Goal: Information Seeking & Learning: Learn about a topic

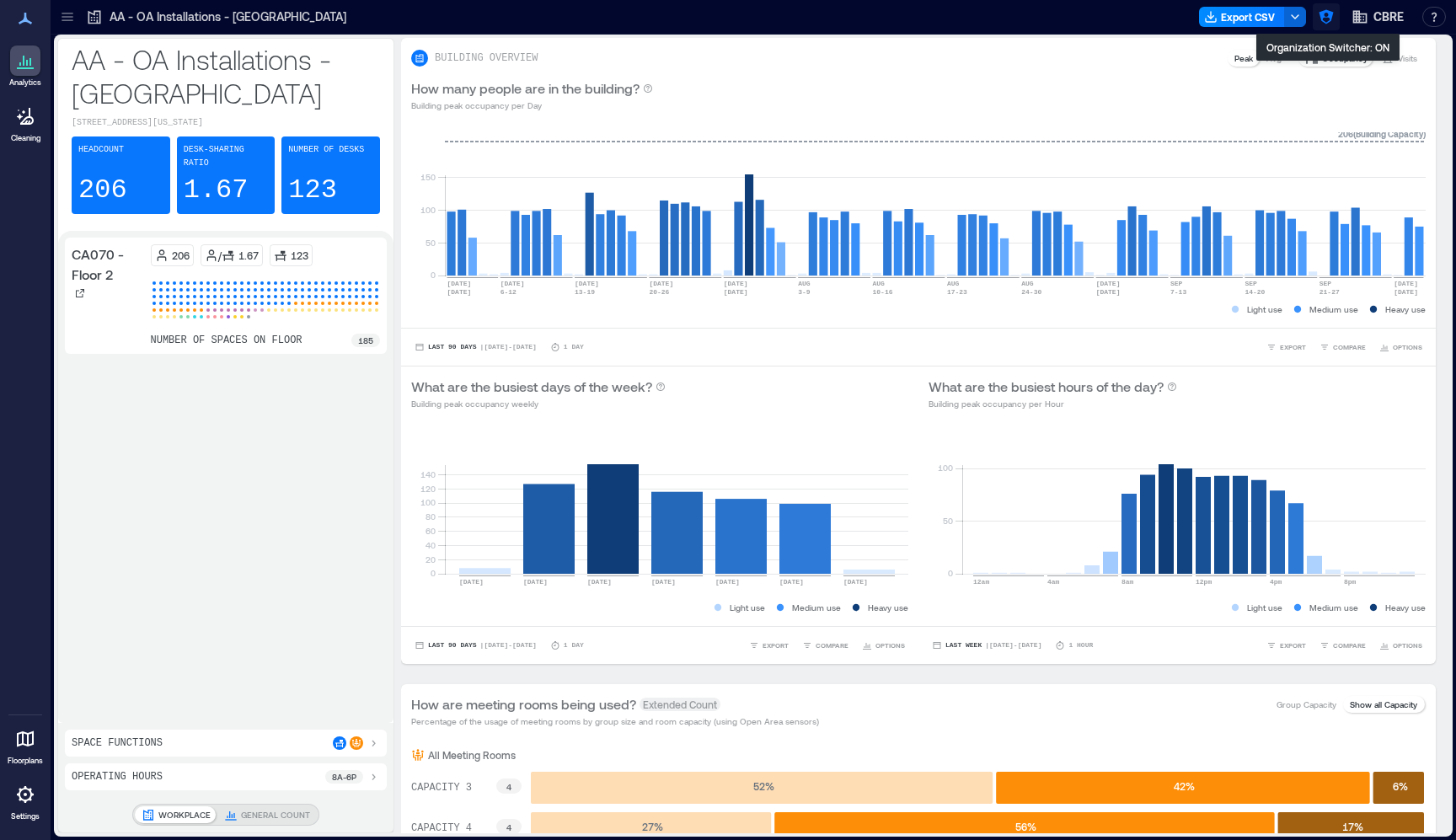
click at [1329, 21] on icon "button" at bounding box center [1326, 17] width 14 height 14
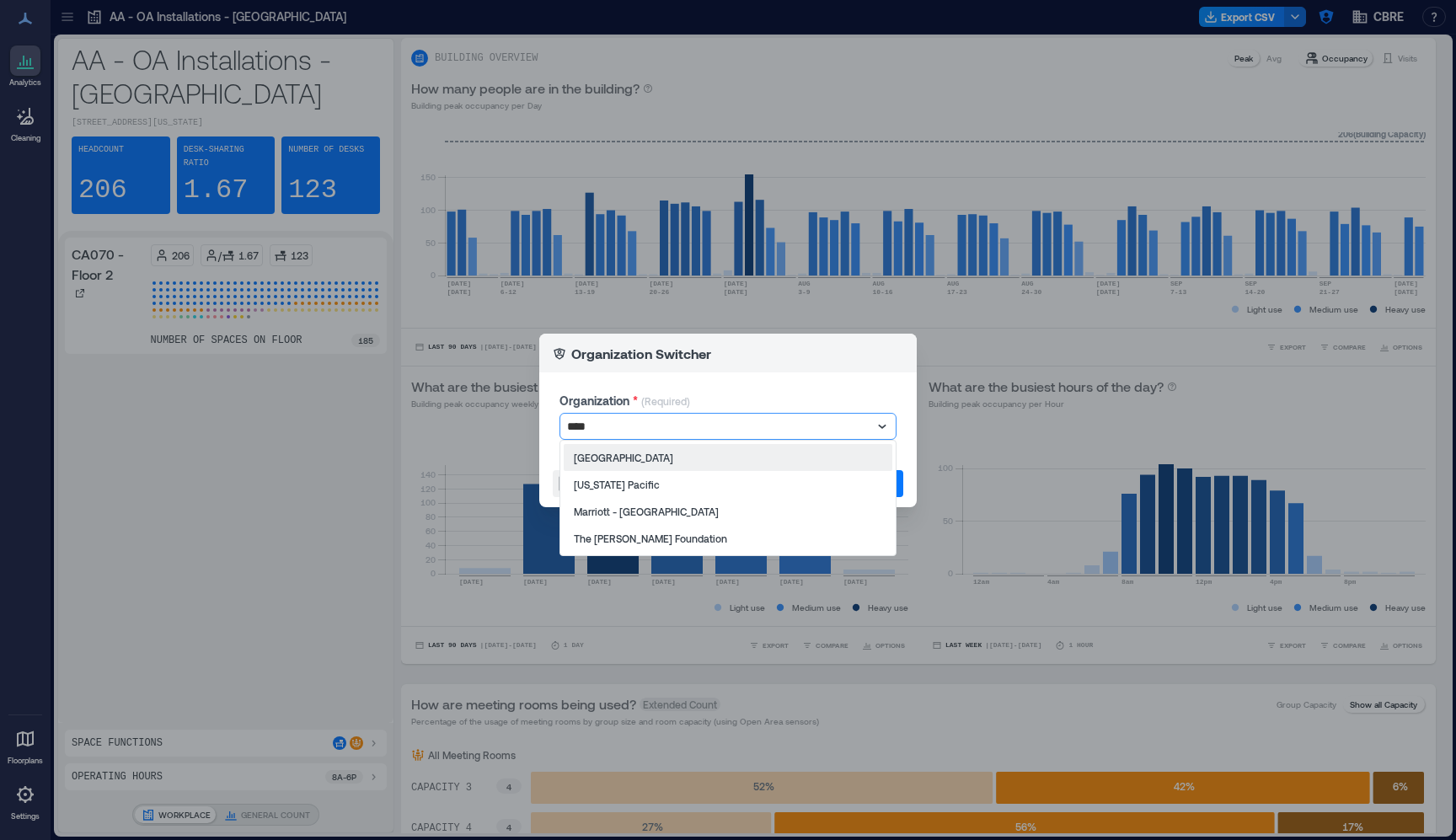
type input "*****"
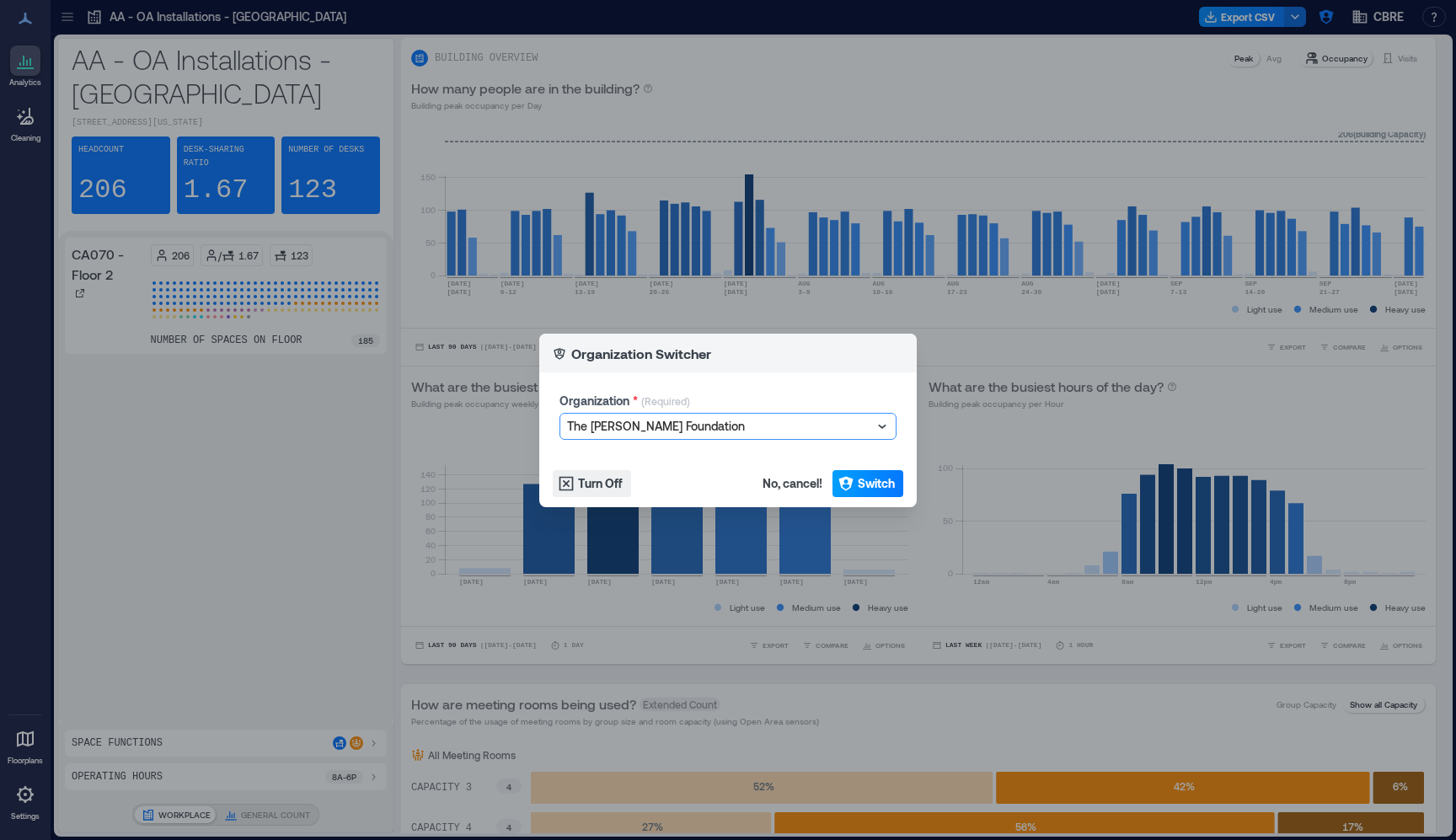
click at [869, 486] on span "Switch" at bounding box center [876, 484] width 37 height 17
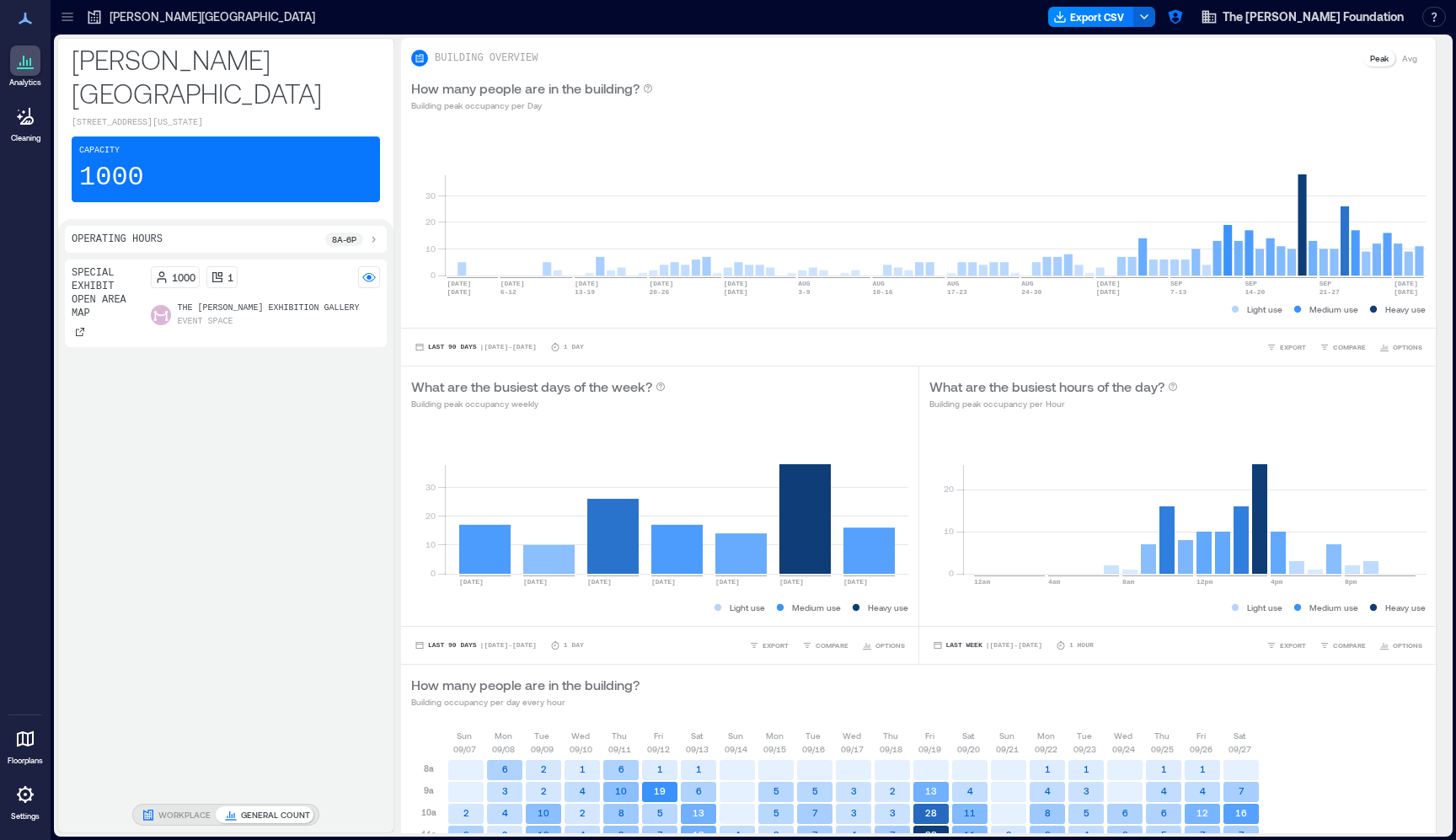
click at [63, 21] on icon at bounding box center [67, 20] width 11 height 2
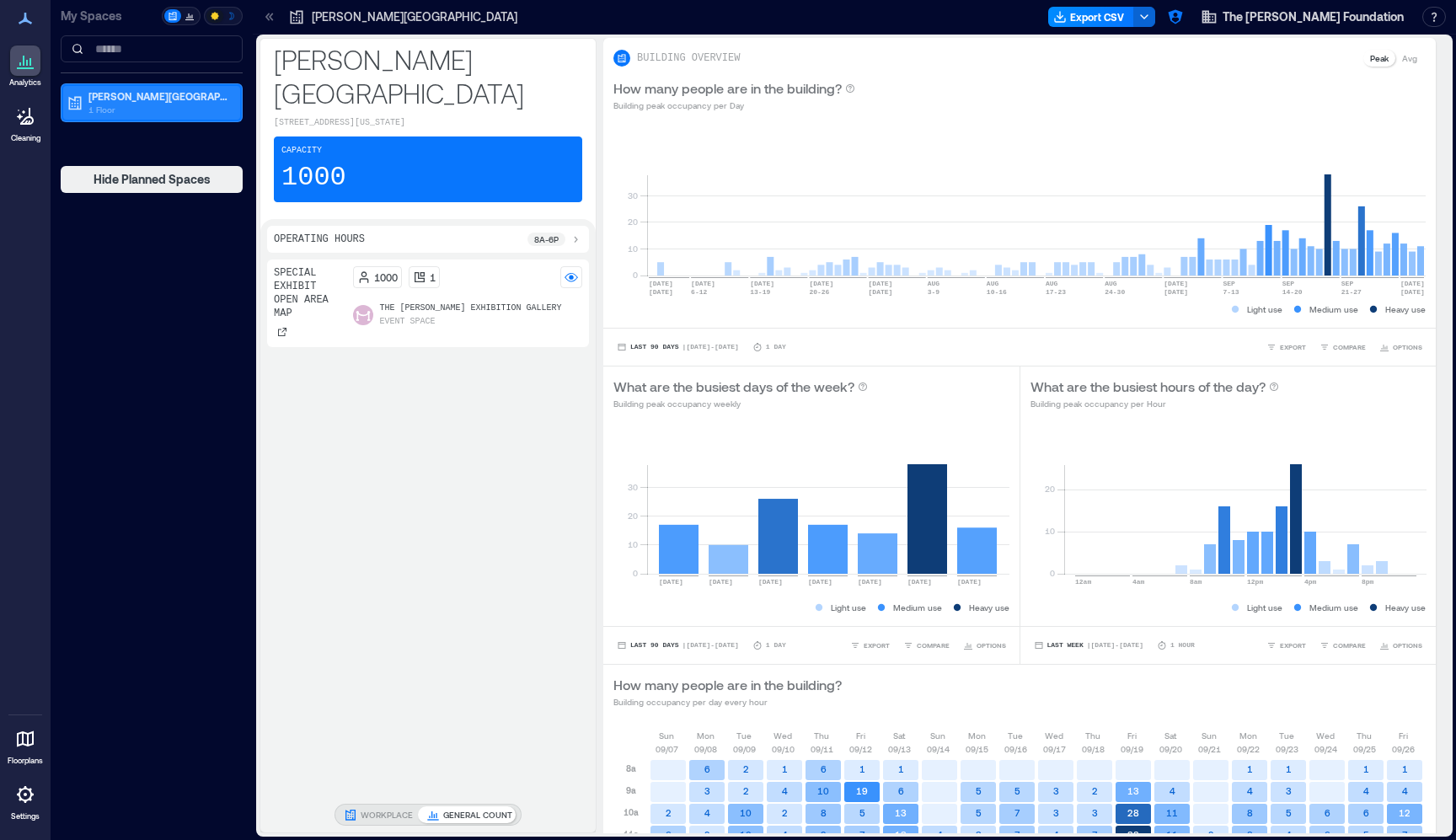
click at [82, 105] on icon at bounding box center [75, 103] width 17 height 17
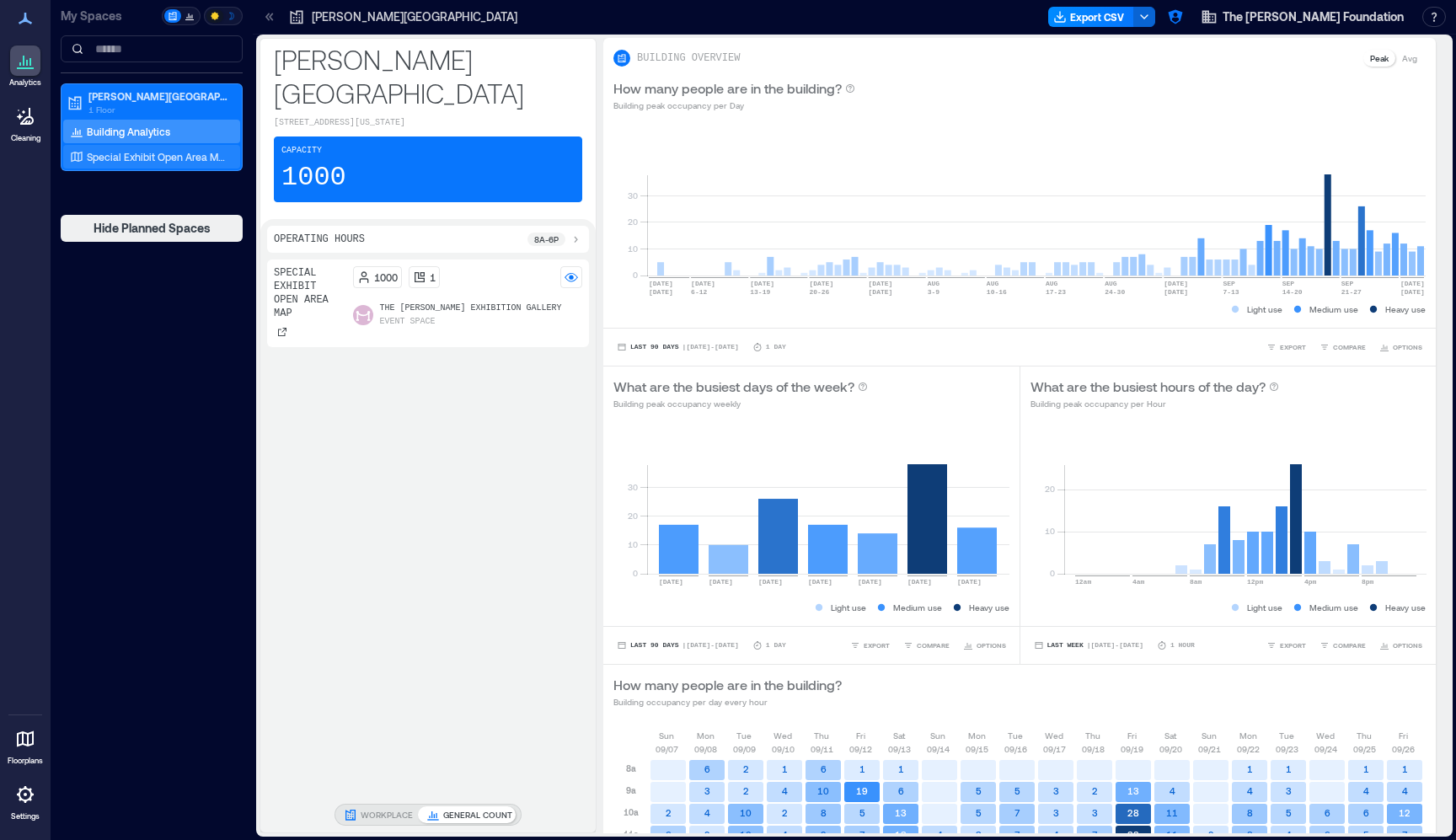
click at [115, 156] on p "Special Exhibit Open Area Map" at bounding box center [157, 156] width 140 height 14
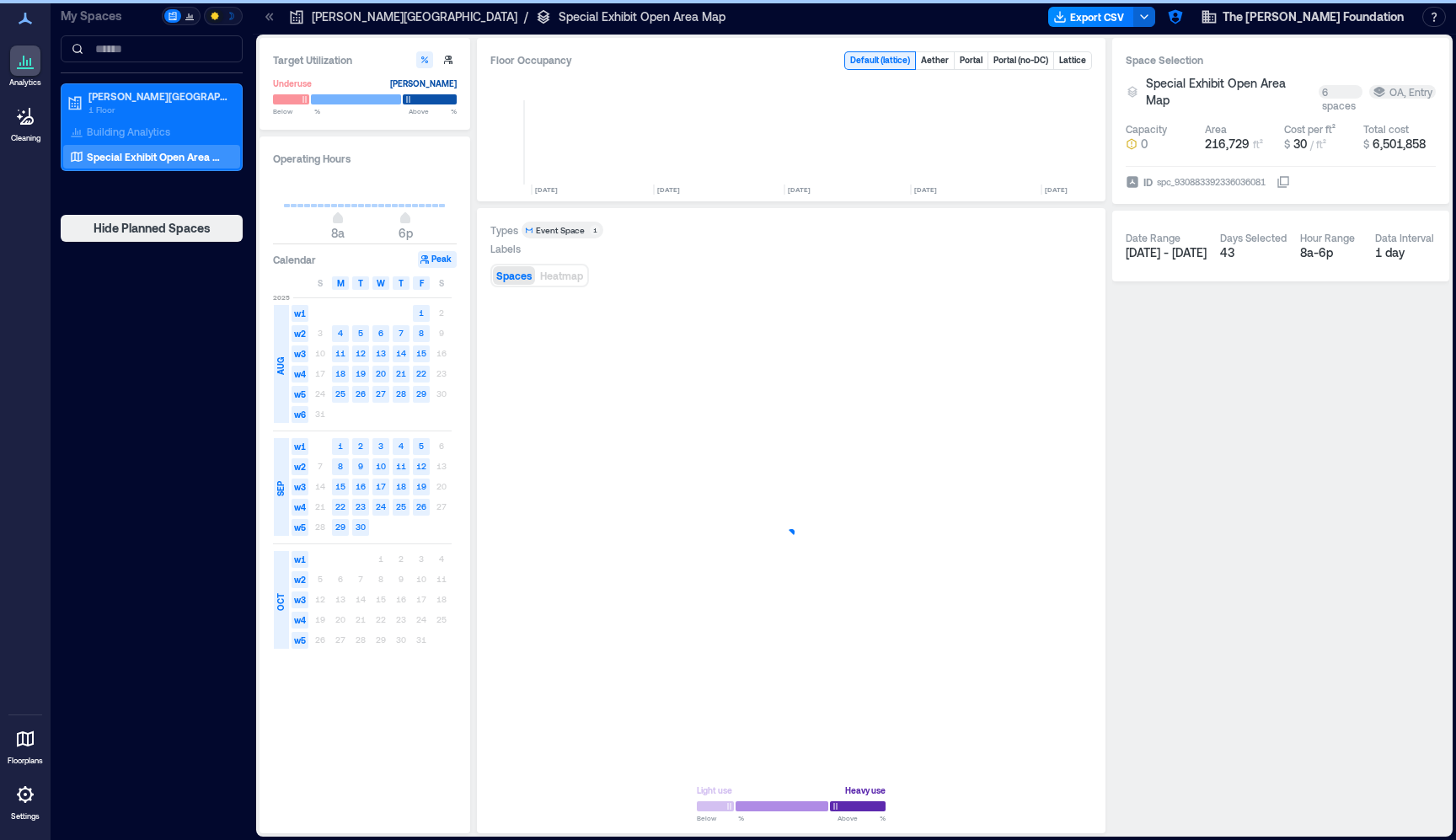
scroll to position [0, 5721]
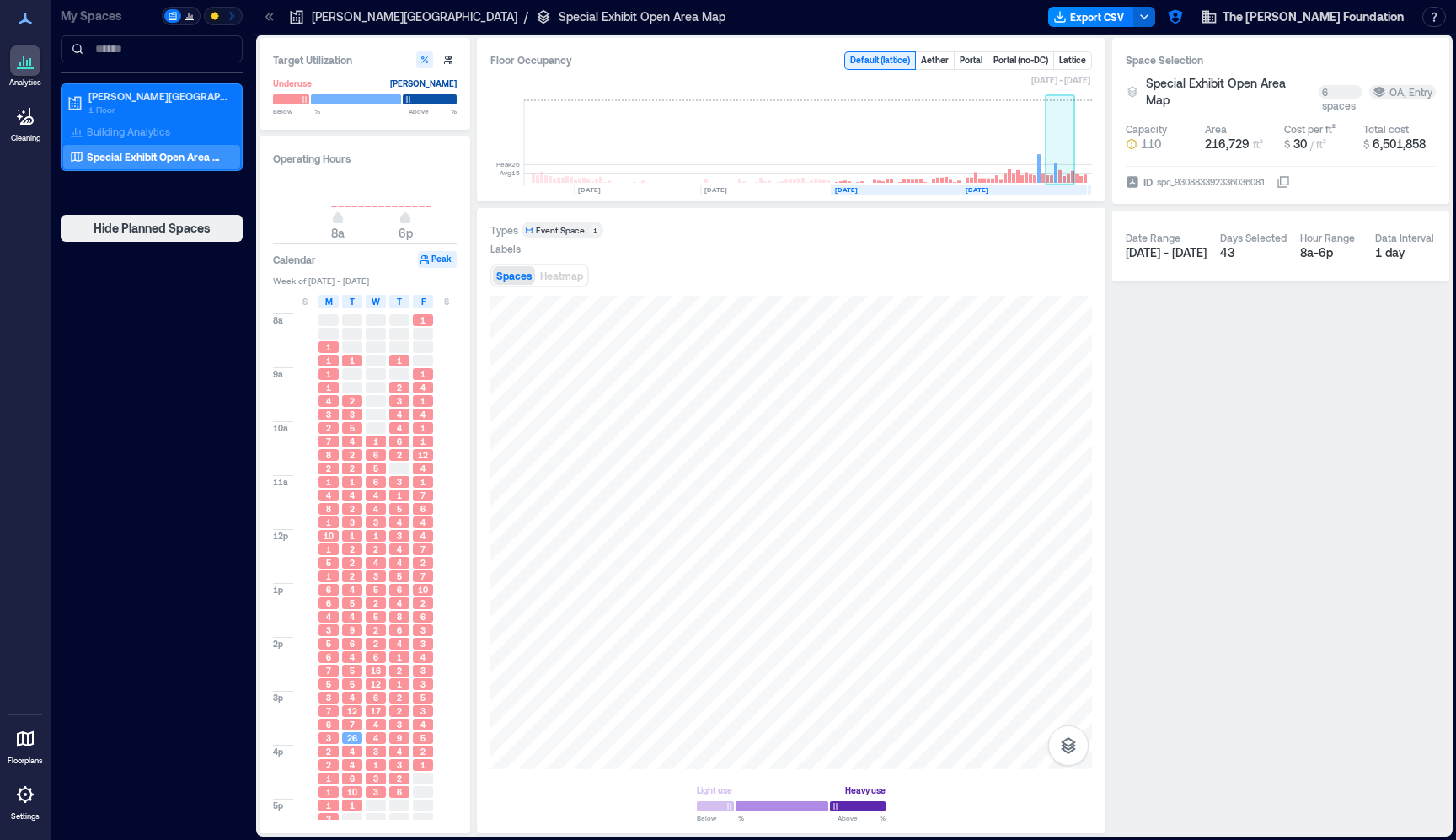
click at [1055, 172] on rect at bounding box center [1056, 173] width 3 height 19
click at [577, 278] on span "Heatmap" at bounding box center [561, 276] width 43 height 12
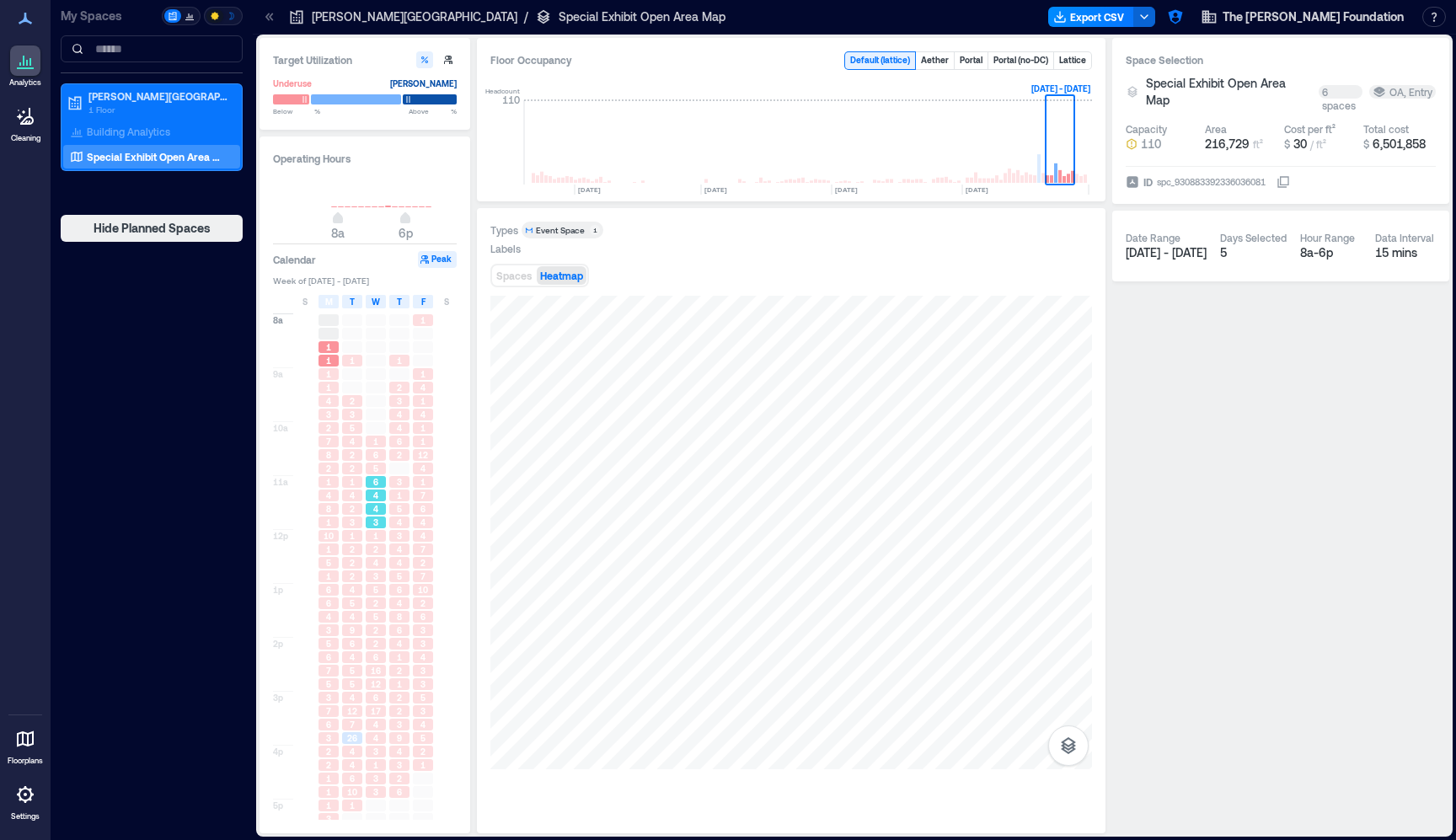
click at [371, 508] on div "4" at bounding box center [376, 509] width 20 height 12
click at [374, 567] on span "4" at bounding box center [376, 563] width 5 height 12
click at [376, 612] on span "5" at bounding box center [376, 617] width 5 height 12
click at [376, 639] on span "2" at bounding box center [376, 644] width 5 height 12
click at [1032, 165] on rect at bounding box center [1030, 143] width 30 height 85
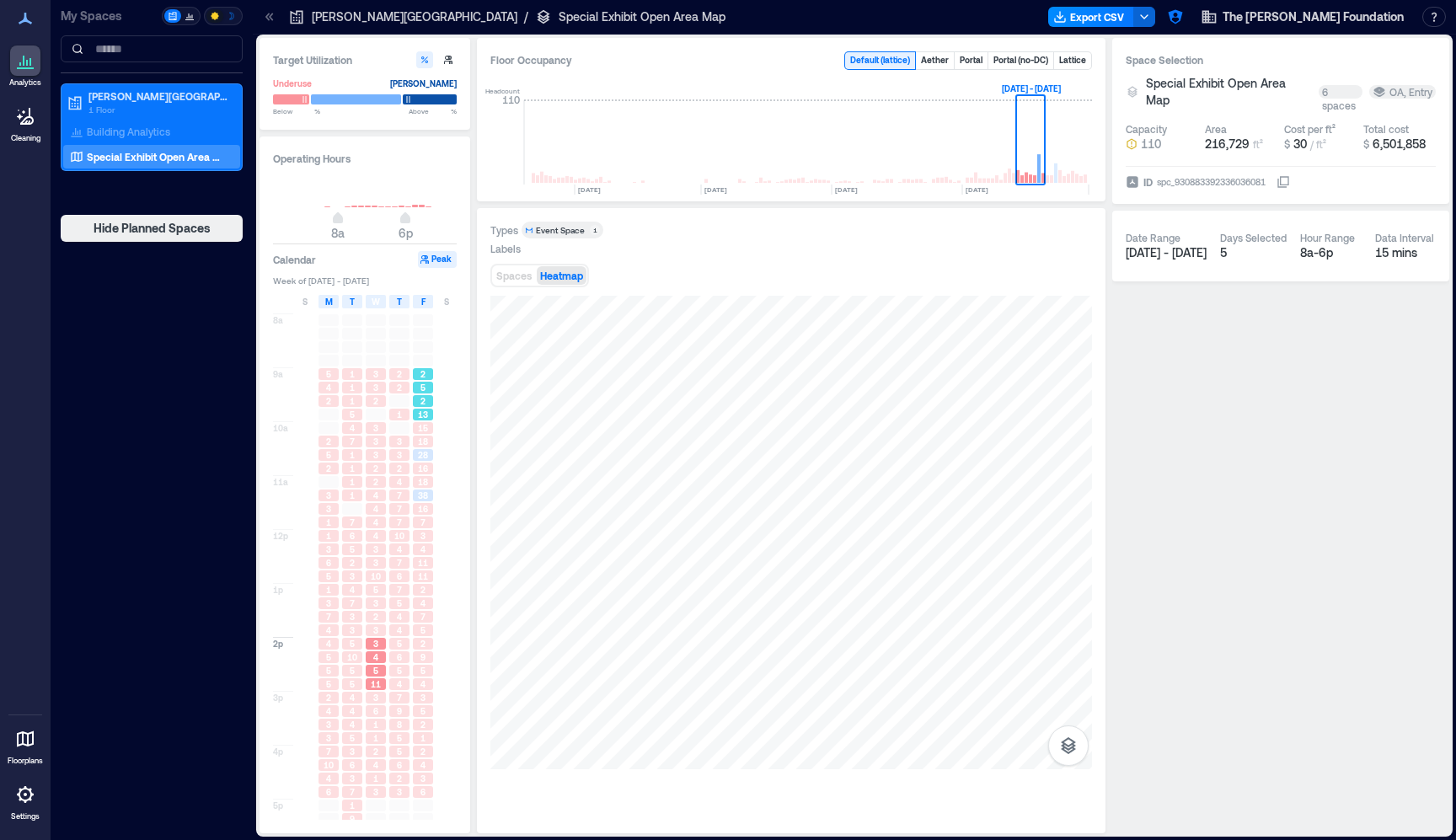
click at [431, 386] on div "5" at bounding box center [423, 387] width 20 height 12
click at [426, 420] on span "13" at bounding box center [423, 415] width 10 height 12
click at [426, 438] on span "18" at bounding box center [423, 442] width 10 height 12
click at [426, 463] on div "16" at bounding box center [423, 469] width 24 height 14
click at [427, 484] on span "18" at bounding box center [423, 482] width 10 height 12
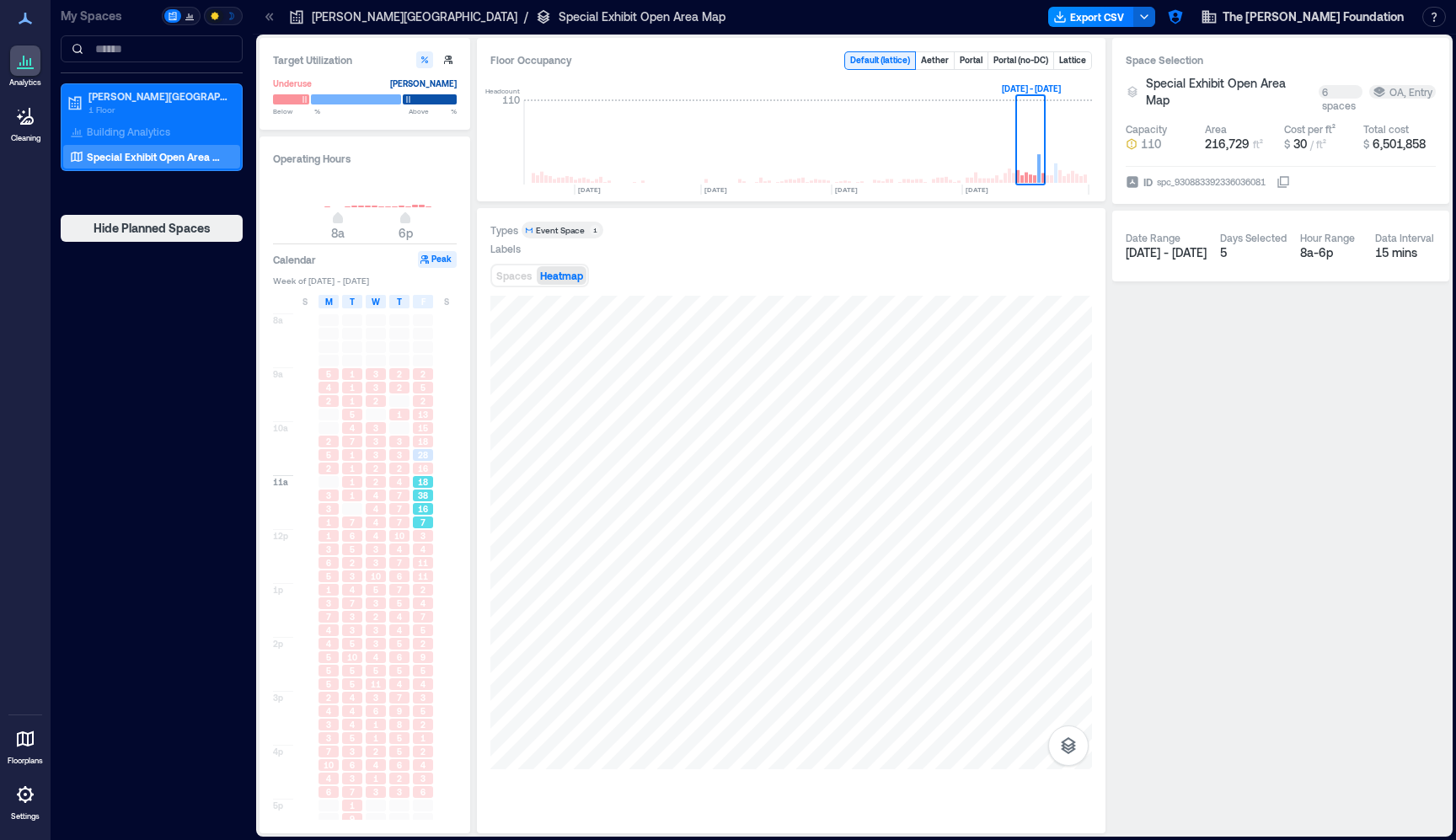
click at [432, 514] on div "16" at bounding box center [423, 509] width 20 height 12
click at [428, 552] on div "4" at bounding box center [423, 549] width 20 height 12
click at [426, 580] on span "11" at bounding box center [423, 576] width 10 height 12
click at [435, 612] on div at bounding box center [447, 617] width 24 height 14
click at [426, 653] on div "9" at bounding box center [423, 657] width 20 height 12
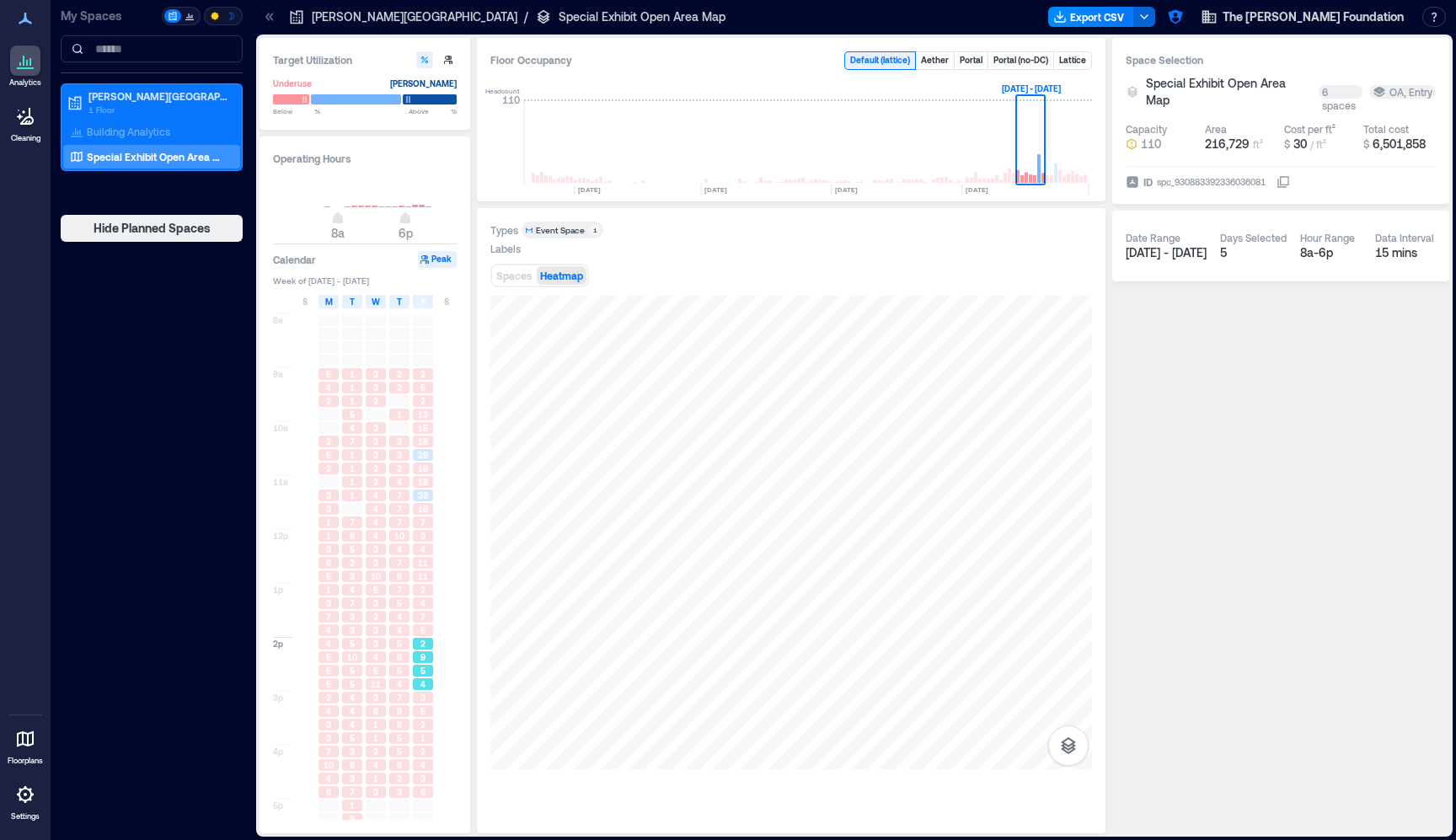
click at [420, 689] on span "4" at bounding box center [423, 684] width 5 height 12
drag, startPoint x: 433, startPoint y: 744, endPoint x: 397, endPoint y: 738, distance: 36.5
click at [432, 744] on div "1" at bounding box center [423, 738] width 24 height 14
drag, startPoint x: 374, startPoint y: 735, endPoint x: 360, endPoint y: 728, distance: 15.7
click at [373, 733] on span "1" at bounding box center [376, 738] width 5 height 12
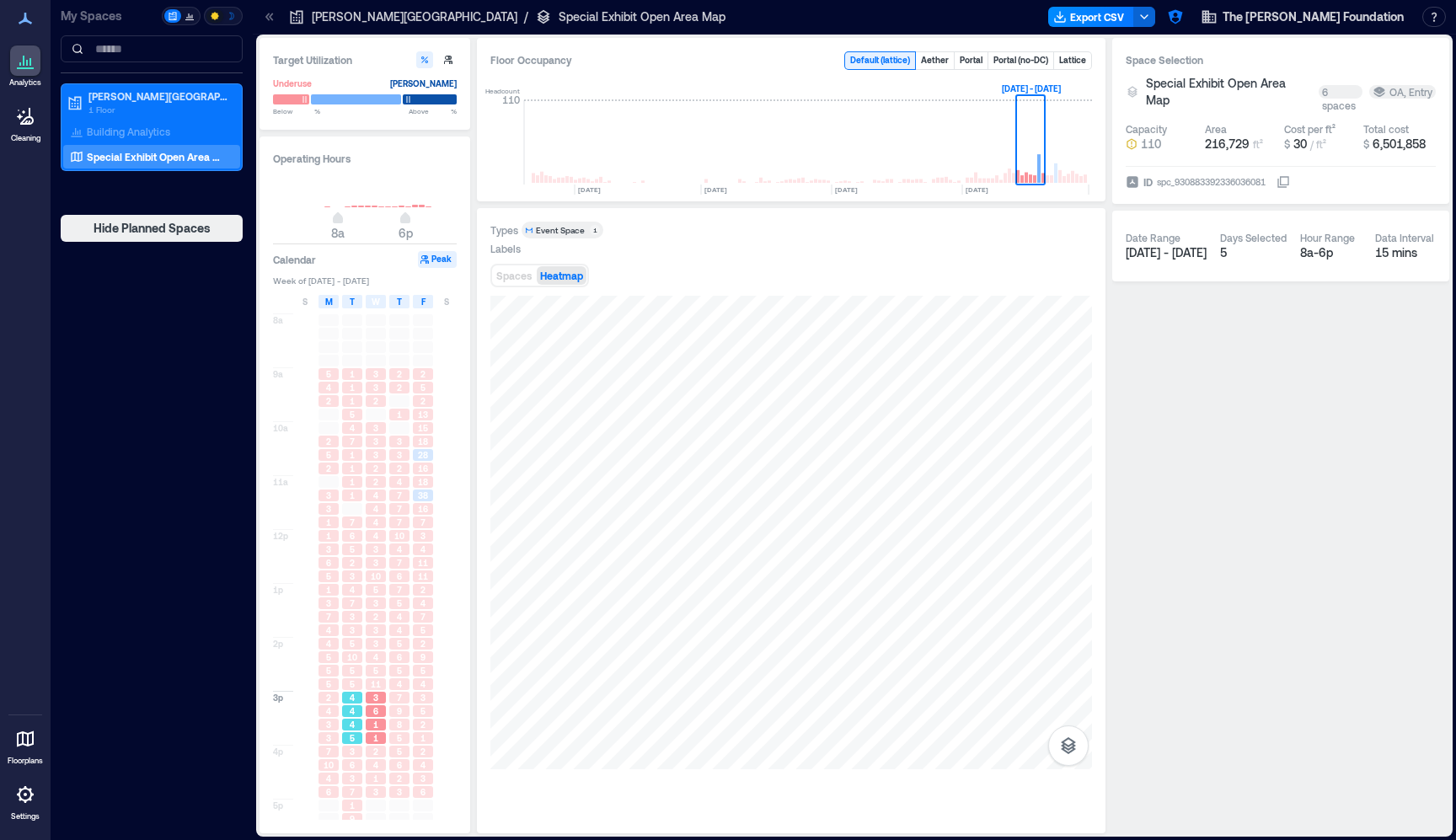
drag, startPoint x: 349, startPoint y: 719, endPoint x: 364, endPoint y: 689, distance: 33.5
click at [349, 716] on div "1 1 1 5 4 7 1 1 1 1 7 6 5 2 3 4 7 3 3 5 10 5 5 4 4 4 5 3 6 3 7 1 9 14 6" at bounding box center [352, 583] width 24 height 539
drag, startPoint x: 377, startPoint y: 661, endPoint x: 386, endPoint y: 651, distance: 13.5
click at [381, 659] on div "4" at bounding box center [376, 657] width 20 height 12
drag, startPoint x: 397, startPoint y: 601, endPoint x: 384, endPoint y: 595, distance: 14.3
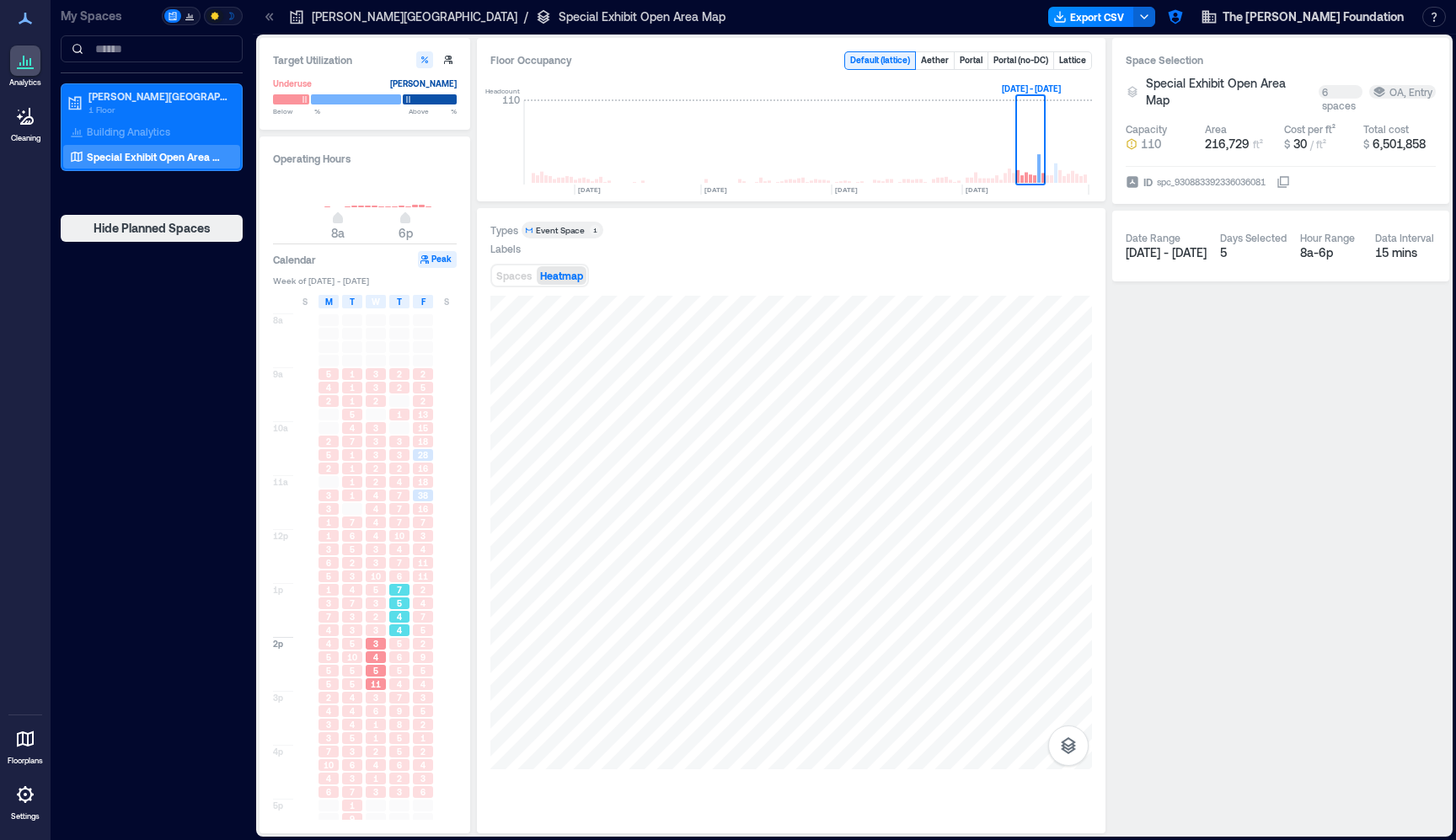
click at [395, 600] on div "5" at bounding box center [399, 603] width 20 height 12
drag, startPoint x: 353, startPoint y: 583, endPoint x: 371, endPoint y: 574, distance: 20.1
click at [353, 583] on div "3" at bounding box center [352, 576] width 24 height 14
click at [385, 555] on div "3 3 2 3 3 3 2 2 4 4 4 4 3 3 10 5 3 2 3 3 4 5 11 3 6 1 1 2 4 1 3" at bounding box center [376, 583] width 24 height 539
click at [394, 533] on span "10" at bounding box center [399, 535] width 10 height 12
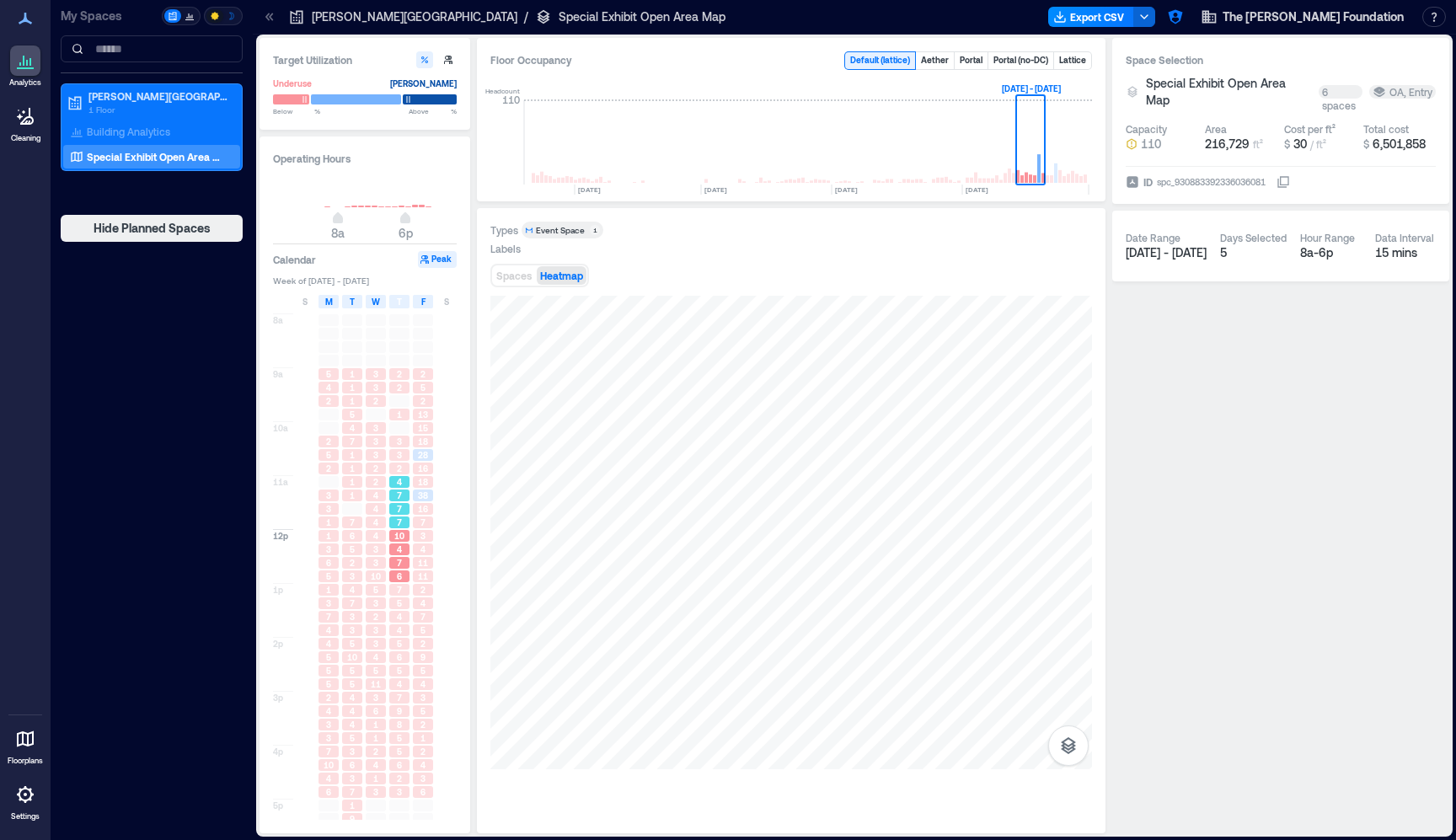
click at [389, 502] on div "7" at bounding box center [399, 496] width 20 height 12
click at [344, 542] on div "6" at bounding box center [352, 535] width 24 height 14
click at [359, 611] on div "3" at bounding box center [352, 617] width 24 height 14
click at [371, 656] on div "4" at bounding box center [376, 657] width 20 height 12
drag, startPoint x: 375, startPoint y: 694, endPoint x: 334, endPoint y: 711, distance: 44.4
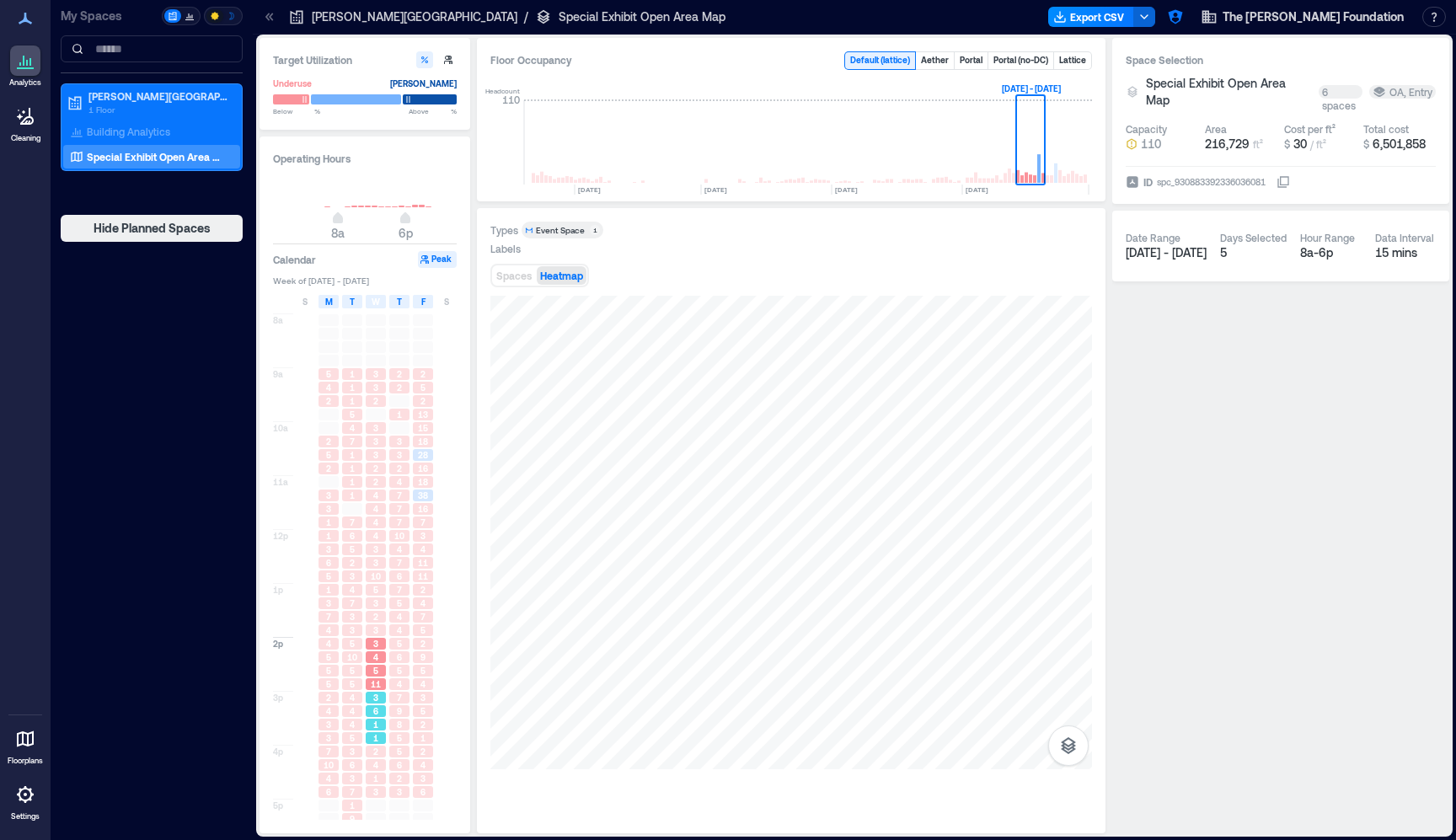
click at [369, 695] on div "3" at bounding box center [376, 698] width 20 height 12
click at [334, 711] on div "4" at bounding box center [328, 711] width 20 height 12
click at [366, 716] on div "6" at bounding box center [376, 711] width 20 height 12
drag, startPoint x: 407, startPoint y: 733, endPoint x: 382, endPoint y: 755, distance: 33.3
click at [403, 734] on div "5" at bounding box center [399, 738] width 20 height 12
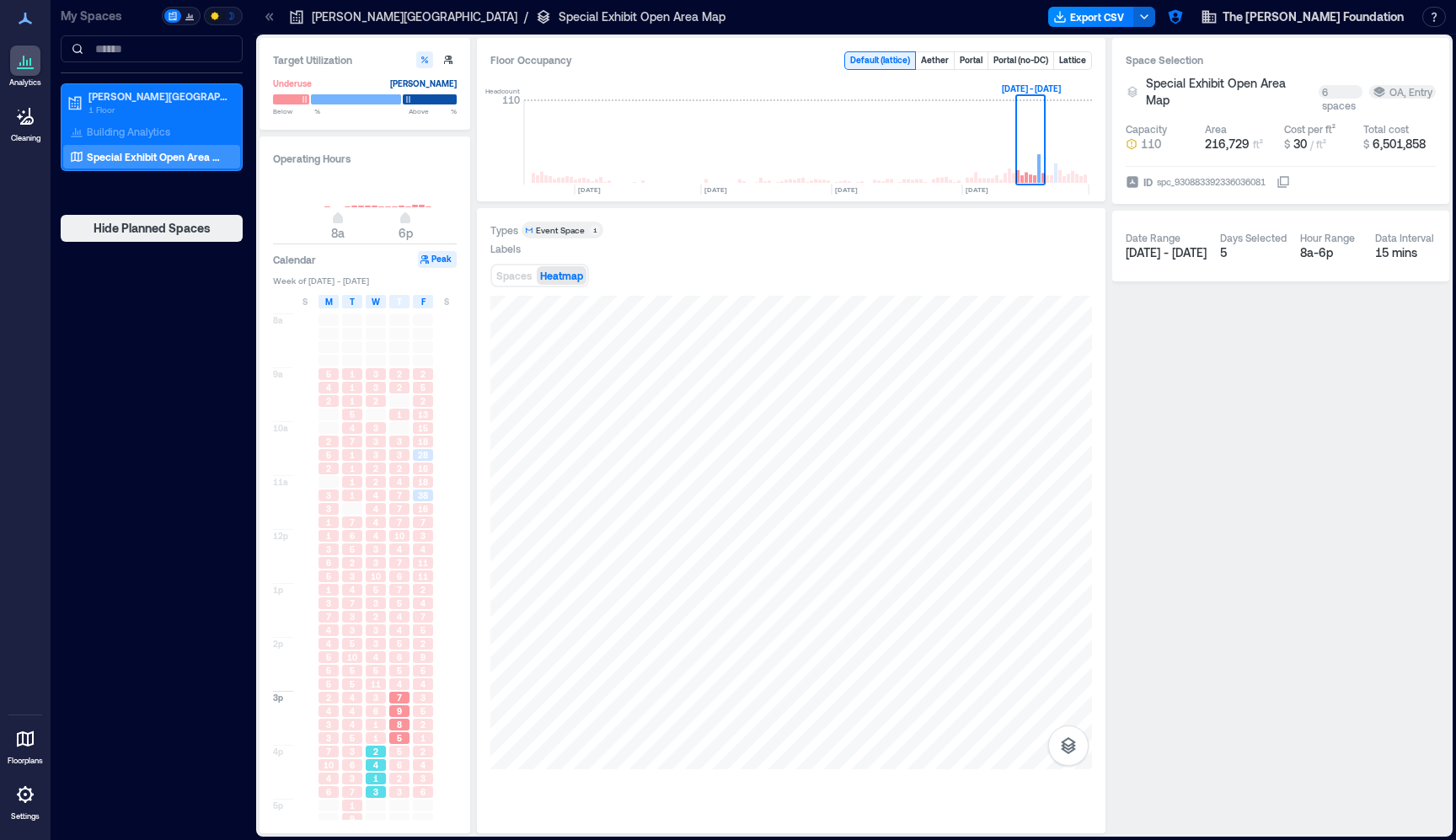
click at [365, 753] on div "2" at bounding box center [376, 751] width 20 height 12
drag, startPoint x: 344, startPoint y: 754, endPoint x: 380, endPoint y: 712, distance: 55.3
click at [345, 753] on div "3" at bounding box center [352, 751] width 20 height 12
drag, startPoint x: 389, startPoint y: 705, endPoint x: 384, endPoint y: 641, distance: 64.2
click at [390, 697] on div "8a 9a 10a 11a 12p 1p 2p 3p 4p 5p 5 4 2 2 5 2 3 3 1 1 3 6 5 1 3 7 4 4 5 5 5 2 4 …" at bounding box center [365, 581] width 185 height 542
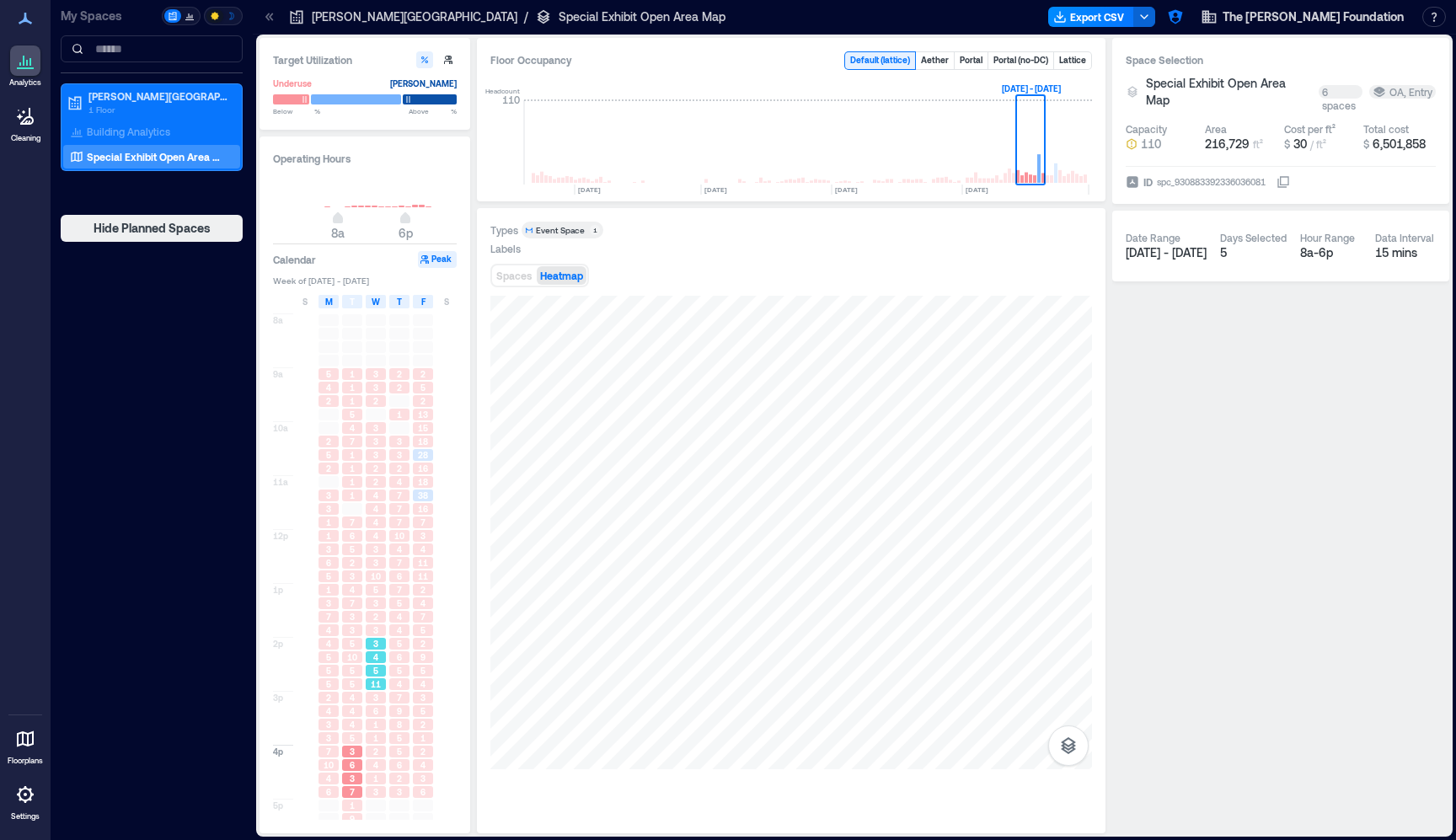
drag, startPoint x: 384, startPoint y: 641, endPoint x: 382, endPoint y: 612, distance: 29.1
click at [384, 627] on div "3 3 2 3 3 3 2 2 4 4 4 4 3 3 10 5 3 2 3 3 4 5 11 3 6 1 1 2 4 1 3" at bounding box center [376, 583] width 24 height 539
click at [373, 582] on span "10" at bounding box center [376, 576] width 10 height 12
click at [1068, 161] on rect at bounding box center [1060, 143] width 30 height 85
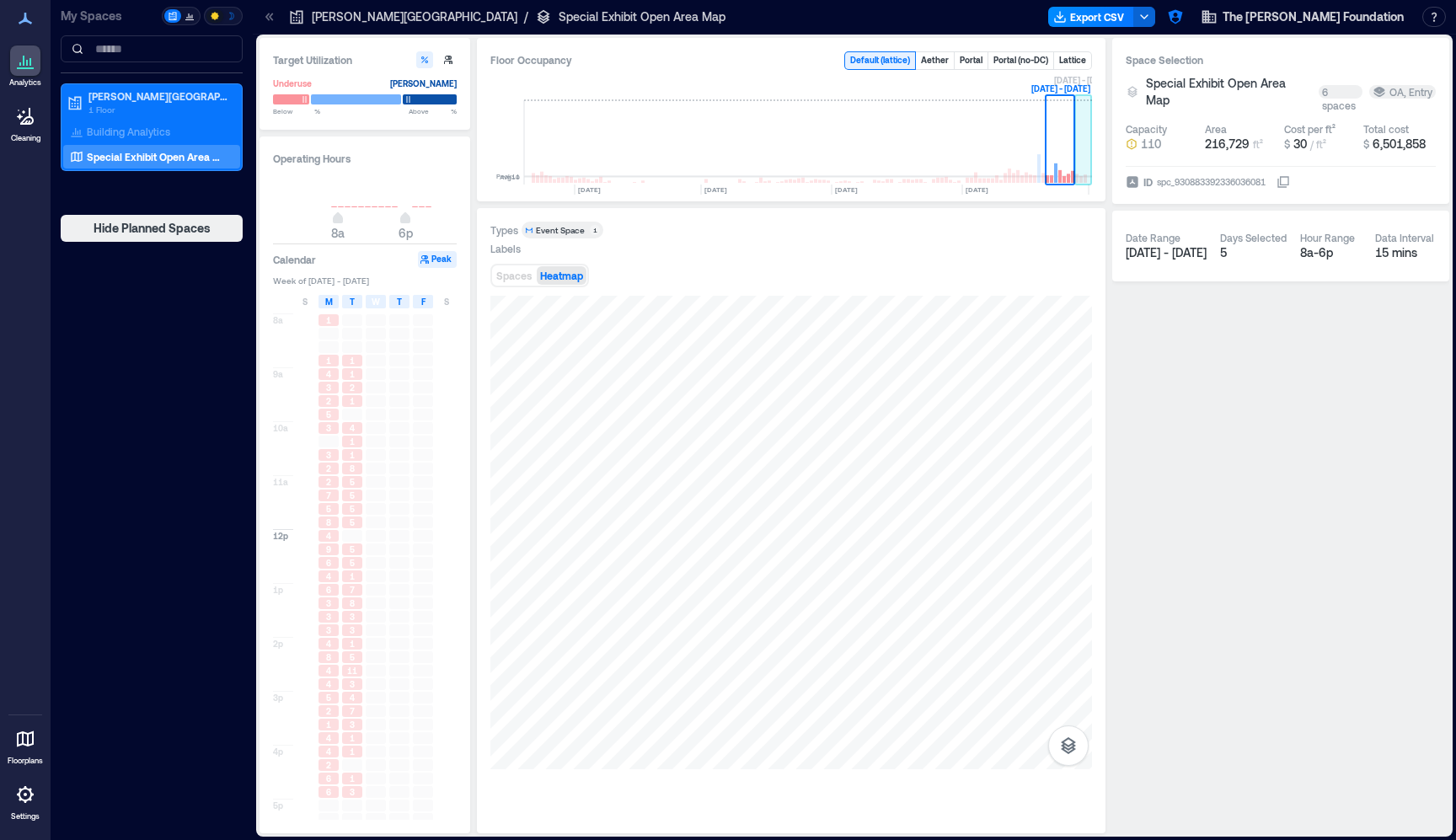
click at [1078, 168] on rect at bounding box center [1084, 143] width 17 height 85
click at [332, 398] on div "2" at bounding box center [328, 401] width 20 height 12
click at [325, 441] on div at bounding box center [328, 442] width 20 height 12
click at [326, 518] on span "8" at bounding box center [328, 523] width 5 height 12
click at [324, 549] on div "9" at bounding box center [328, 549] width 20 height 12
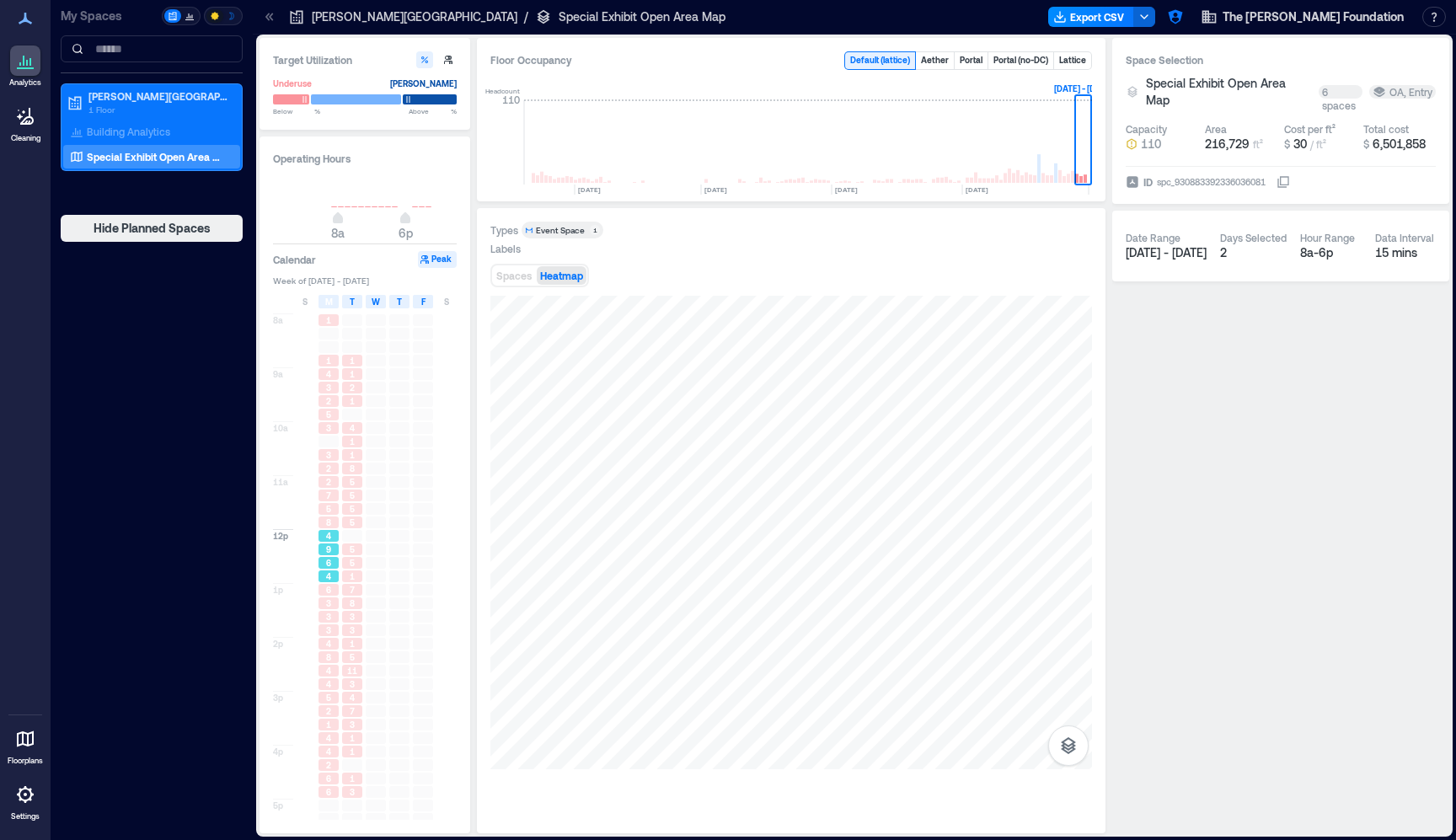
click at [321, 577] on div "4" at bounding box center [328, 576] width 20 height 12
click at [318, 593] on div "6" at bounding box center [328, 590] width 20 height 12
click at [313, 634] on div at bounding box center [305, 630] width 20 height 12
click at [316, 668] on div at bounding box center [305, 671] width 24 height 14
click at [326, 684] on span "4" at bounding box center [328, 684] width 5 height 12
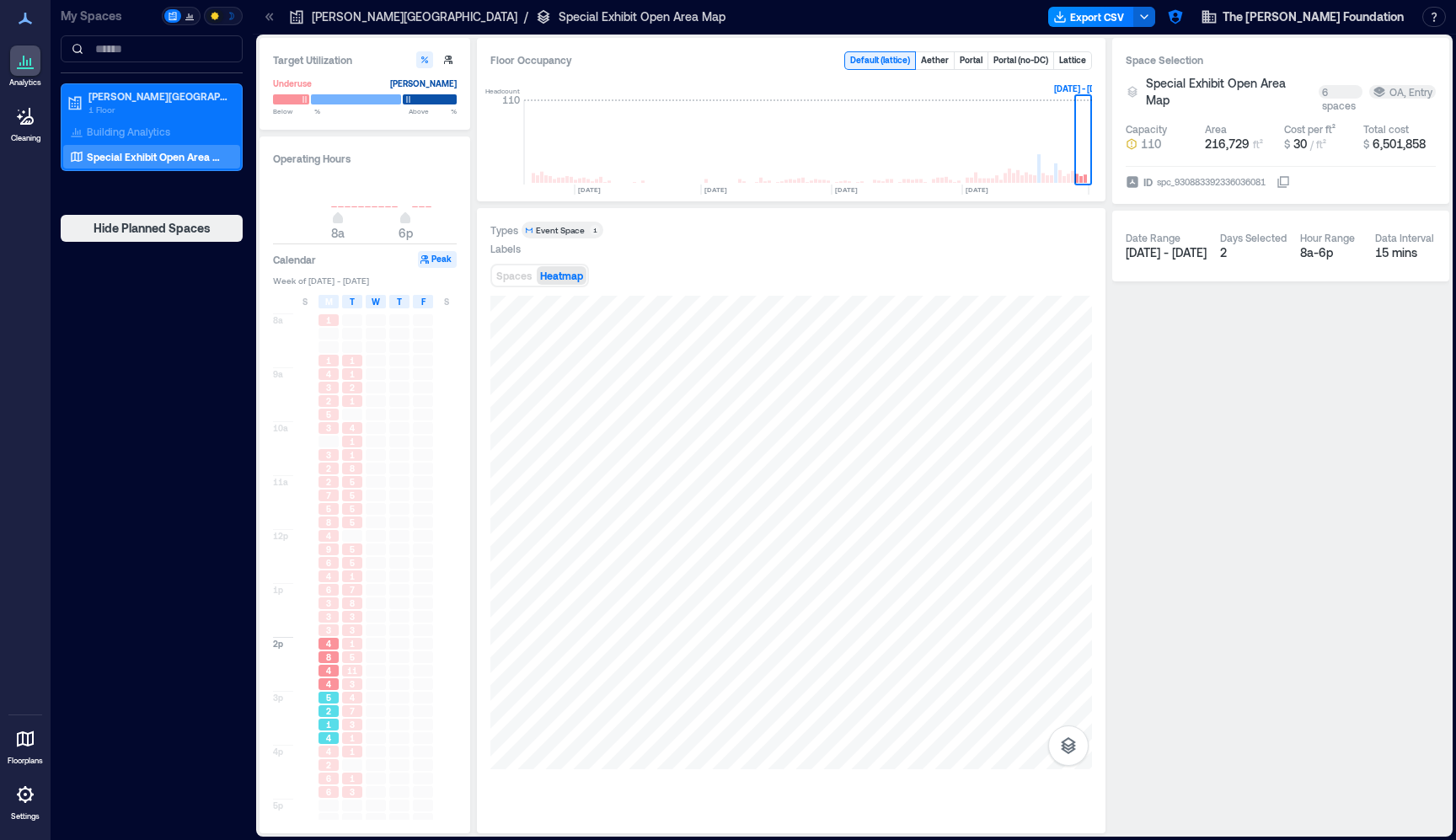
click at [327, 709] on span "2" at bounding box center [328, 711] width 5 height 12
click at [330, 734] on span "4" at bounding box center [328, 738] width 5 height 12
click at [327, 756] on span "4" at bounding box center [328, 751] width 5 height 12
click at [323, 717] on div "2" at bounding box center [328, 711] width 20 height 12
click at [321, 659] on div "8" at bounding box center [328, 657] width 20 height 12
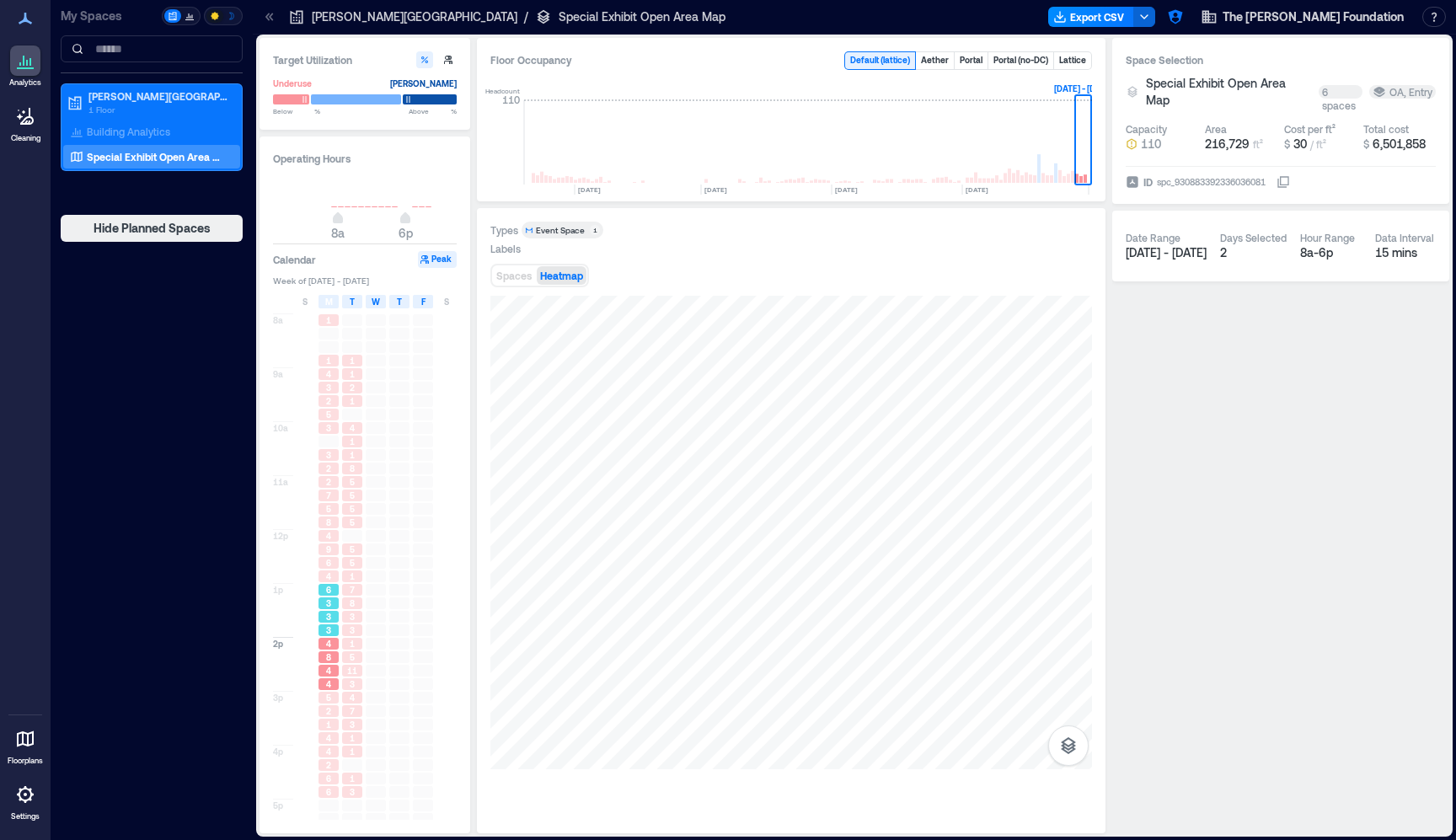
click at [319, 589] on div "6" at bounding box center [328, 590] width 20 height 12
click at [355, 606] on div "8" at bounding box center [352, 603] width 20 height 12
click at [352, 647] on span "1" at bounding box center [352, 644] width 5 height 12
click at [348, 687] on div "3" at bounding box center [352, 684] width 20 height 12
click at [349, 727] on span "3" at bounding box center [352, 725] width 5 height 12
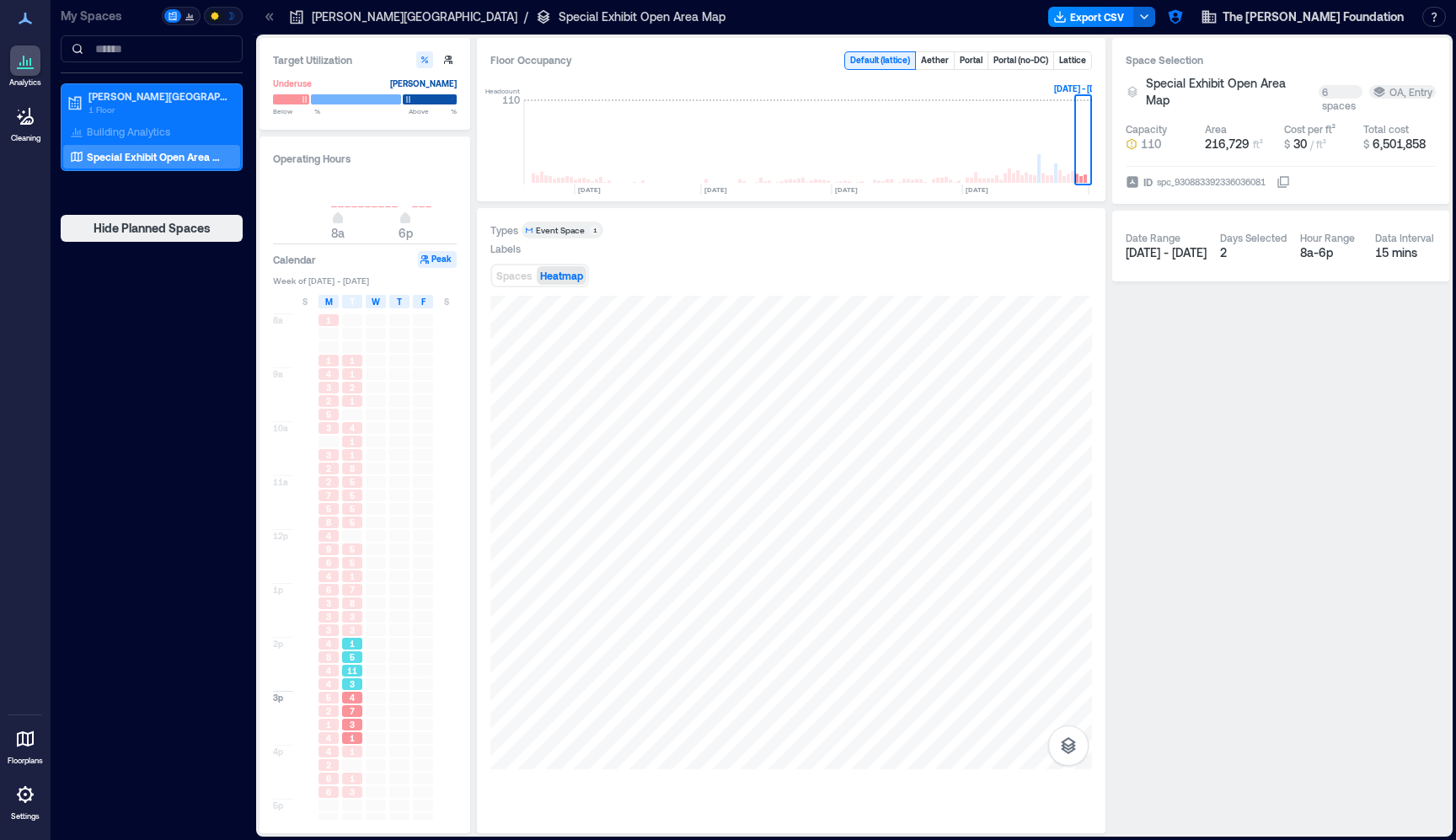
drag, startPoint x: 349, startPoint y: 672, endPoint x: 356, endPoint y: 602, distance: 70.3
click at [349, 669] on span "11" at bounding box center [352, 671] width 10 height 12
drag, startPoint x: 356, startPoint y: 601, endPoint x: 342, endPoint y: 530, distance: 72.4
click at [356, 600] on div "8" at bounding box center [352, 603] width 20 height 12
drag, startPoint x: 342, startPoint y: 530, endPoint x: 343, endPoint y: 498, distance: 32.0
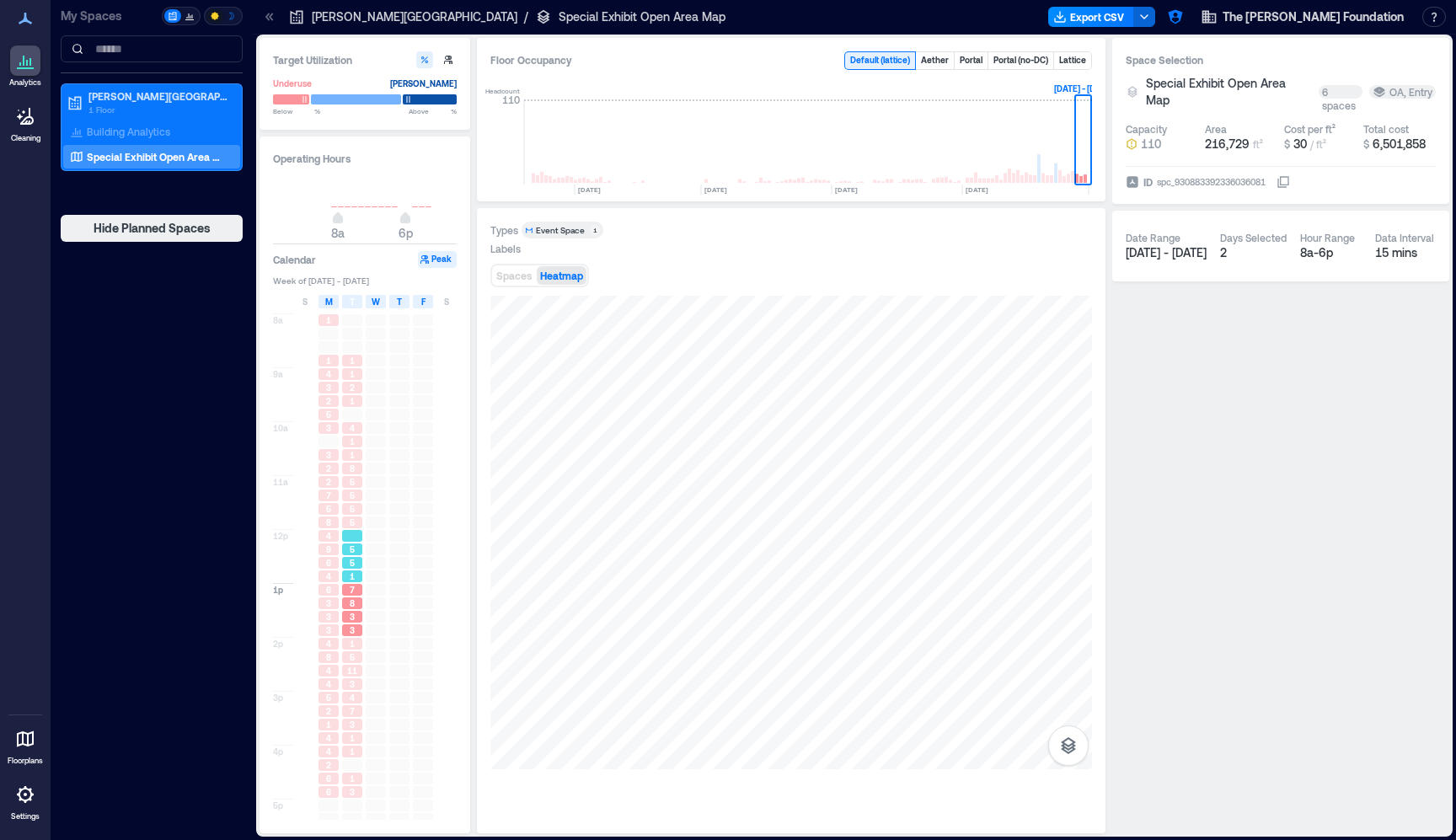
click at [343, 530] on div at bounding box center [352, 535] width 24 height 14
click at [343, 496] on div "5" at bounding box center [352, 496] width 20 height 12
click at [370, 432] on div at bounding box center [376, 428] width 20 height 12
click at [361, 399] on div "1" at bounding box center [352, 401] width 20 height 12
click at [341, 411] on div at bounding box center [352, 415] width 24 height 14
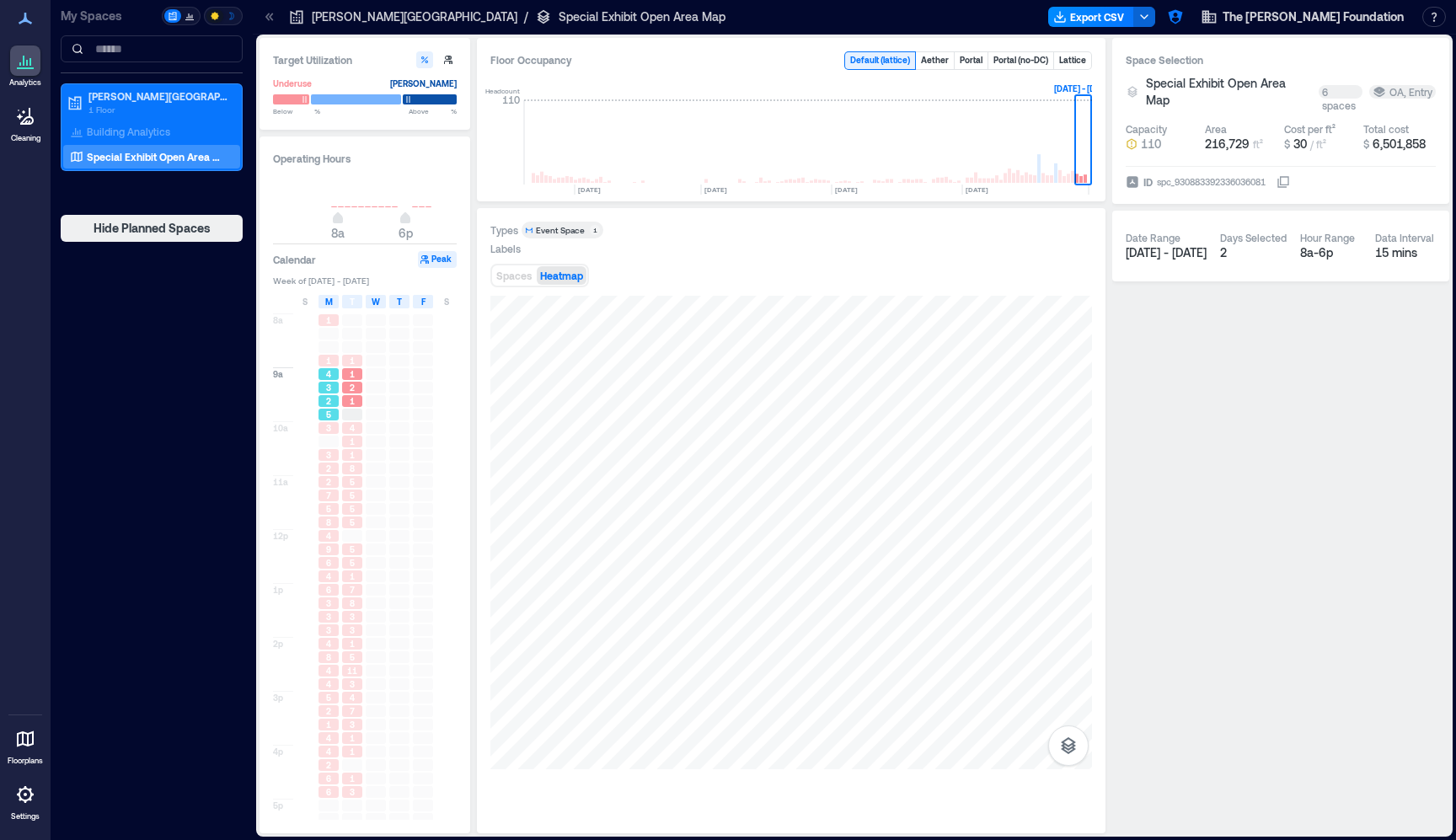
click at [332, 412] on div "5" at bounding box center [328, 415] width 20 height 12
click at [332, 424] on div "3" at bounding box center [328, 428] width 20 height 12
click at [333, 511] on div "5" at bounding box center [328, 509] width 20 height 12
drag, startPoint x: 335, startPoint y: 537, endPoint x: 336, endPoint y: 552, distance: 15.0
click at [335, 537] on div "4" at bounding box center [328, 535] width 20 height 12
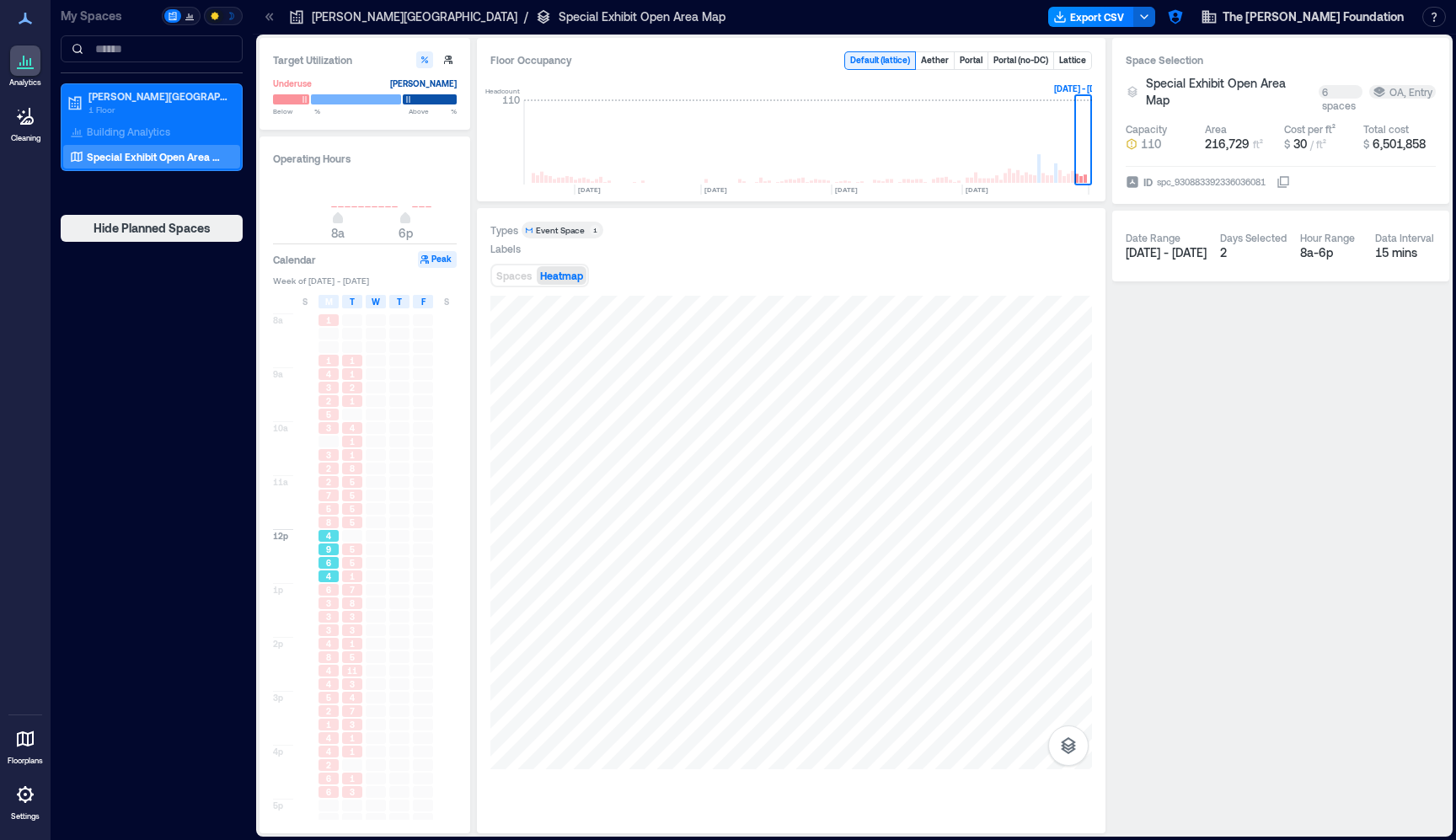
click at [336, 587] on div "6" at bounding box center [328, 590] width 20 height 12
click at [334, 607] on div "3" at bounding box center [328, 603] width 20 height 12
click at [334, 625] on div "3" at bounding box center [328, 630] width 24 height 14
click at [332, 641] on div "4" at bounding box center [328, 644] width 20 height 12
click at [328, 611] on div "3" at bounding box center [328, 617] width 24 height 14
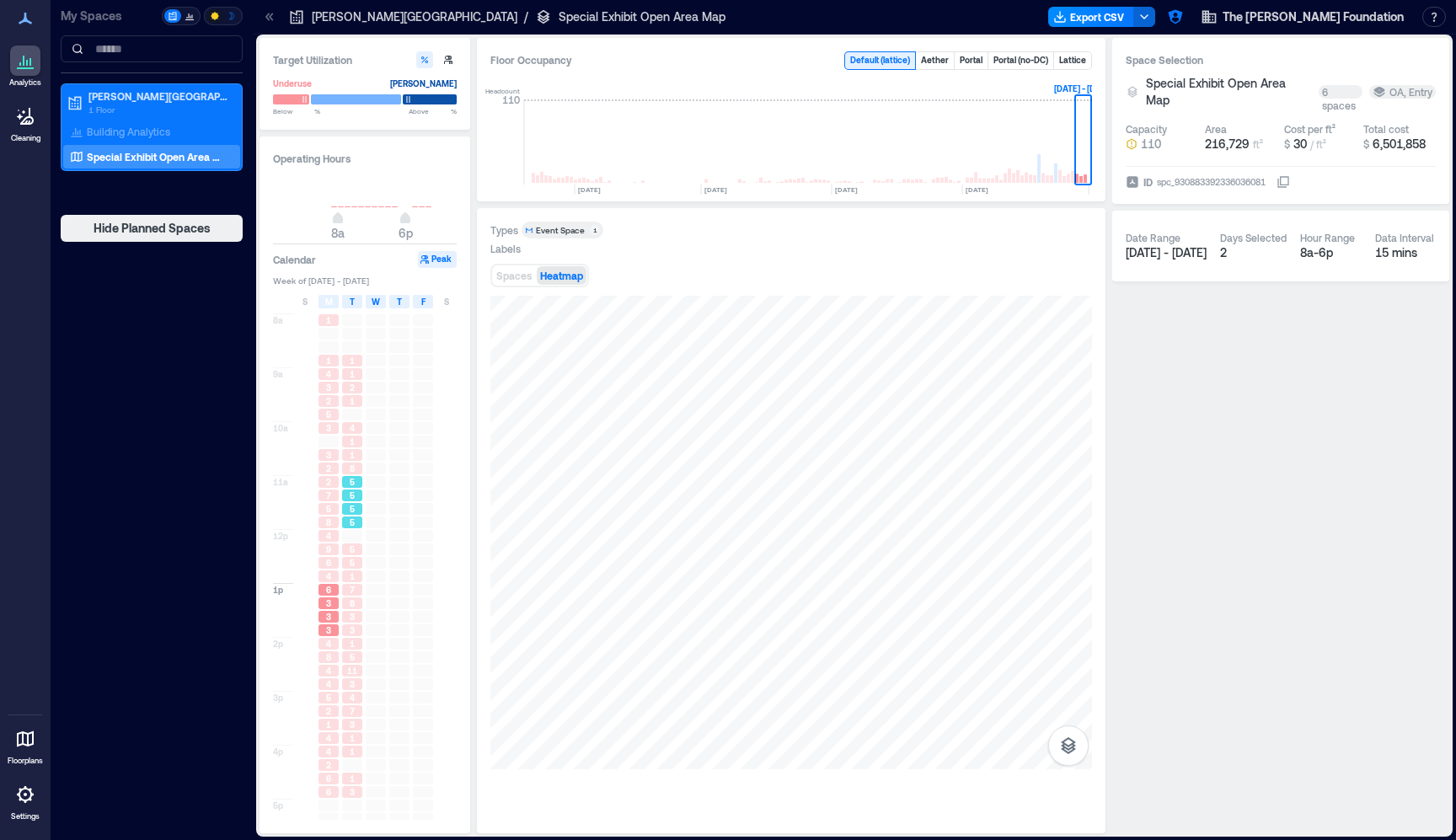
click at [349, 502] on div "5" at bounding box center [352, 496] width 24 height 14
click at [354, 474] on span "8" at bounding box center [352, 469] width 5 height 12
click at [356, 453] on div "1" at bounding box center [352, 455] width 20 height 12
click at [360, 512] on div "5" at bounding box center [352, 509] width 20 height 12
click at [356, 539] on div at bounding box center [352, 535] width 20 height 12
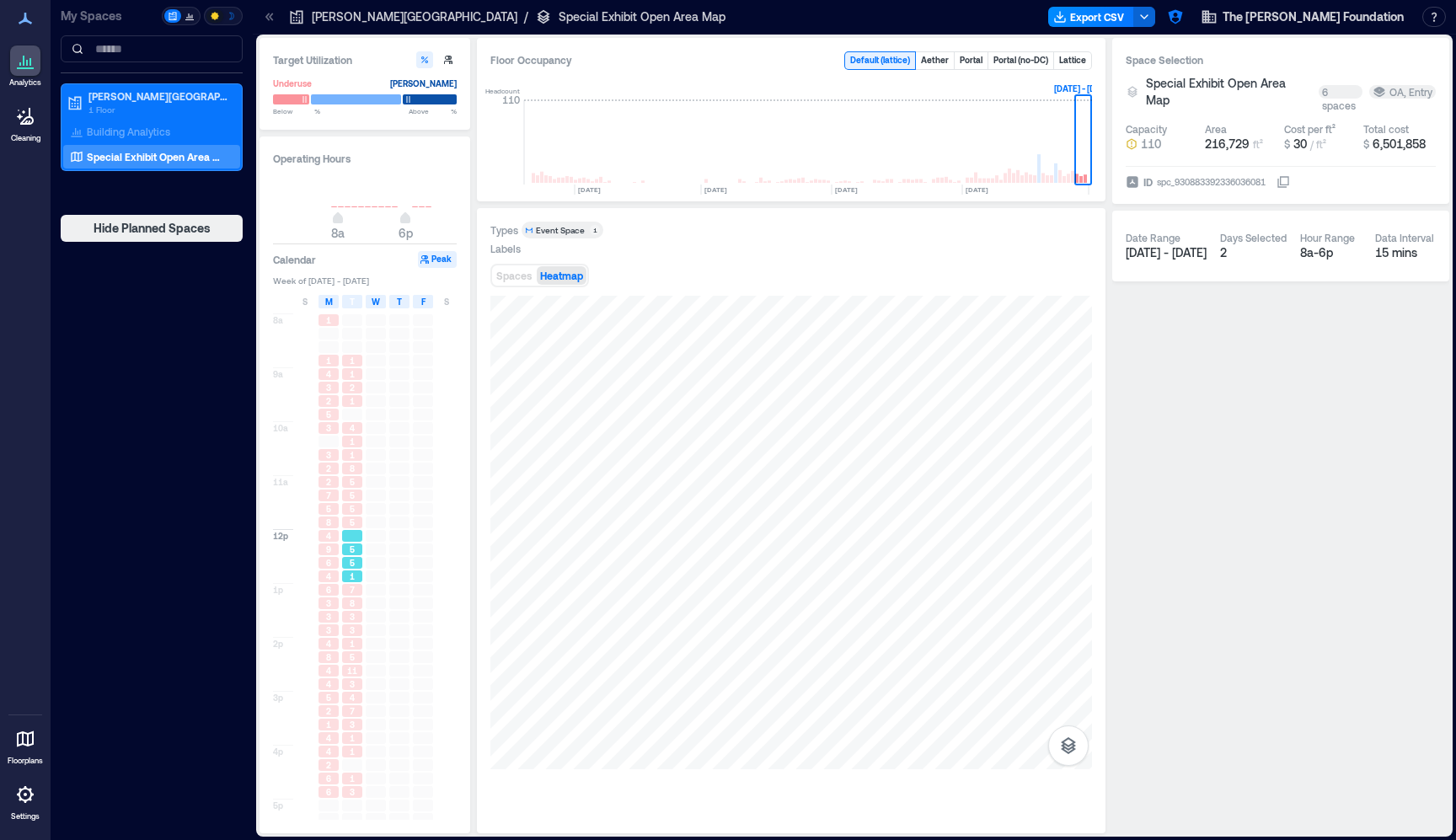
click at [354, 563] on div "5" at bounding box center [352, 563] width 20 height 12
click at [354, 590] on div "7" at bounding box center [352, 590] width 20 height 12
click at [354, 618] on span "3" at bounding box center [352, 617] width 5 height 12
click at [354, 646] on div "1" at bounding box center [352, 644] width 20 height 12
drag, startPoint x: 356, startPoint y: 667, endPoint x: 355, endPoint y: 699, distance: 32.0
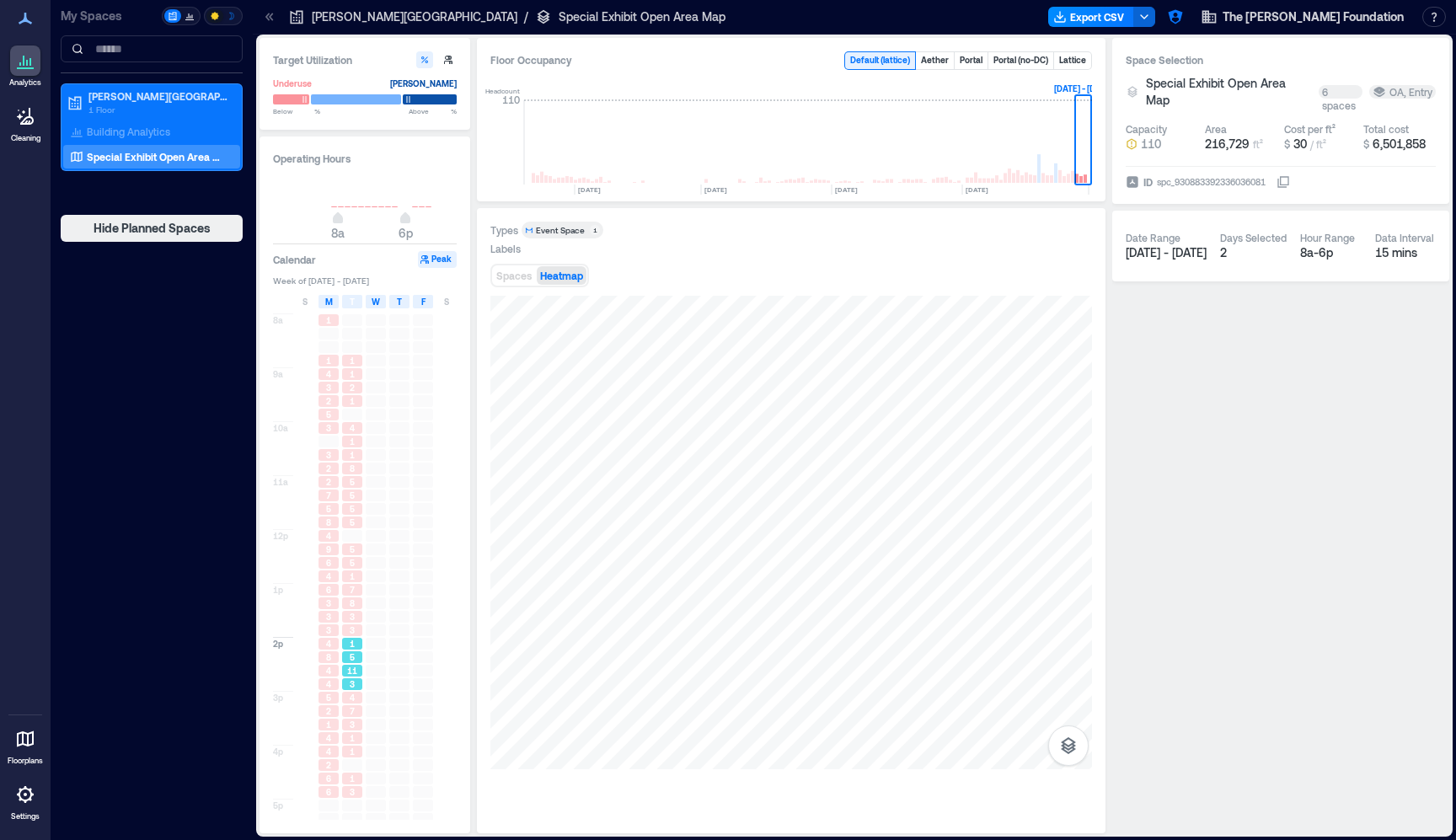
click at [356, 667] on span "11" at bounding box center [352, 671] width 10 height 12
click at [354, 705] on div "7" at bounding box center [352, 711] width 24 height 14
drag, startPoint x: 356, startPoint y: 726, endPoint x: 358, endPoint y: 738, distance: 12.2
click at [357, 726] on div "3" at bounding box center [352, 725] width 20 height 12
click at [353, 761] on div at bounding box center [352, 765] width 20 height 12
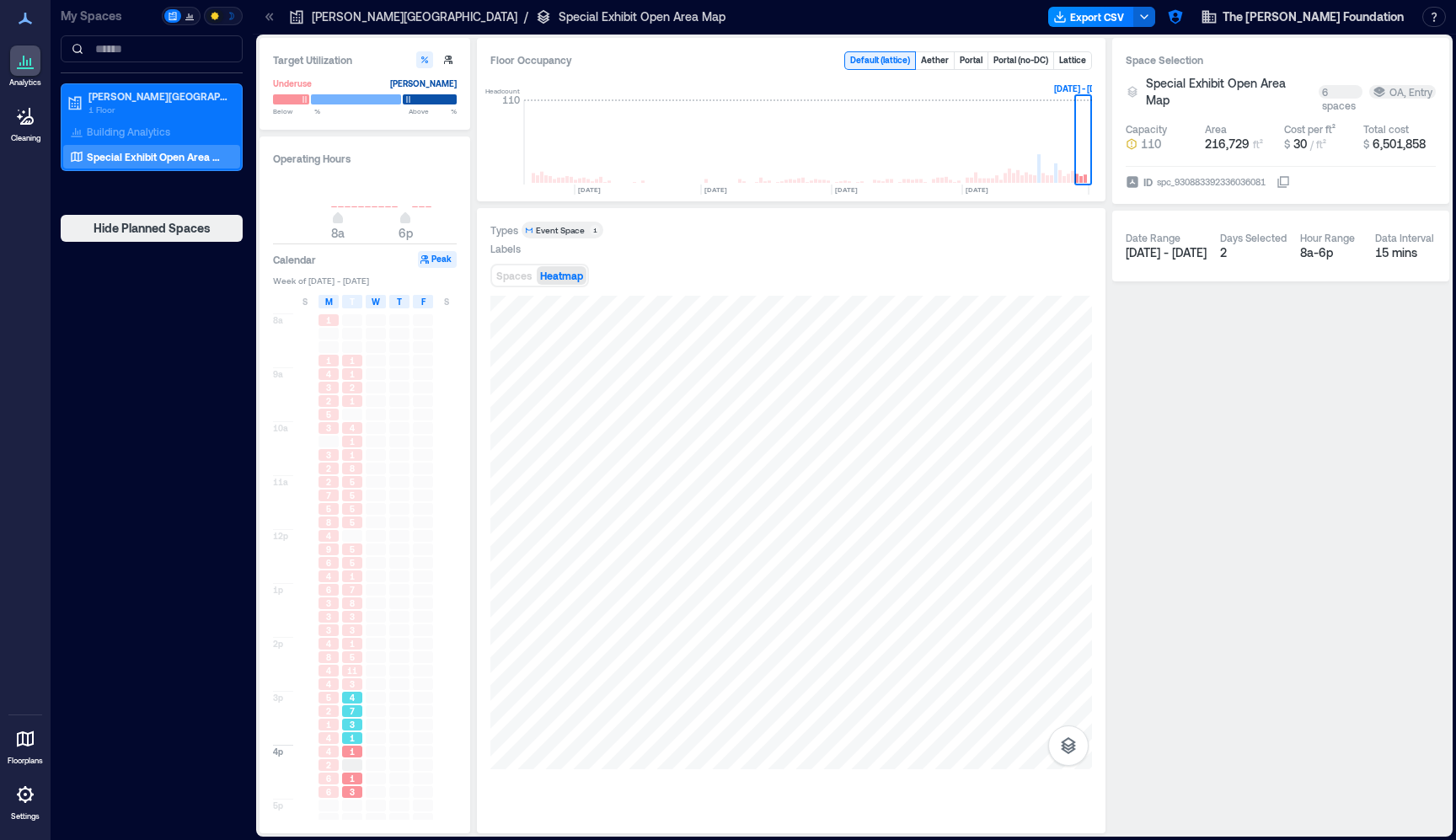
click at [349, 716] on div "7" at bounding box center [352, 711] width 20 height 12
click at [360, 743] on div "1" at bounding box center [352, 745] width 20 height 12
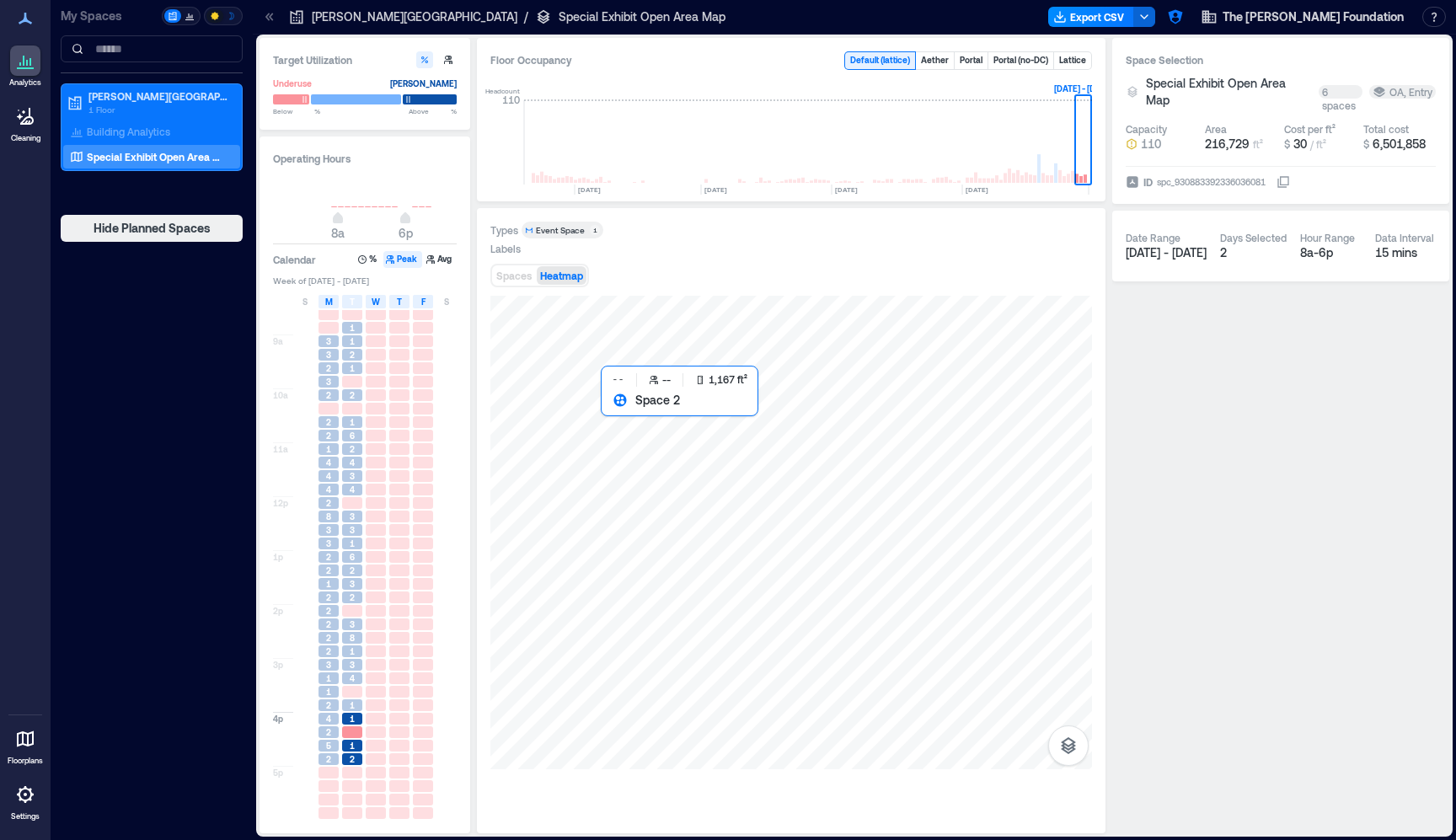
click at [752, 436] on div at bounding box center [791, 533] width 602 height 474
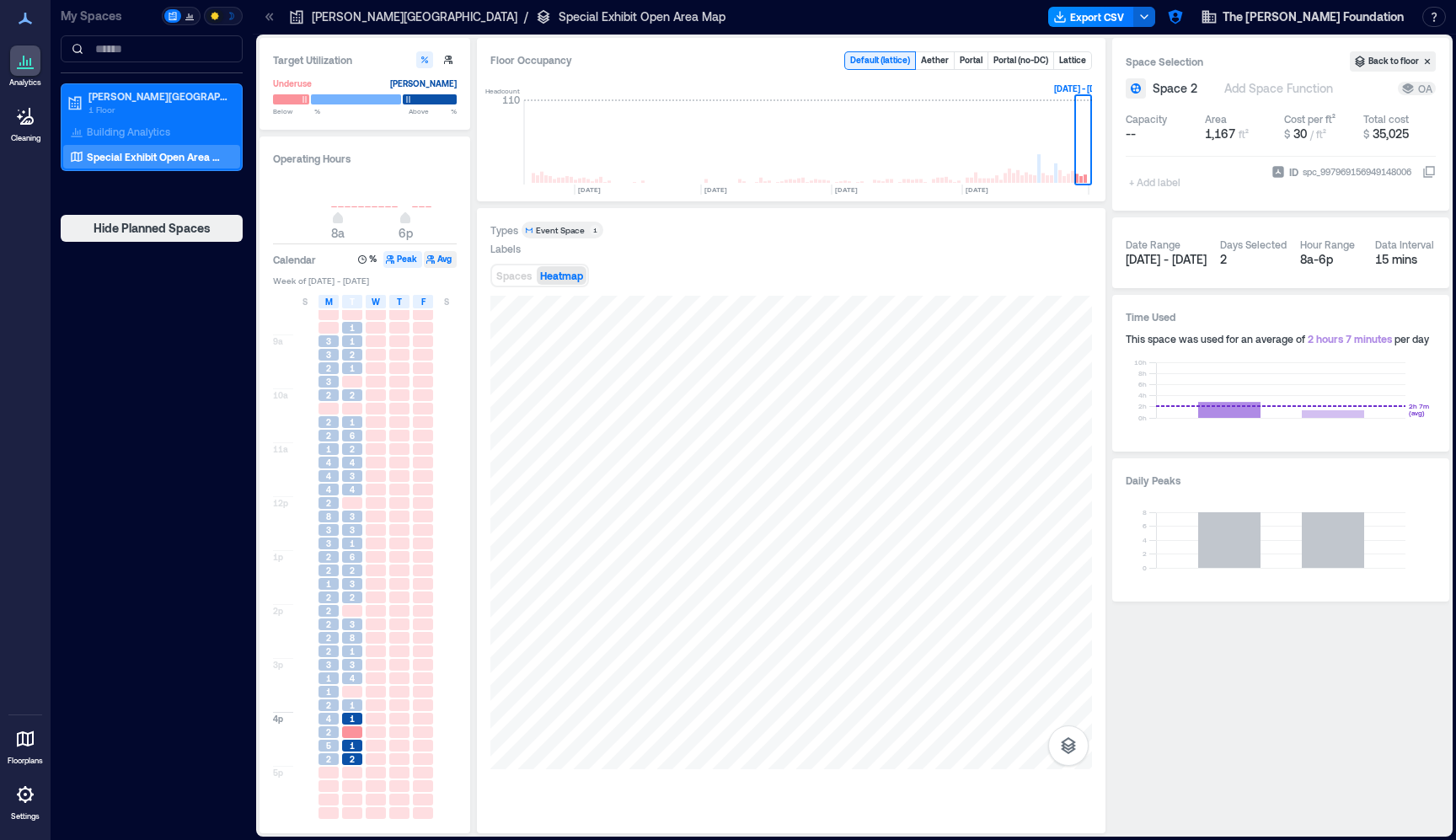
click at [434, 262] on icon "button" at bounding box center [431, 260] width 8 height 8
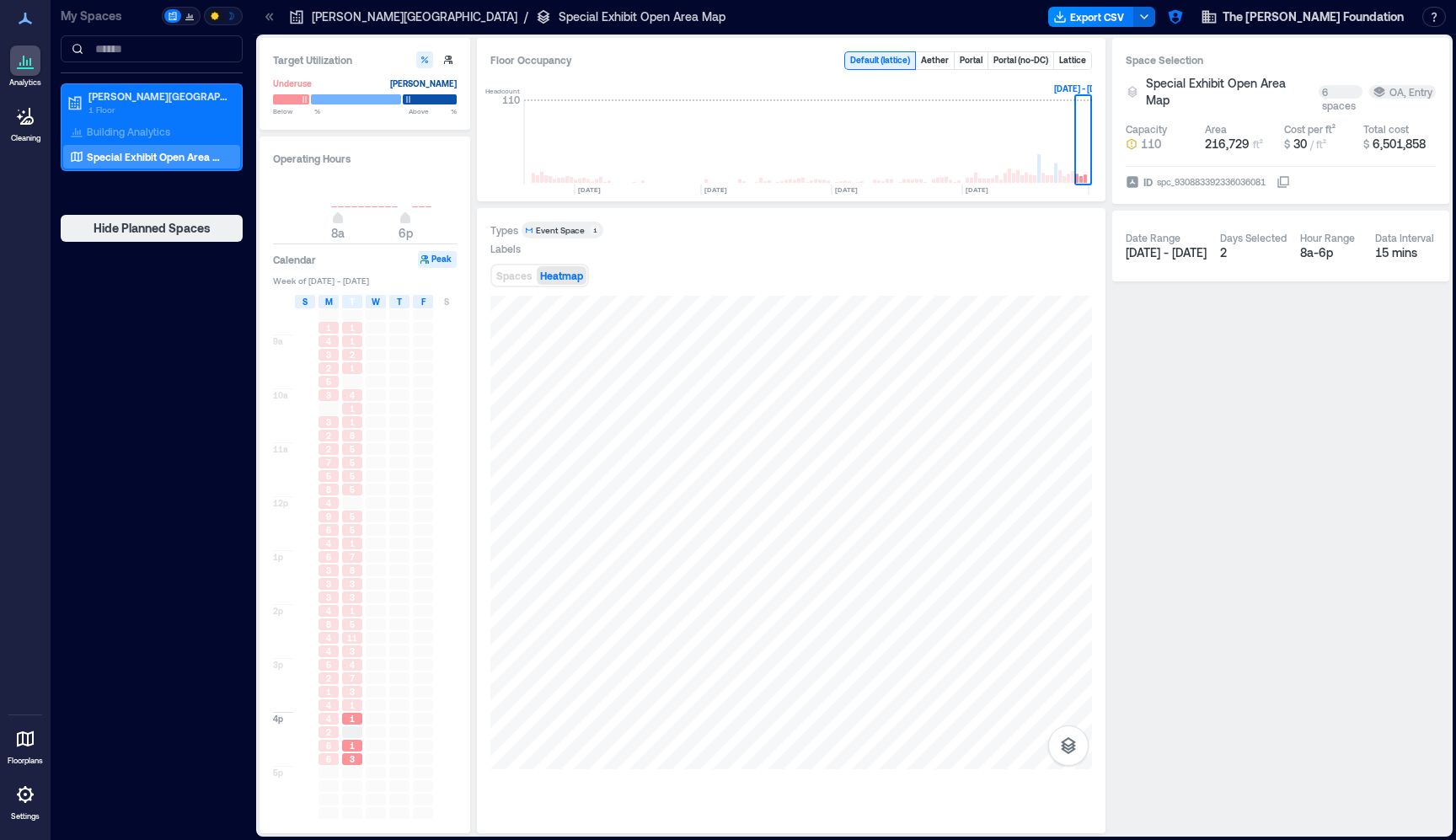
click at [307, 305] on span "S" at bounding box center [305, 302] width 5 height 14
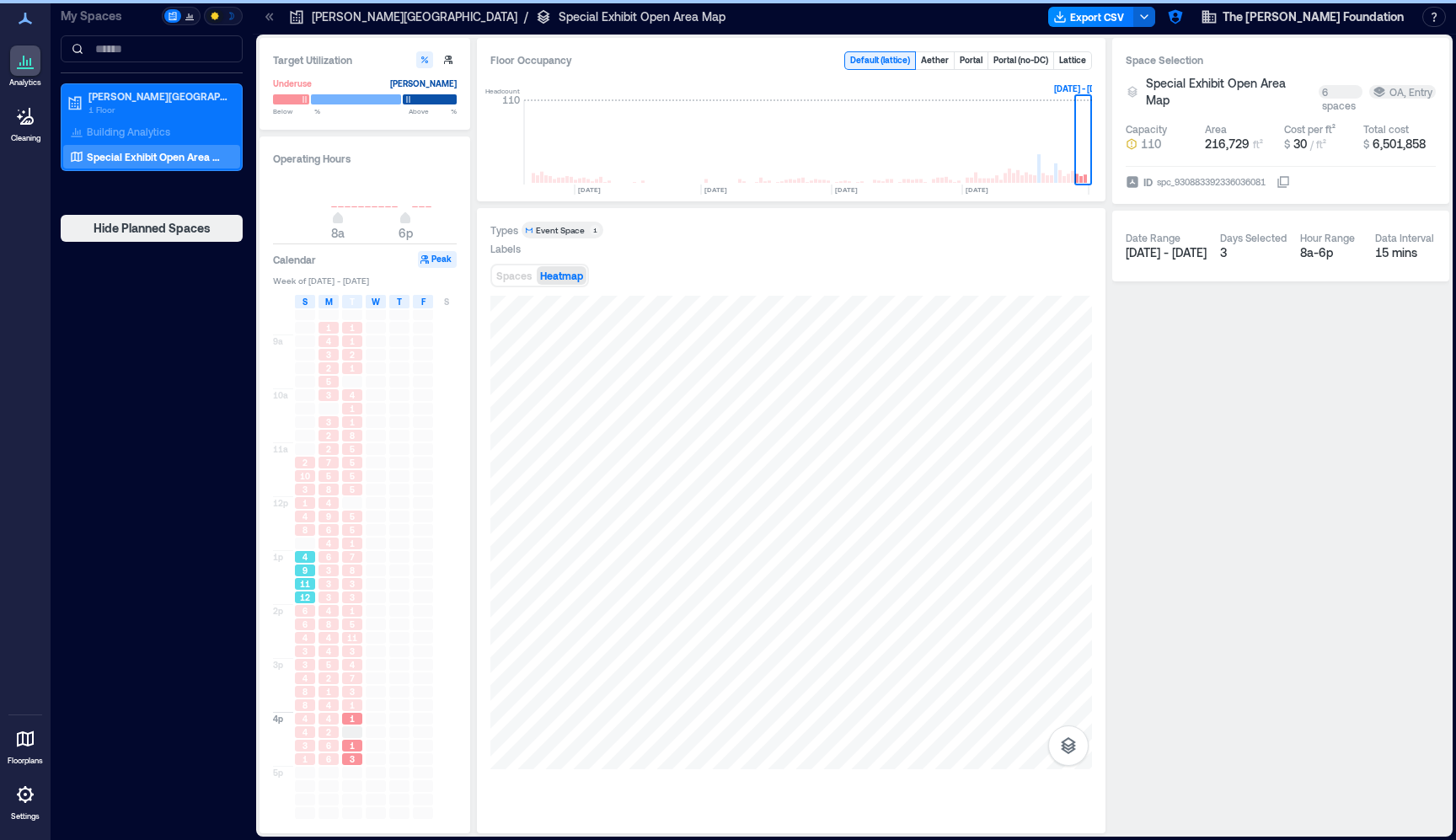
click at [301, 581] on span "11" at bounding box center [305, 584] width 10 height 12
click at [303, 620] on span "6" at bounding box center [305, 624] width 5 height 12
click at [303, 642] on span "4" at bounding box center [305, 638] width 5 height 12
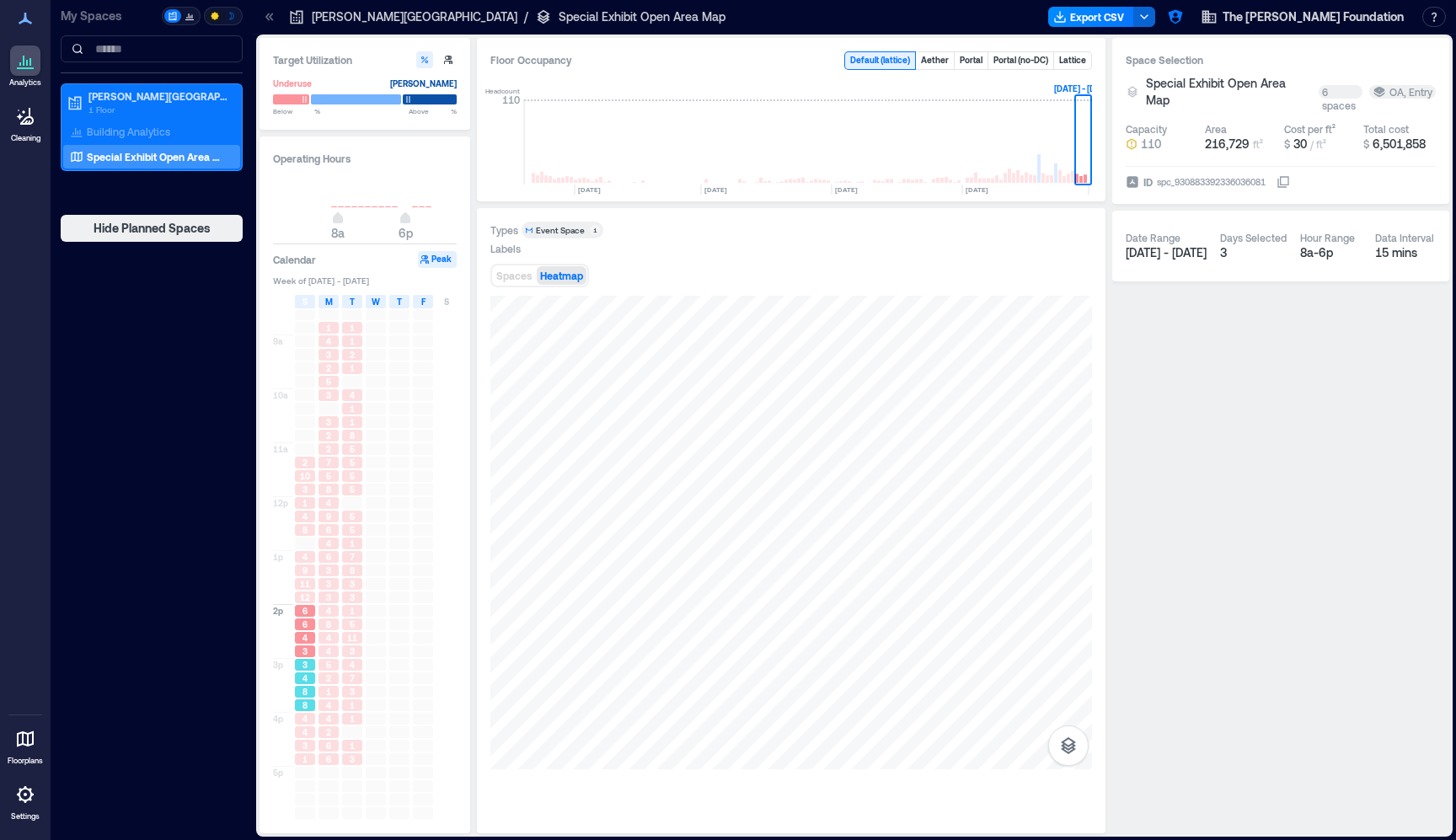
click at [305, 695] on span "8" at bounding box center [305, 692] width 5 height 12
click at [303, 731] on span "4" at bounding box center [305, 733] width 5 height 12
click at [339, 730] on div "2" at bounding box center [328, 733] width 24 height 14
click at [339, 687] on div "1" at bounding box center [328, 692] width 24 height 14
click at [327, 638] on span "4" at bounding box center [328, 638] width 5 height 12
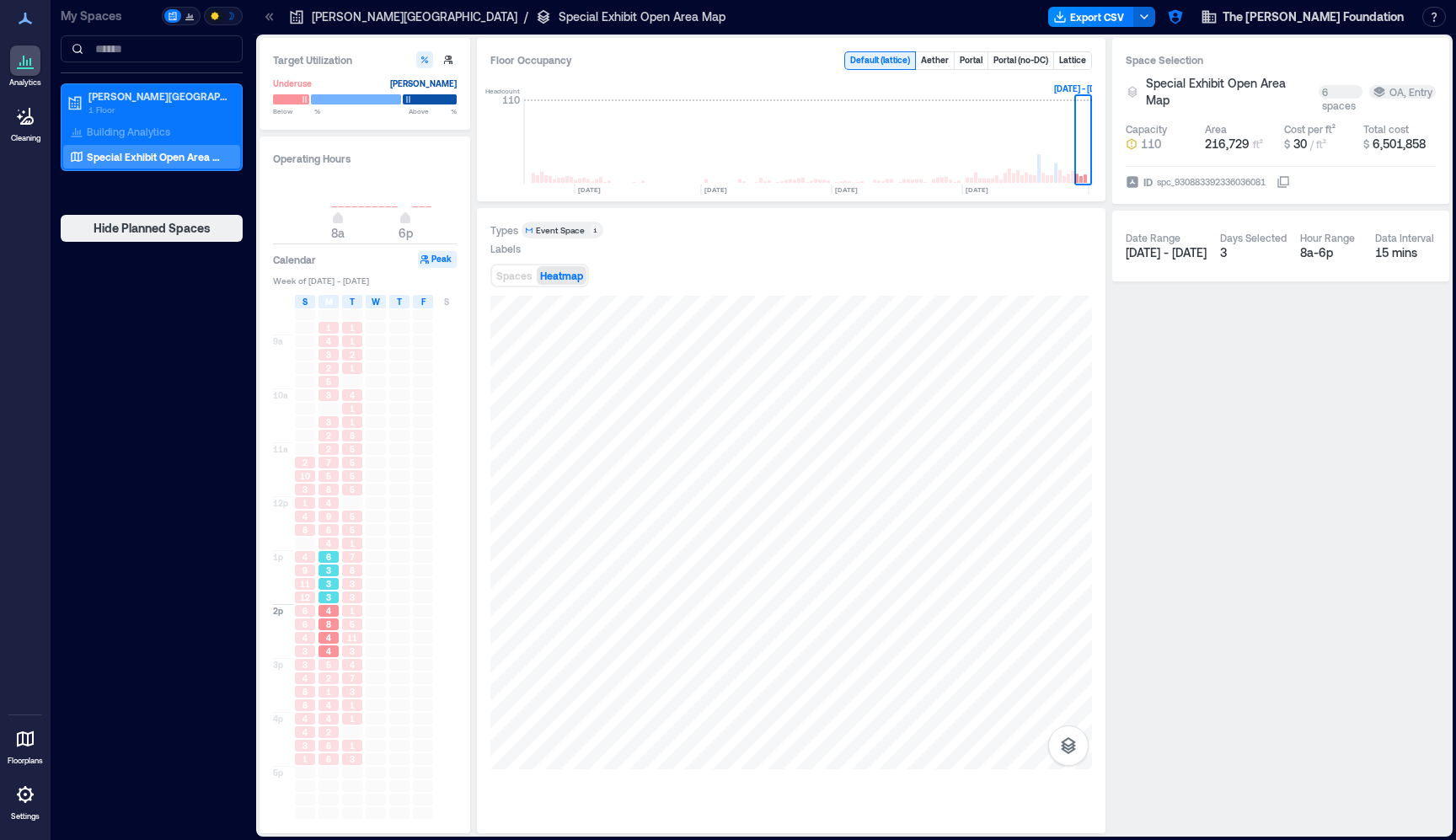
drag, startPoint x: 332, startPoint y: 559, endPoint x: 332, endPoint y: 500, distance: 59.0
click at [332, 558] on div "6" at bounding box center [328, 557] width 20 height 12
drag, startPoint x: 332, startPoint y: 499, endPoint x: 355, endPoint y: 483, distance: 28.0
click at [332, 499] on div "4" at bounding box center [328, 503] width 20 height 12
click at [356, 481] on div "5" at bounding box center [352, 476] width 20 height 12
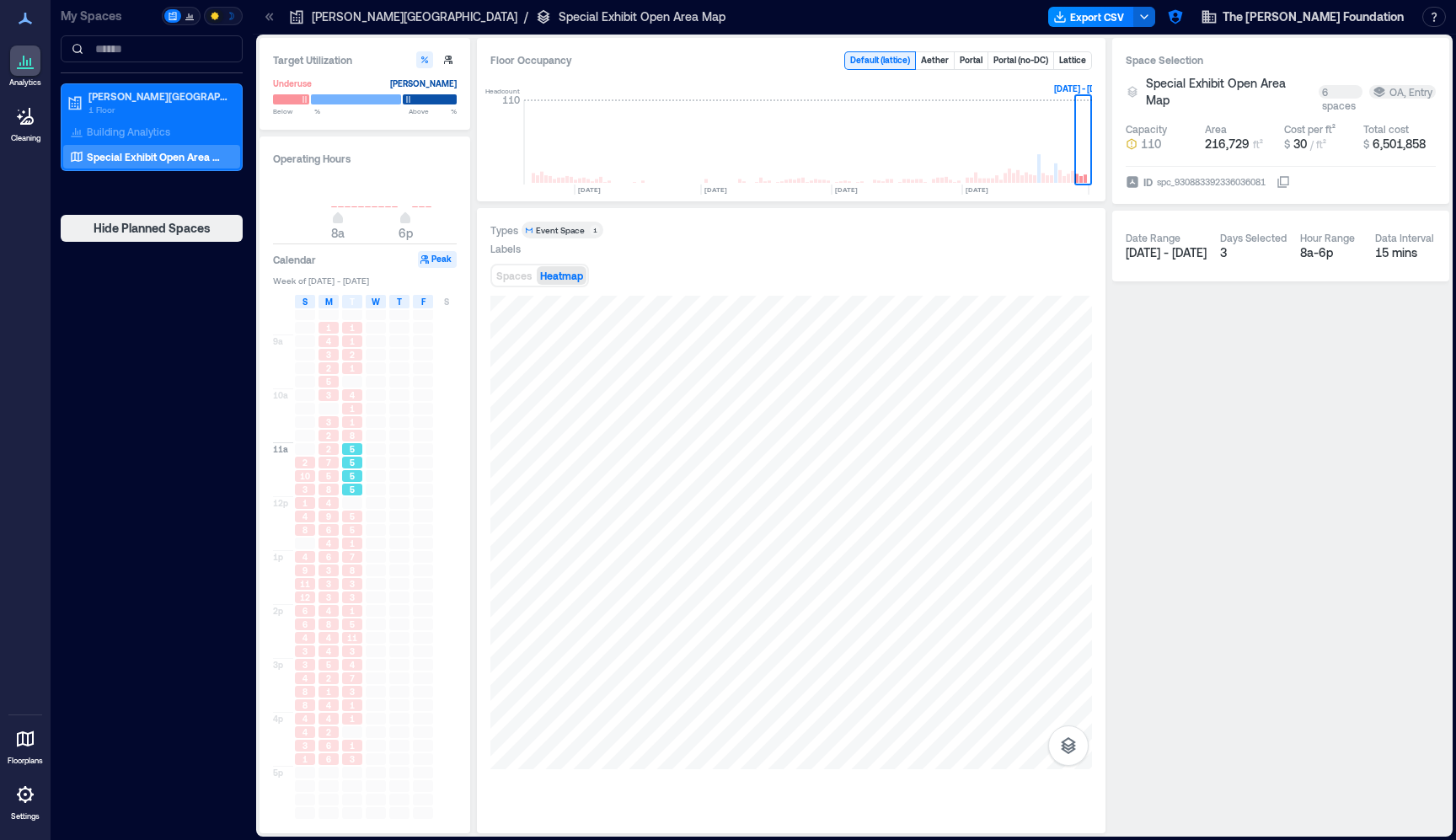
click at [348, 435] on div "8" at bounding box center [352, 436] width 20 height 12
drag, startPoint x: 339, startPoint y: 422, endPoint x: 321, endPoint y: 424, distance: 18.1
click at [339, 422] on div "8a 9a 10a 11a 12p 1p 2p 3p 4p 5p 2 10 3 1 4 8 4 9 11 12 6 6 4 3 3 4 8 8 4 4 3 1…" at bounding box center [365, 548] width 185 height 542
click at [320, 428] on div "3" at bounding box center [328, 422] width 24 height 14
click at [322, 483] on div "1 1 4 3 2 5 3 3 2 2 7 5 8 4 9 6 4 6 3 3 3 4 8 4 4 5 2 1 4 4 2 6 6" at bounding box center [328, 550] width 24 height 539
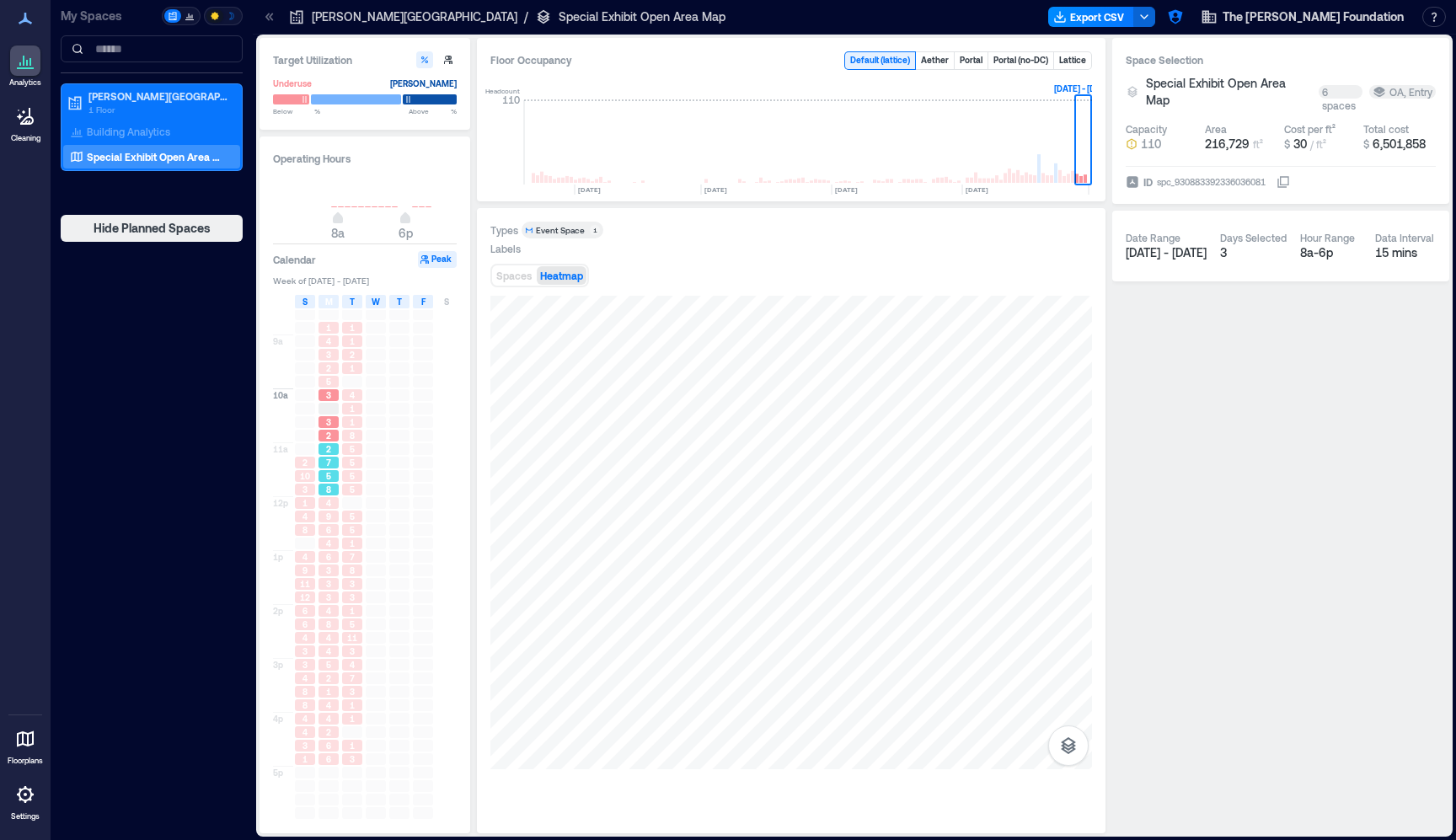
click at [320, 501] on div "4" at bounding box center [328, 503] width 20 height 12
click at [334, 536] on div "1 1 4 3 2 5 3 3 2 2 7 5 8 4 9 6 4 6 3 3 3 4 8 4 4 5 2 1 4 4 2 6 6" at bounding box center [328, 550] width 24 height 539
click at [345, 565] on div "8" at bounding box center [352, 570] width 20 height 12
click at [349, 585] on span "3" at bounding box center [352, 584] width 5 height 12
click at [343, 588] on div "3" at bounding box center [352, 584] width 20 height 12
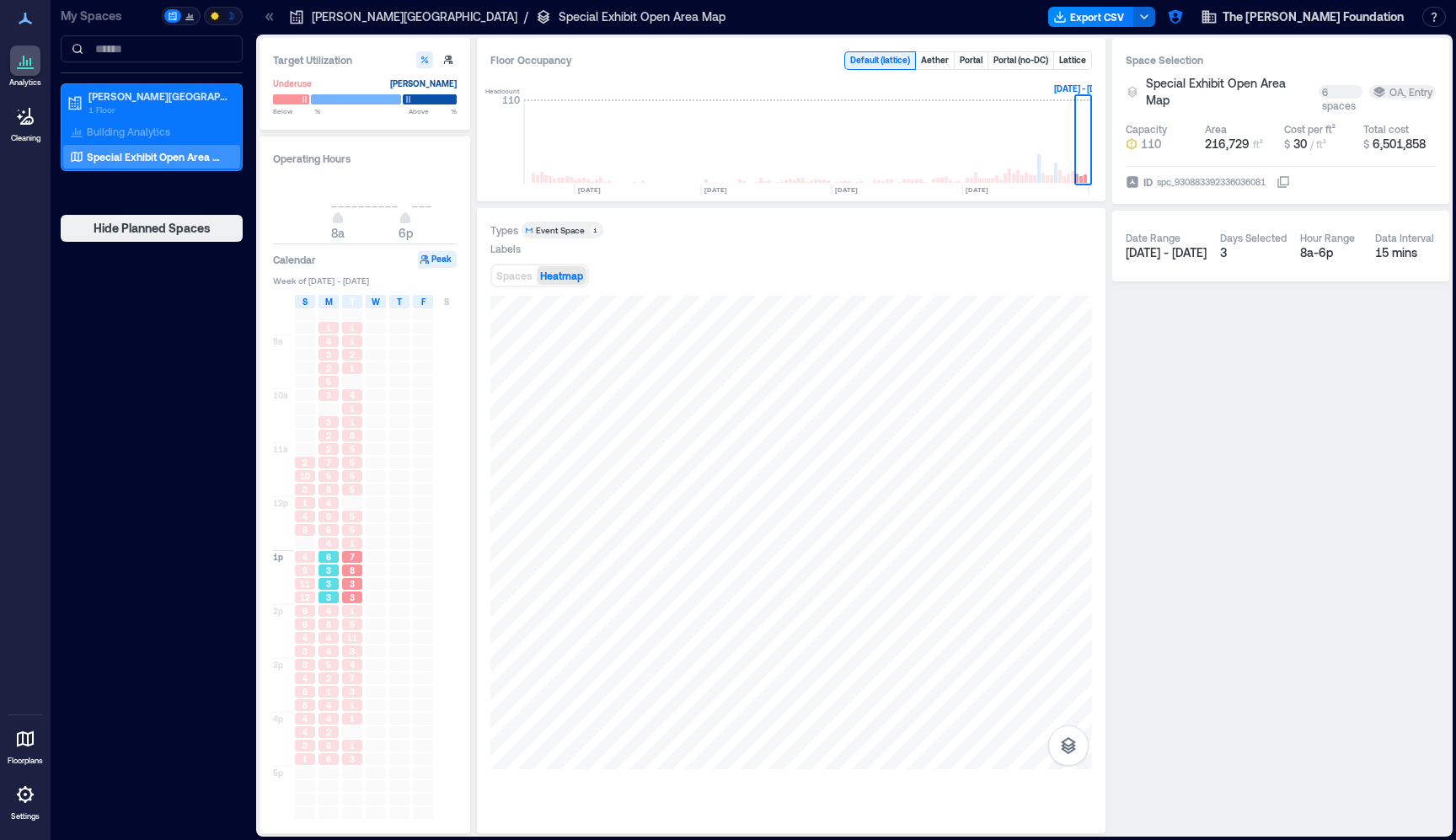
drag, startPoint x: 329, startPoint y: 602, endPoint x: 328, endPoint y: 635, distance: 33.0
click at [328, 603] on div "3" at bounding box center [328, 597] width 24 height 14
click at [328, 642] on span "4" at bounding box center [328, 638] width 5 height 12
drag, startPoint x: 336, startPoint y: 660, endPoint x: 320, endPoint y: 687, distance: 31.4
click at [332, 666] on div "5" at bounding box center [328, 665] width 20 height 12
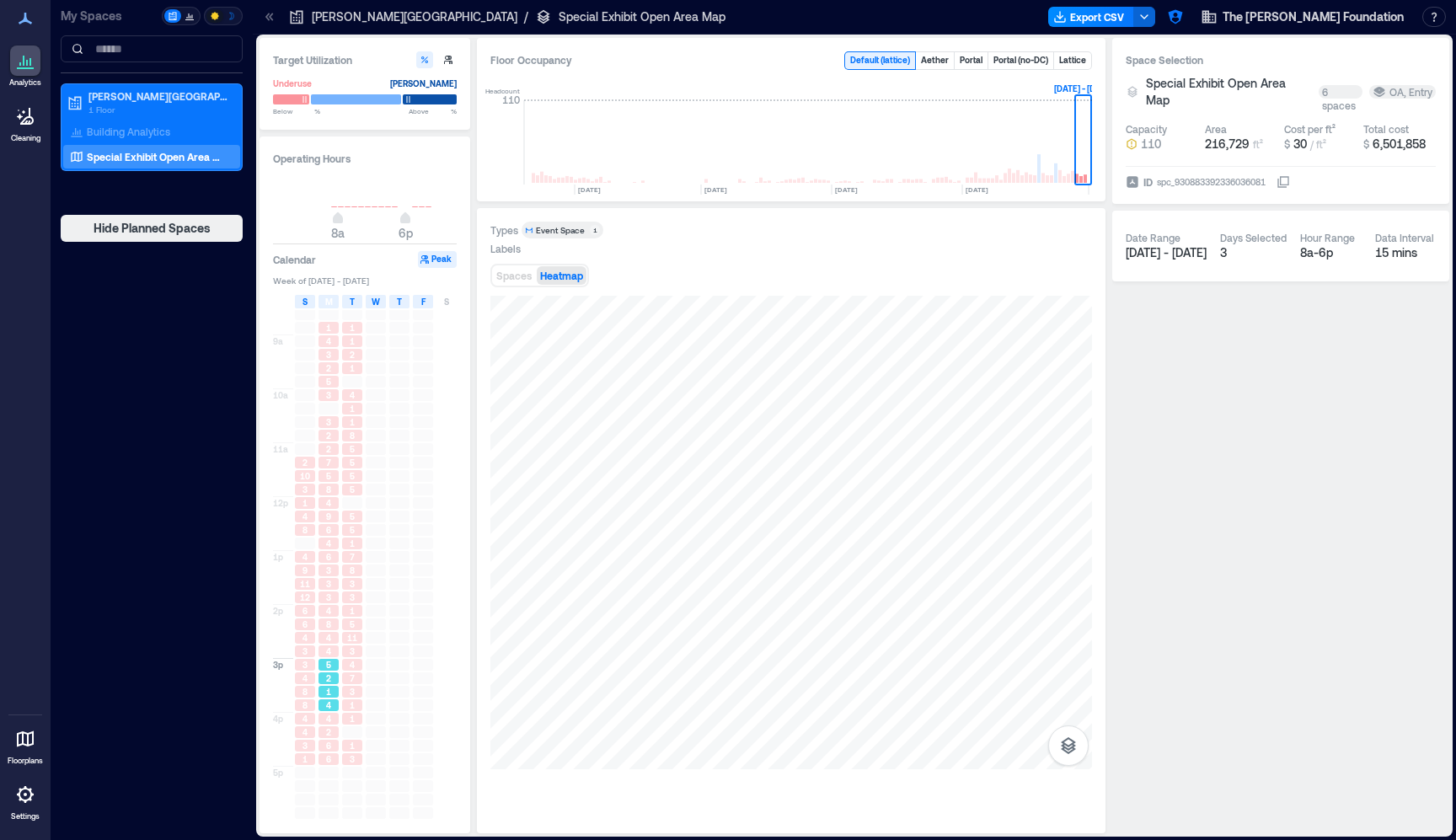
click at [316, 692] on div "8a 9a 10a 11a 12p 1p 2p 3p 4p 5p 2 10 3 1 4 8 4 9 11 12 6 6 4 3 3 4 8 8 4 4 3 1…" at bounding box center [365, 548] width 185 height 542
click at [320, 700] on div "1 1 4 3 2 5 3 3 2 2 7 5 8 4 9 6 4 6 3 3 3 4 8 4 4 5 2 1 4 4 2 6 6" at bounding box center [328, 550] width 24 height 539
click at [307, 738] on div "4" at bounding box center [305, 733] width 24 height 14
click at [306, 701] on span "8" at bounding box center [305, 705] width 5 height 12
click at [305, 648] on span "3" at bounding box center [305, 651] width 5 height 12
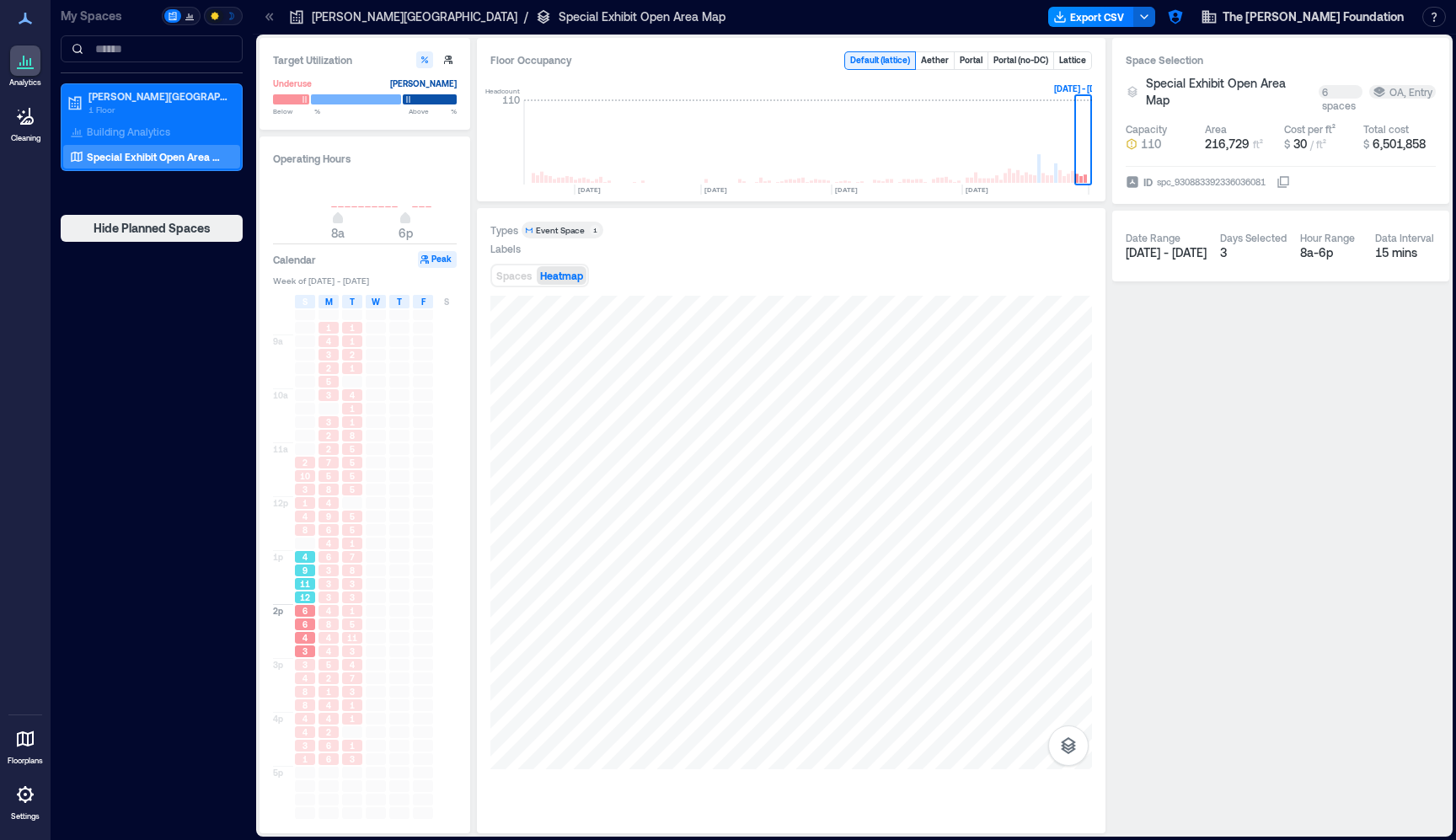
click at [303, 601] on span "12" at bounding box center [305, 597] width 10 height 12
click at [300, 563] on div "9" at bounding box center [305, 570] width 24 height 14
click at [309, 625] on div "6" at bounding box center [305, 624] width 20 height 12
click at [299, 658] on div "3" at bounding box center [305, 665] width 24 height 14
click at [303, 699] on div "8" at bounding box center [305, 705] width 24 height 14
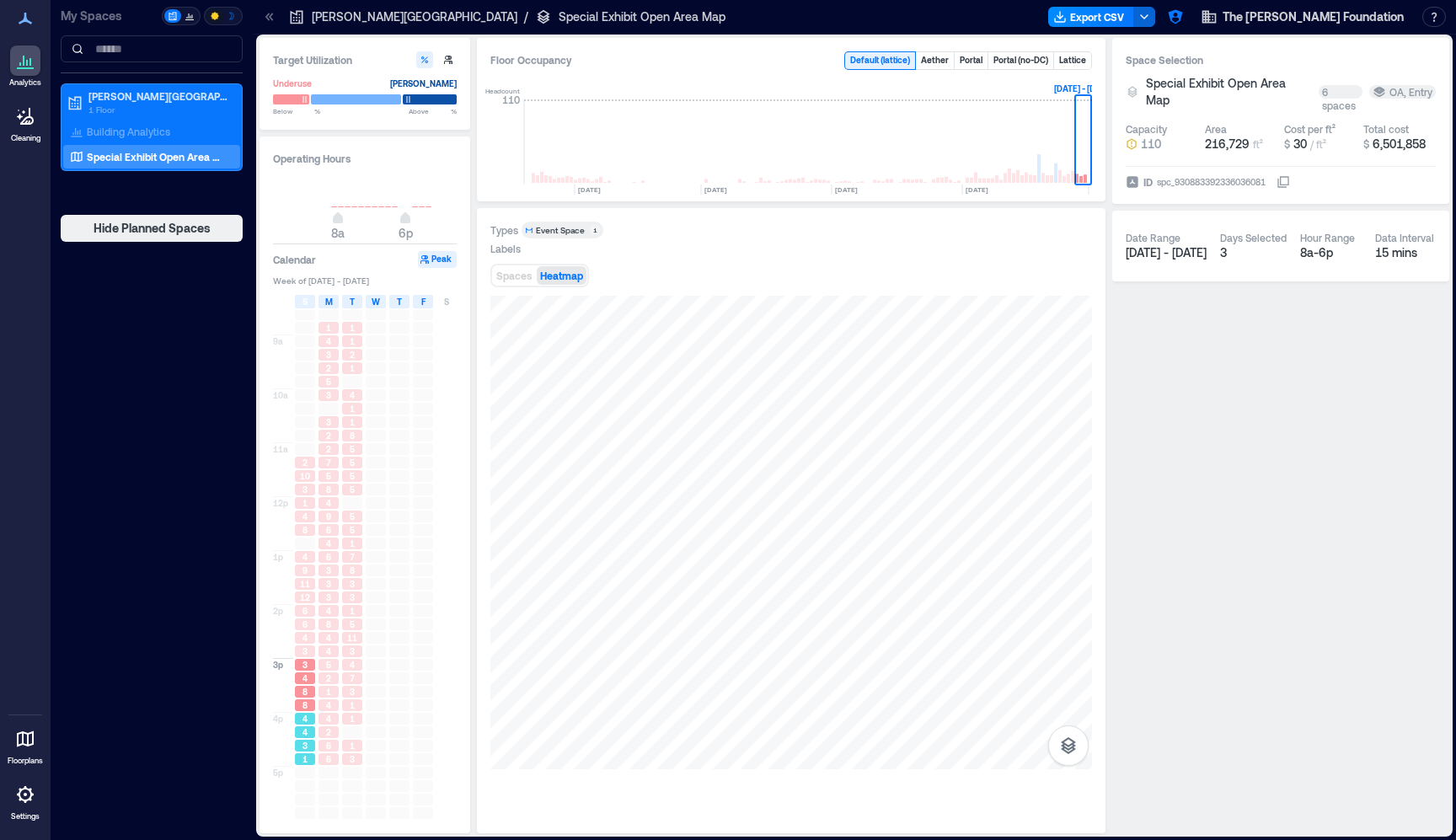
click at [307, 742] on span "3" at bounding box center [305, 745] width 5 height 12
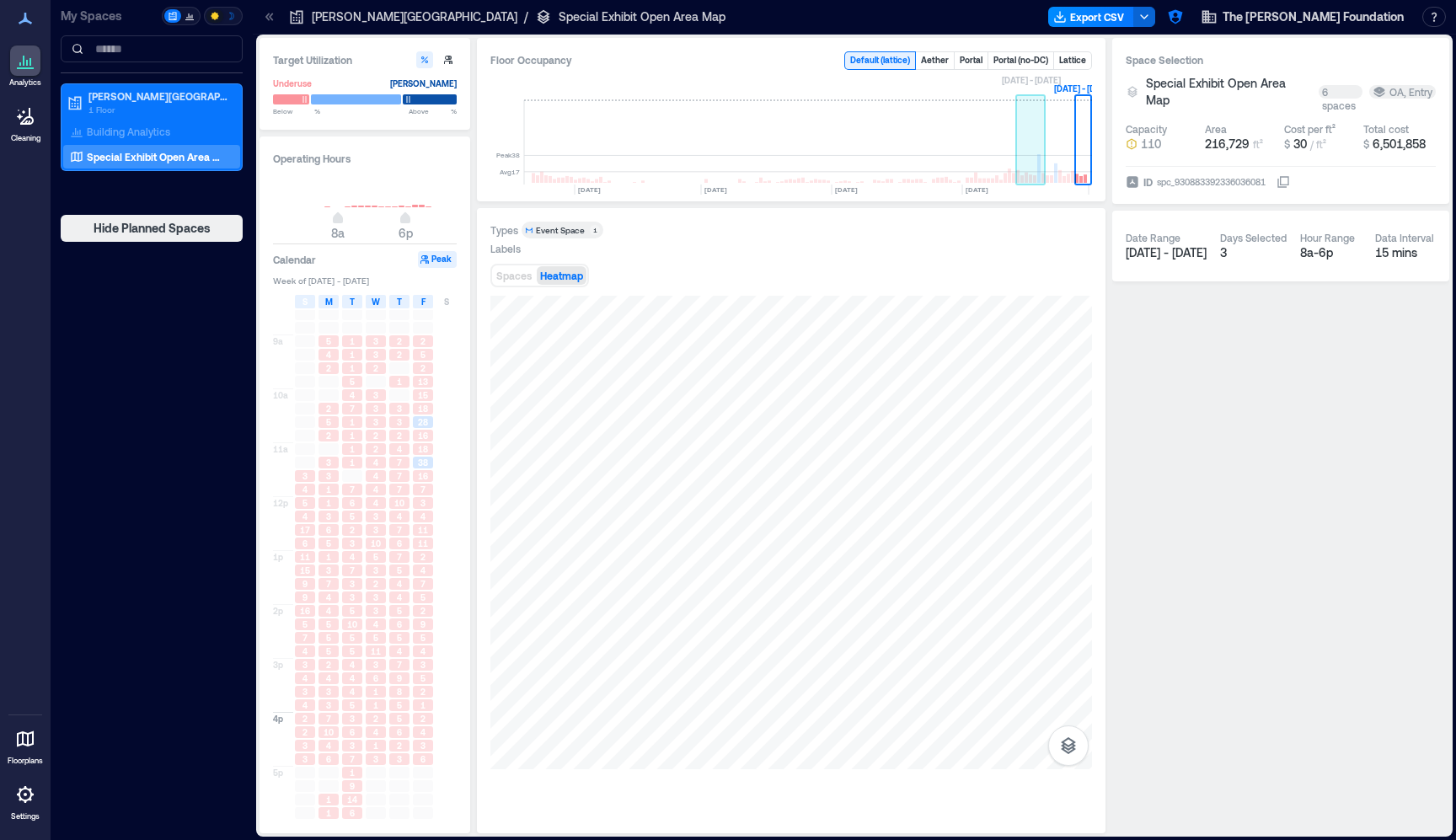
click at [1030, 143] on rect at bounding box center [1030, 143] width 30 height 85
click at [447, 303] on span "S" at bounding box center [447, 302] width 5 height 14
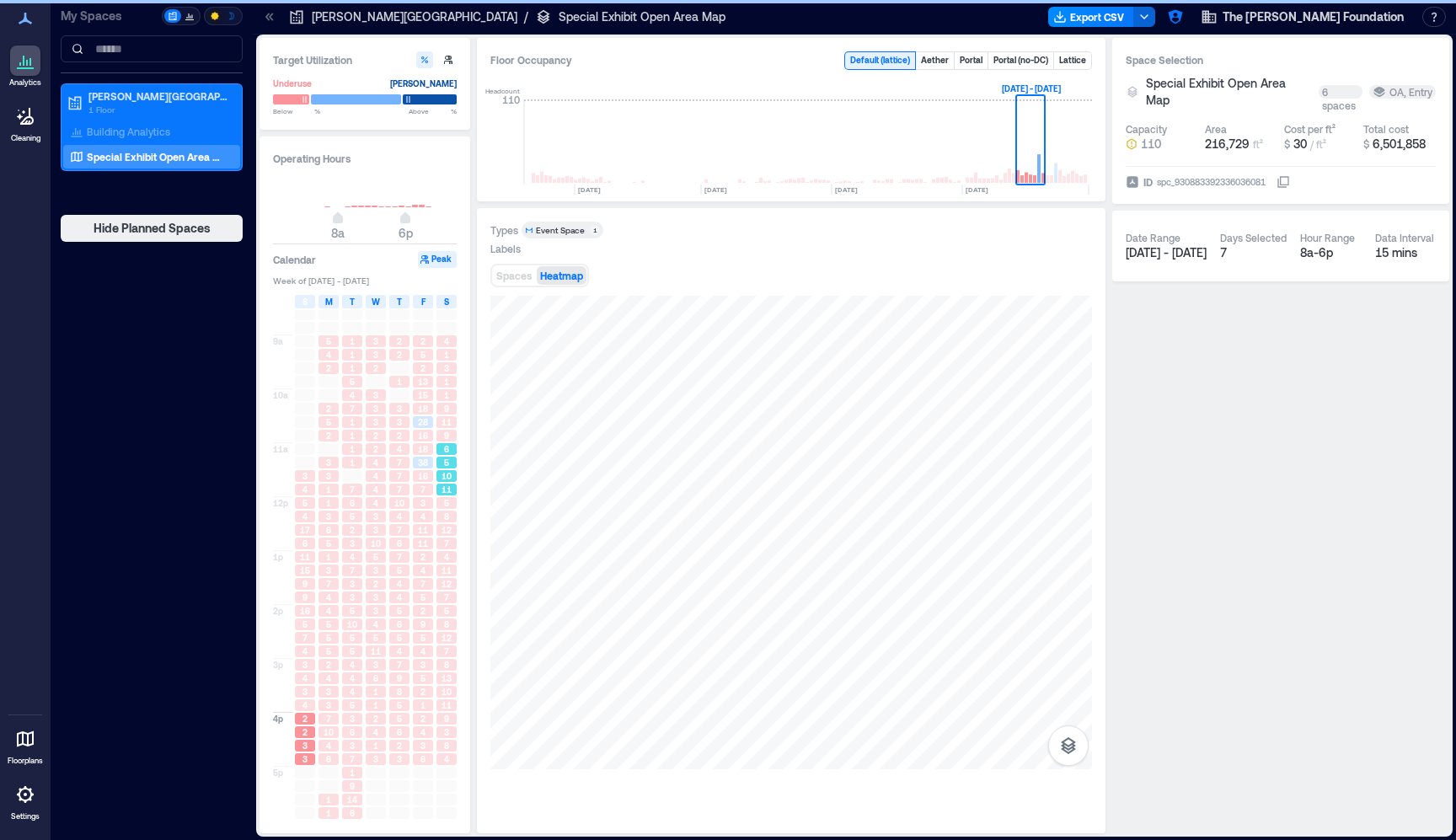
click at [450, 468] on div "5" at bounding box center [447, 463] width 20 height 12
click at [444, 509] on span "5" at bounding box center [447, 503] width 5 height 12
click at [447, 569] on span "11" at bounding box center [447, 570] width 10 height 12
click at [453, 601] on div "7" at bounding box center [447, 598] width 20 height 12
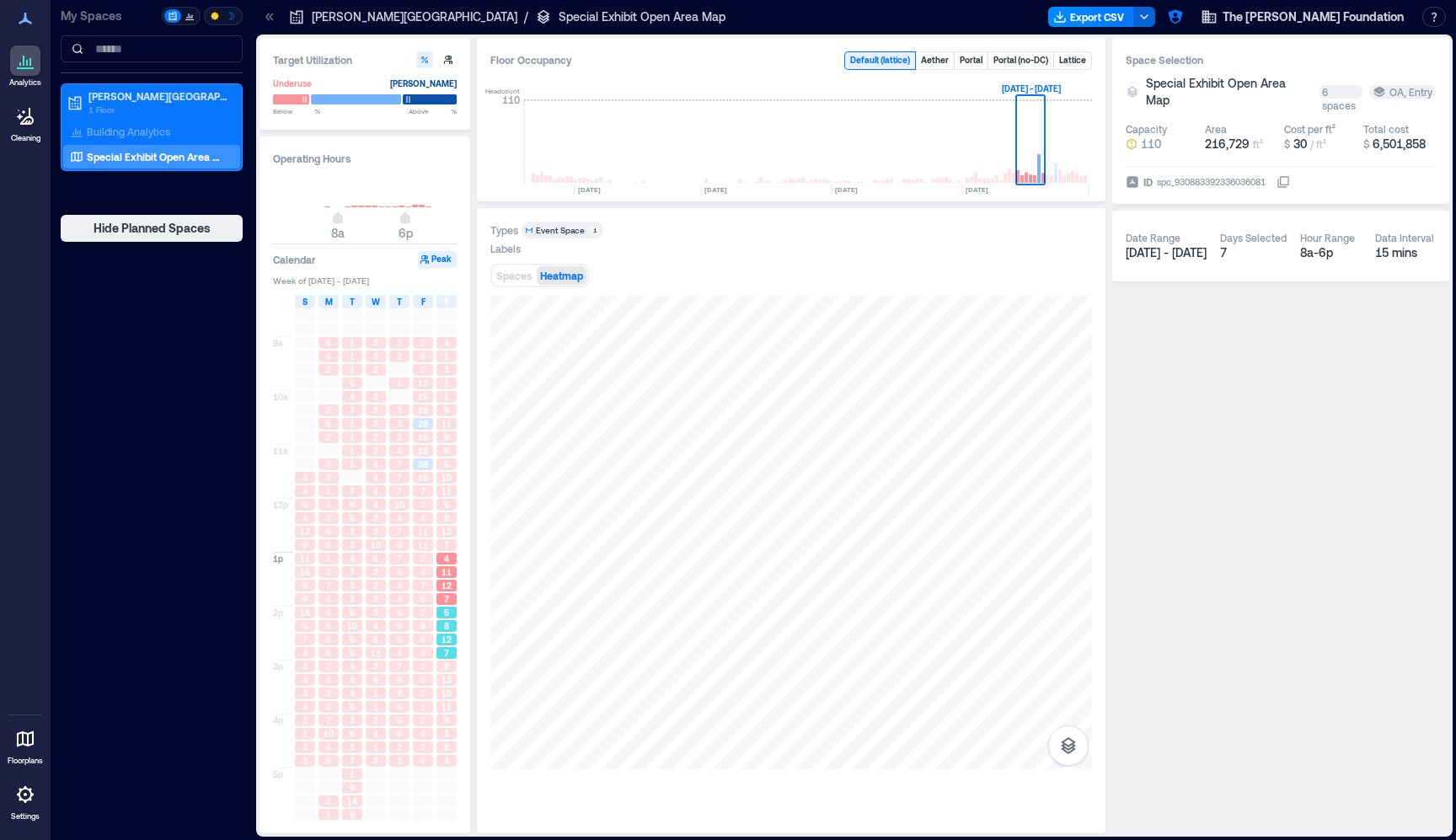
drag, startPoint x: 458, startPoint y: 624, endPoint x: 448, endPoint y: 620, distance: 10.8
click at [457, 624] on div "8" at bounding box center [447, 626] width 24 height 14
click at [453, 685] on div "13" at bounding box center [447, 678] width 24 height 14
click at [447, 727] on span "9" at bounding box center [447, 721] width 5 height 12
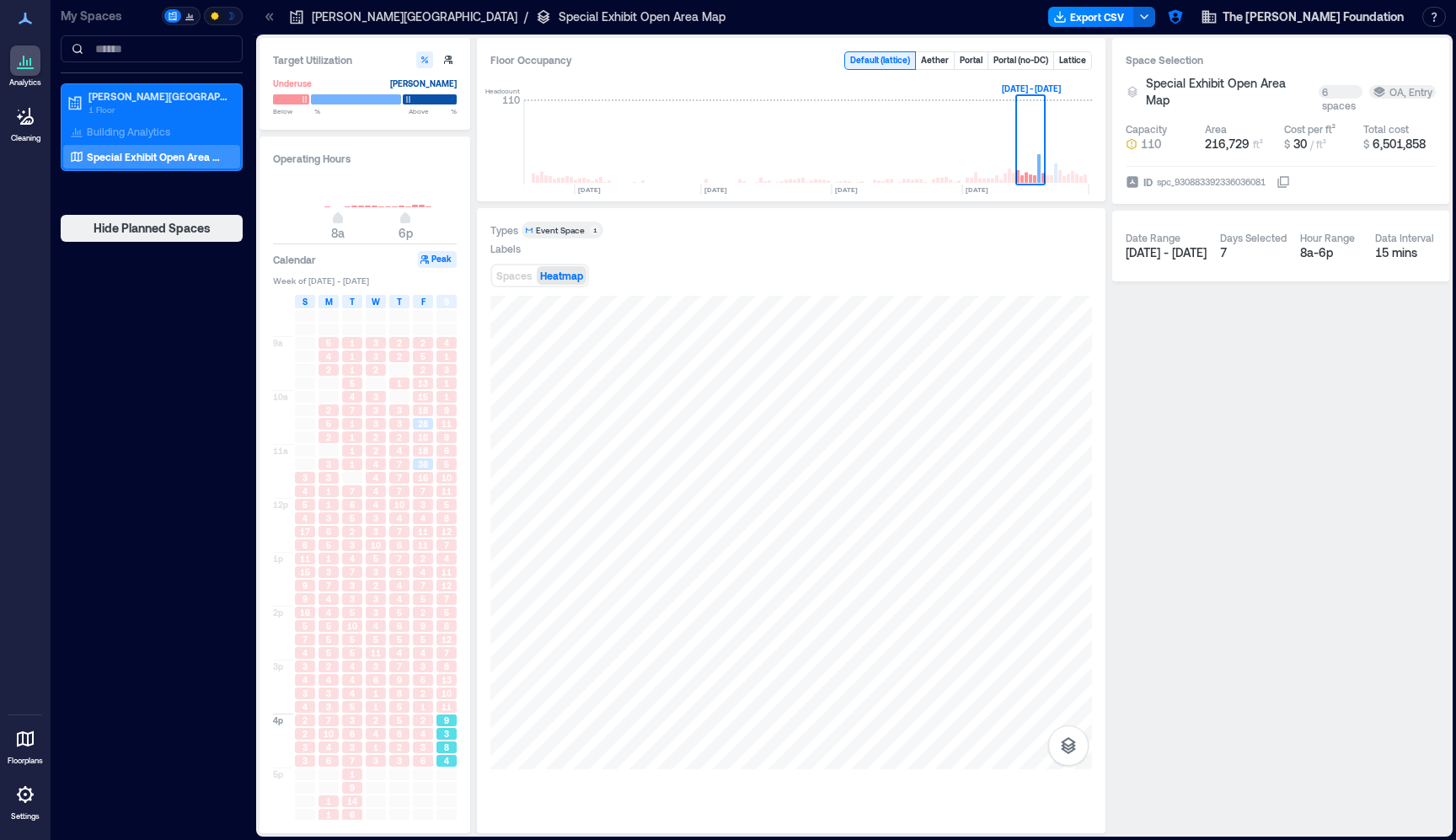
scroll to position [28, 0]
click at [450, 693] on span "10" at bounding box center [447, 697] width 10 height 12
click at [453, 654] on div "7" at bounding box center [447, 656] width 20 height 12
click at [453, 614] on div "5" at bounding box center [447, 616] width 20 height 12
click at [451, 565] on div "4" at bounding box center [447, 562] width 20 height 12
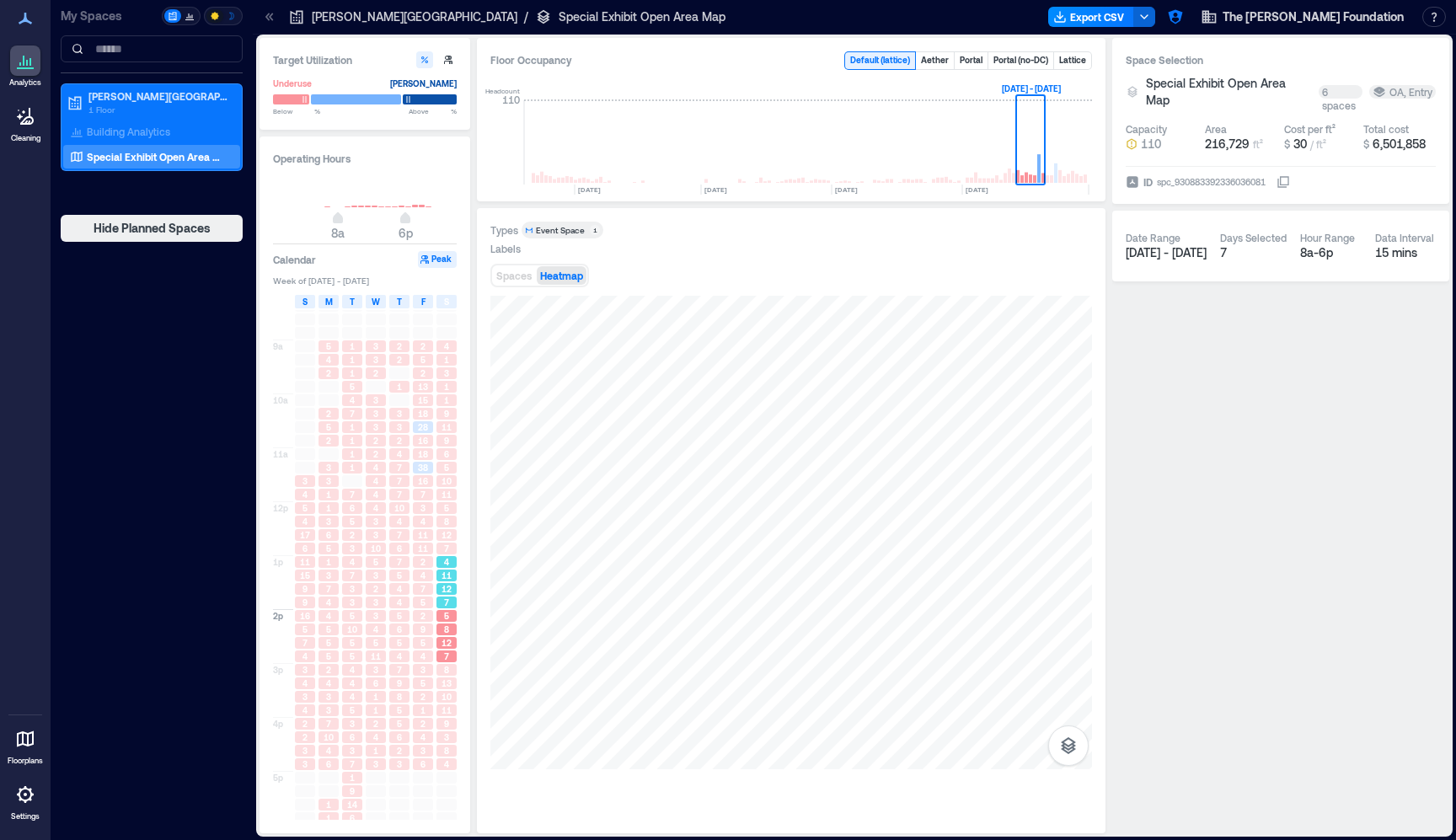
scroll to position [30, 0]
click at [448, 509] on span "5" at bounding box center [447, 507] width 5 height 12
click at [450, 471] on div "5" at bounding box center [447, 466] width 20 height 12
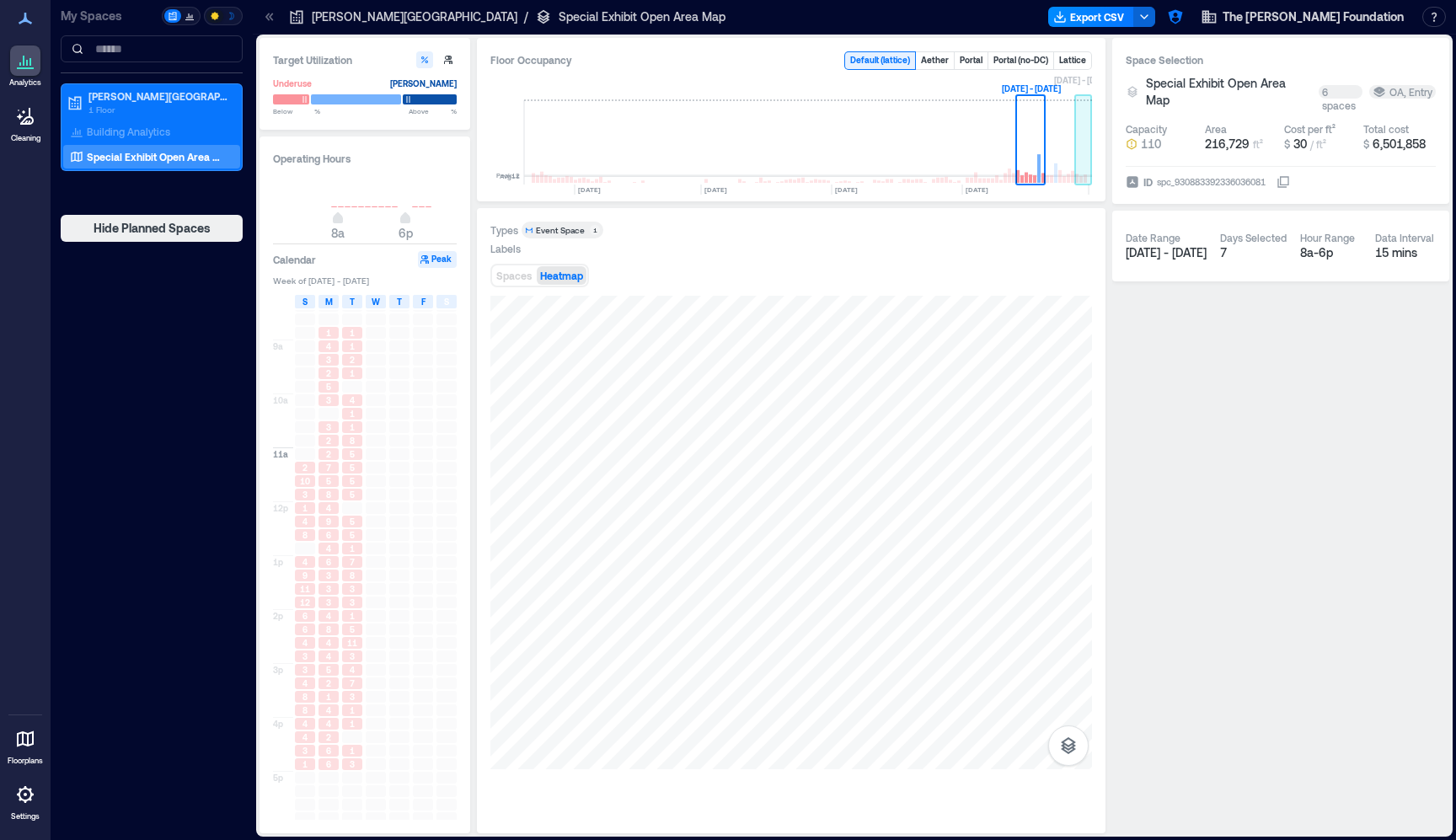
click at [1080, 171] on rect at bounding box center [1084, 143] width 17 height 85
click at [308, 487] on span "10" at bounding box center [305, 481] width 10 height 12
click at [298, 533] on div "8" at bounding box center [305, 535] width 20 height 12
click at [299, 590] on div "11" at bounding box center [305, 589] width 20 height 12
click at [304, 681] on span "4" at bounding box center [305, 684] width 5 height 12
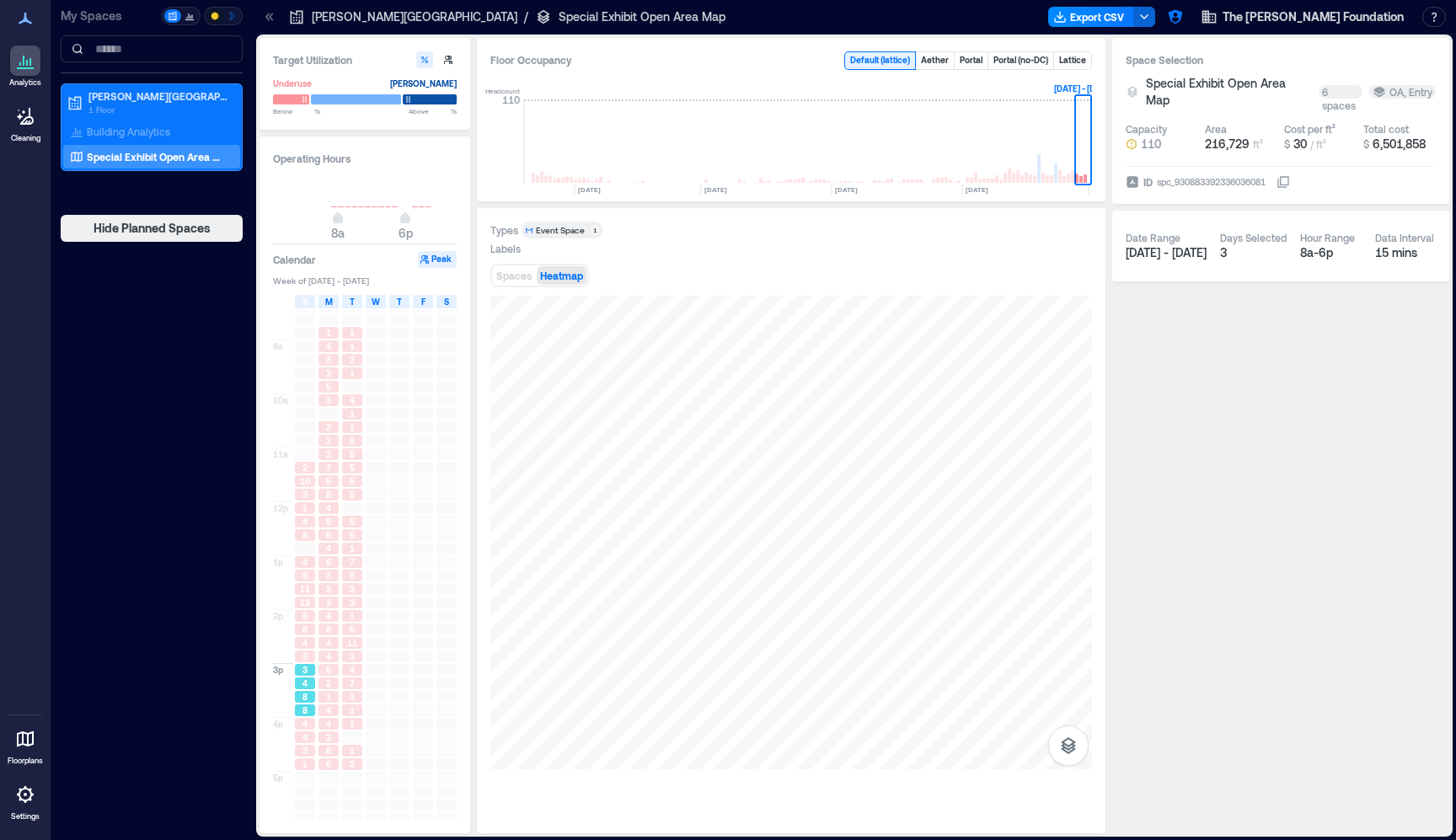
click at [303, 712] on span "8" at bounding box center [305, 711] width 5 height 12
click at [305, 755] on span "3" at bounding box center [305, 750] width 5 height 12
click at [330, 753] on span "6" at bounding box center [328, 750] width 5 height 12
click at [337, 684] on div "2" at bounding box center [328, 684] width 20 height 12
click at [338, 626] on div "8" at bounding box center [328, 629] width 24 height 14
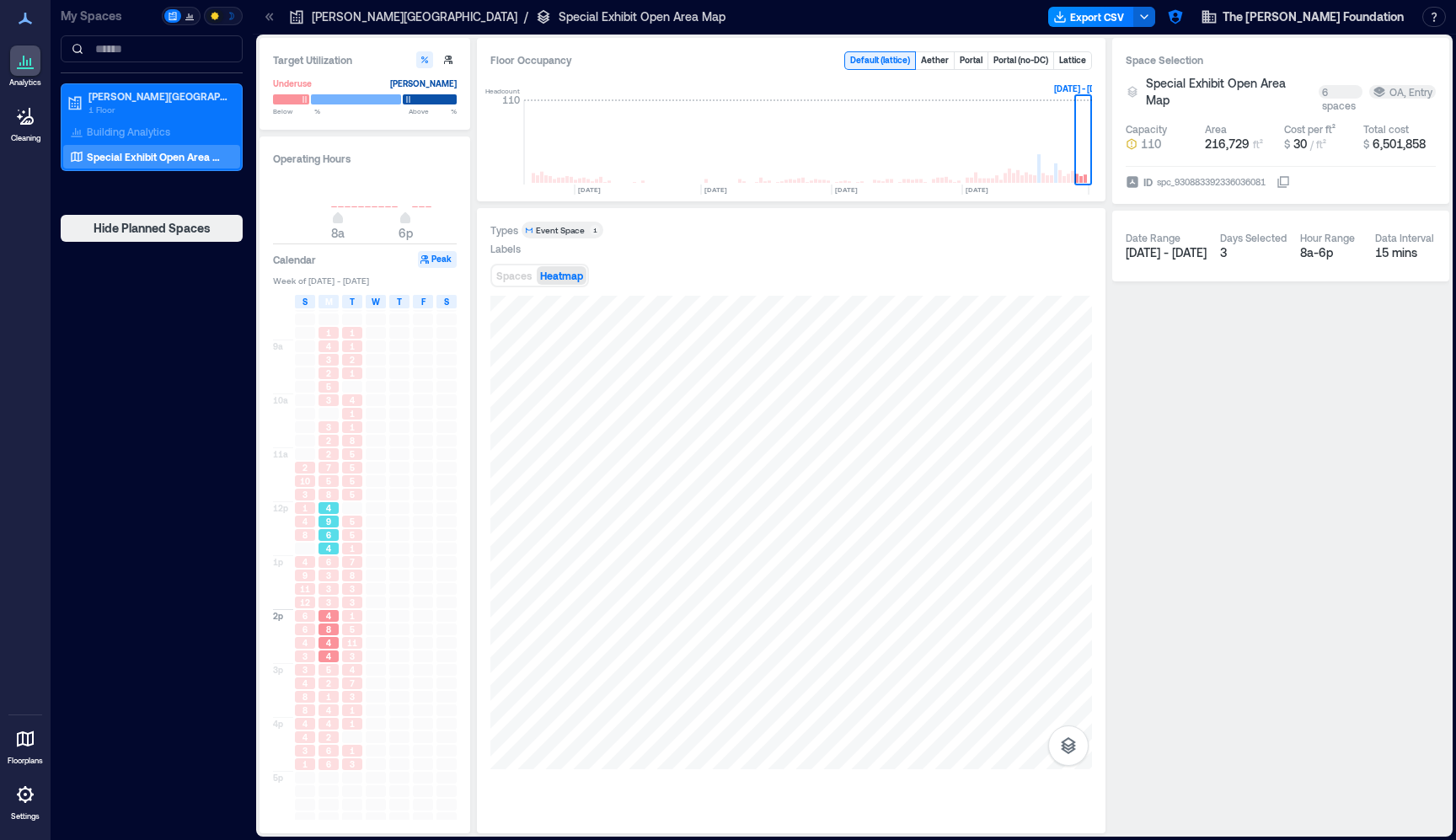
click at [329, 536] on span "6" at bounding box center [328, 535] width 5 height 12
click at [342, 467] on div "5" at bounding box center [352, 468] width 20 height 12
click at [382, 468] on div at bounding box center [376, 468] width 20 height 12
click at [382, 535] on div at bounding box center [376, 535] width 20 height 12
click at [382, 616] on div at bounding box center [376, 616] width 20 height 12
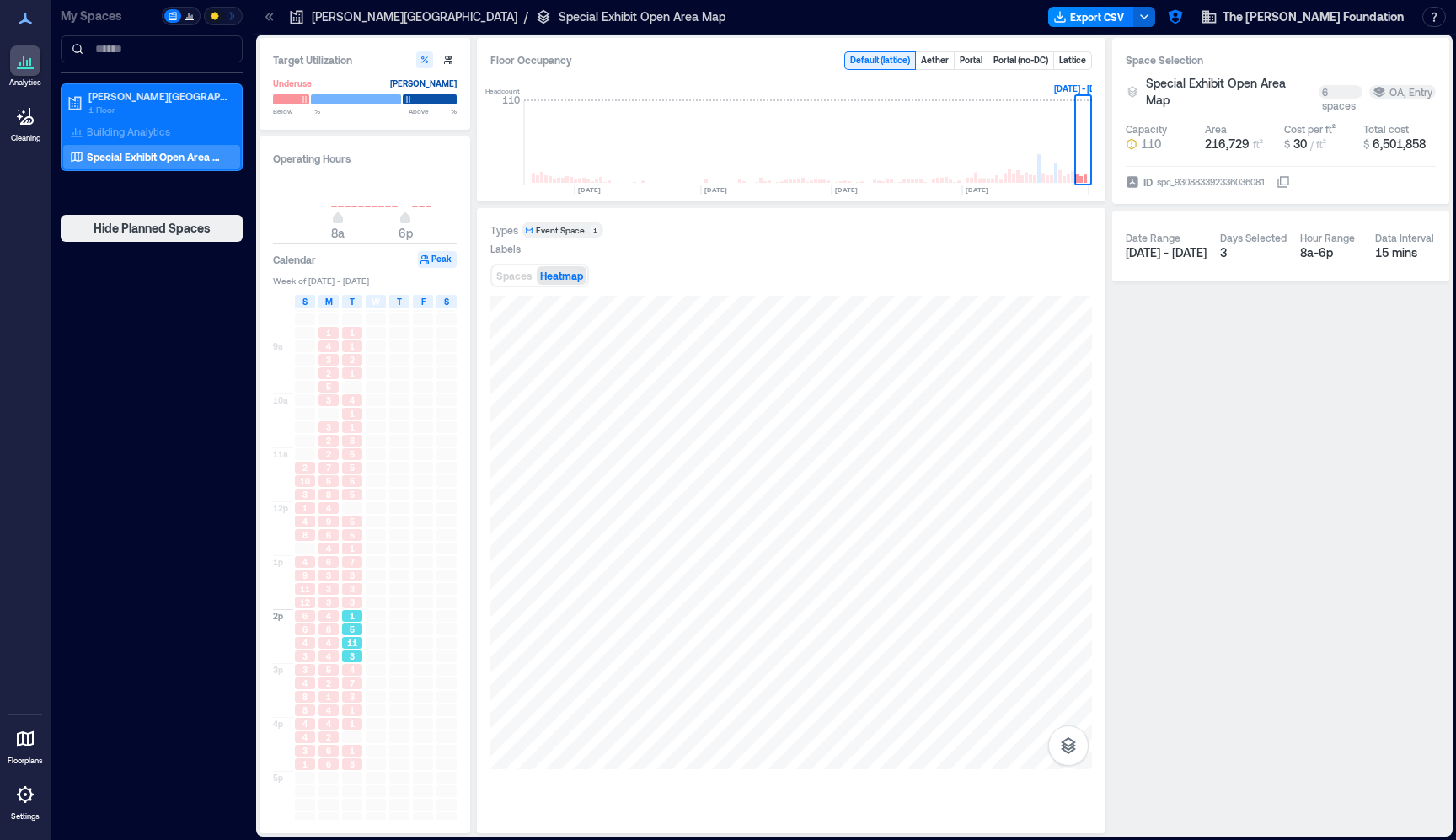
click at [344, 616] on div "1" at bounding box center [352, 616] width 20 height 12
click at [343, 682] on div "7" at bounding box center [352, 684] width 20 height 12
click at [340, 731] on div "1" at bounding box center [352, 724] width 24 height 14
click at [306, 730] on span "4" at bounding box center [305, 724] width 5 height 12
click at [310, 678] on div "4" at bounding box center [305, 684] width 24 height 14
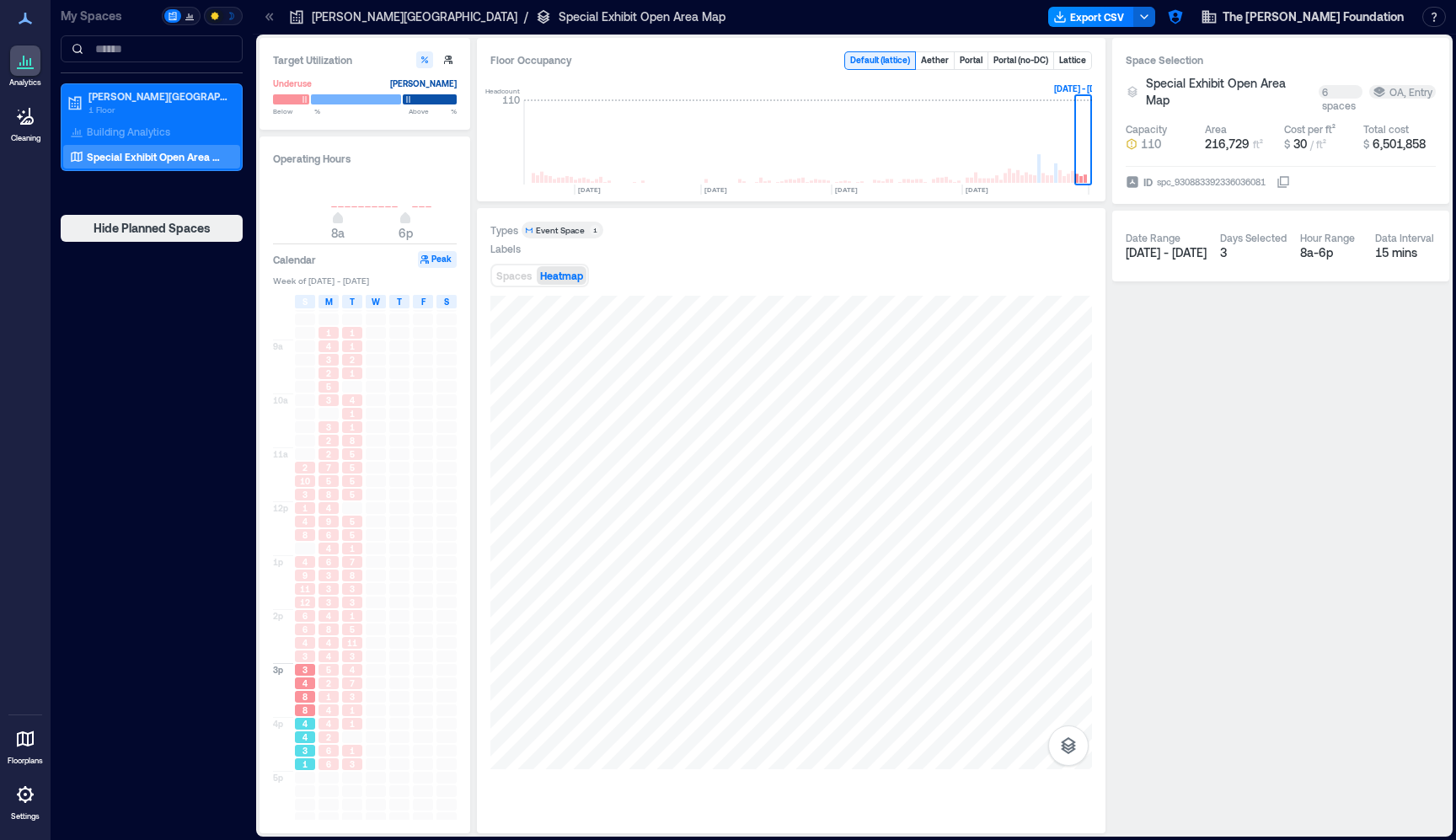
click at [308, 745] on span "3" at bounding box center [305, 750] width 5 height 12
click at [335, 744] on div "6" at bounding box center [328, 750] width 24 height 14
click at [361, 751] on div "1" at bounding box center [352, 750] width 20 height 12
click at [345, 661] on div "3" at bounding box center [352, 656] width 20 height 12
click at [343, 607] on div "3" at bounding box center [352, 602] width 20 height 12
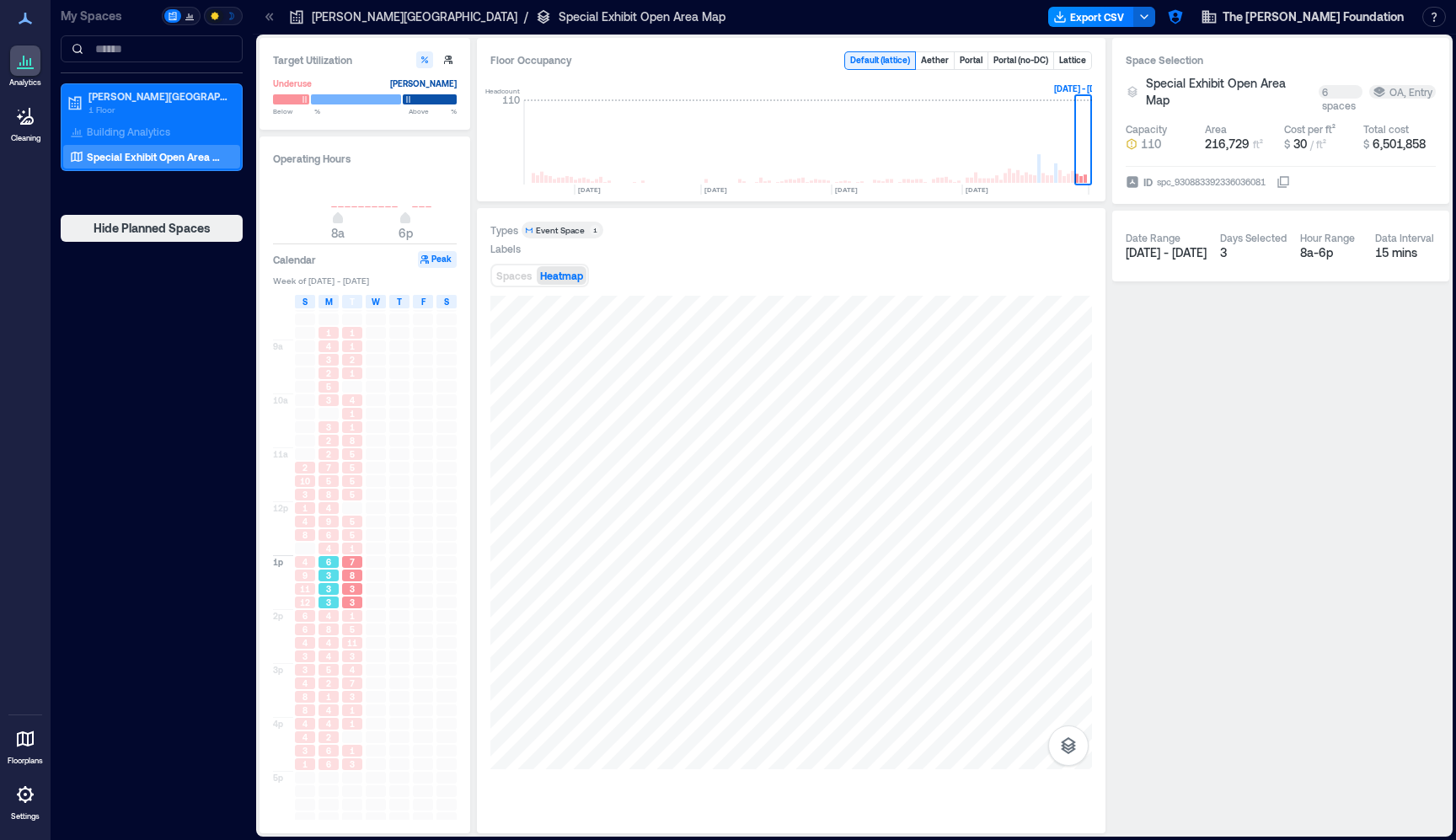
click at [320, 591] on div "3" at bounding box center [328, 589] width 20 height 12
click at [364, 533] on div at bounding box center [376, 535] width 24 height 14
drag, startPoint x: 370, startPoint y: 462, endPoint x: 359, endPoint y: 463, distance: 11.0
click at [369, 462] on div at bounding box center [376, 468] width 24 height 14
click at [354, 464] on span "5" at bounding box center [352, 468] width 5 height 12
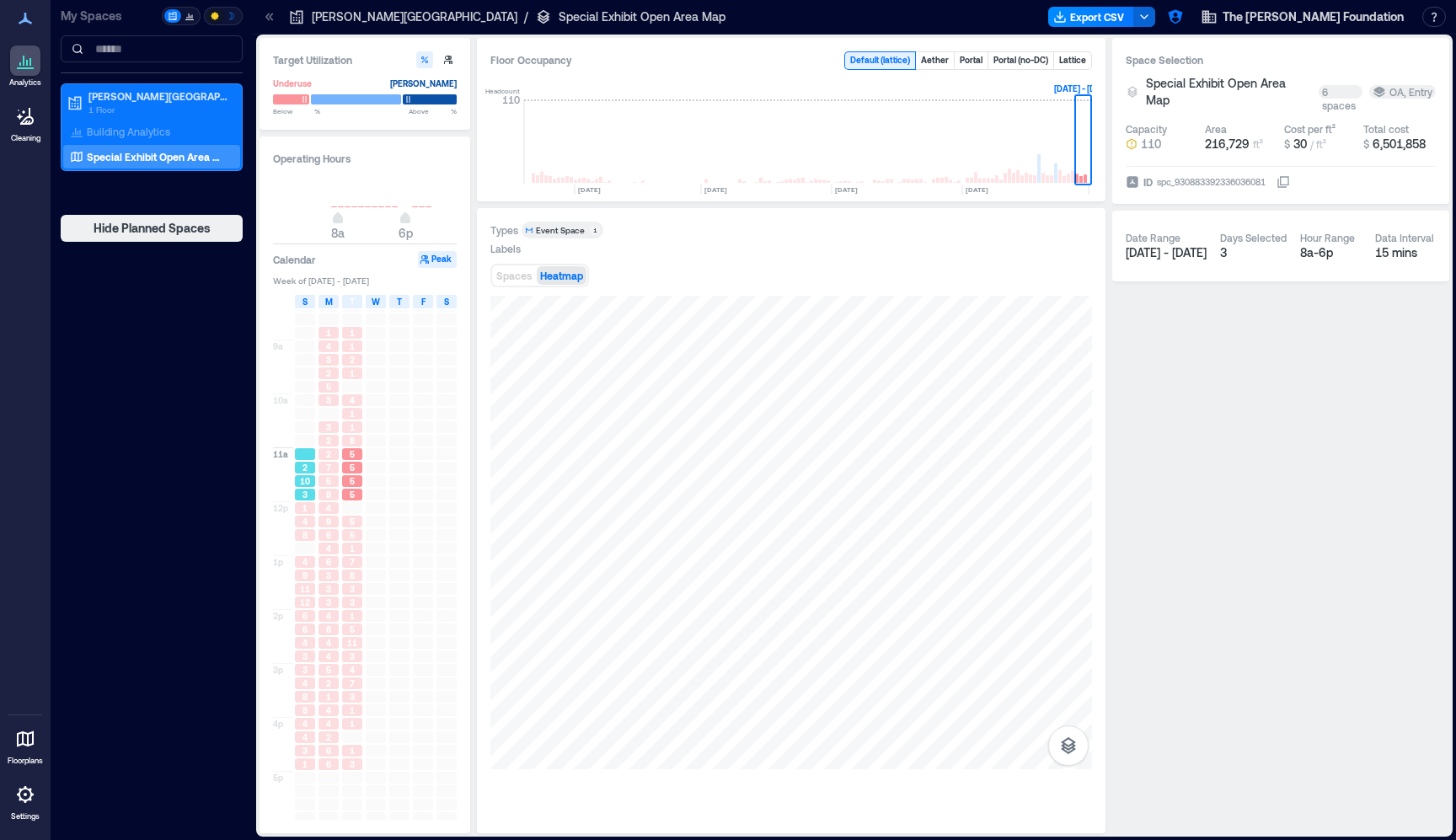
click at [310, 501] on div "3" at bounding box center [305, 495] width 20 height 12
click at [305, 522] on span "4" at bounding box center [305, 522] width 5 height 12
click at [304, 557] on span "4" at bounding box center [305, 562] width 5 height 12
click at [308, 607] on span "12" at bounding box center [305, 602] width 10 height 12
click at [305, 699] on span "8" at bounding box center [305, 697] width 5 height 12
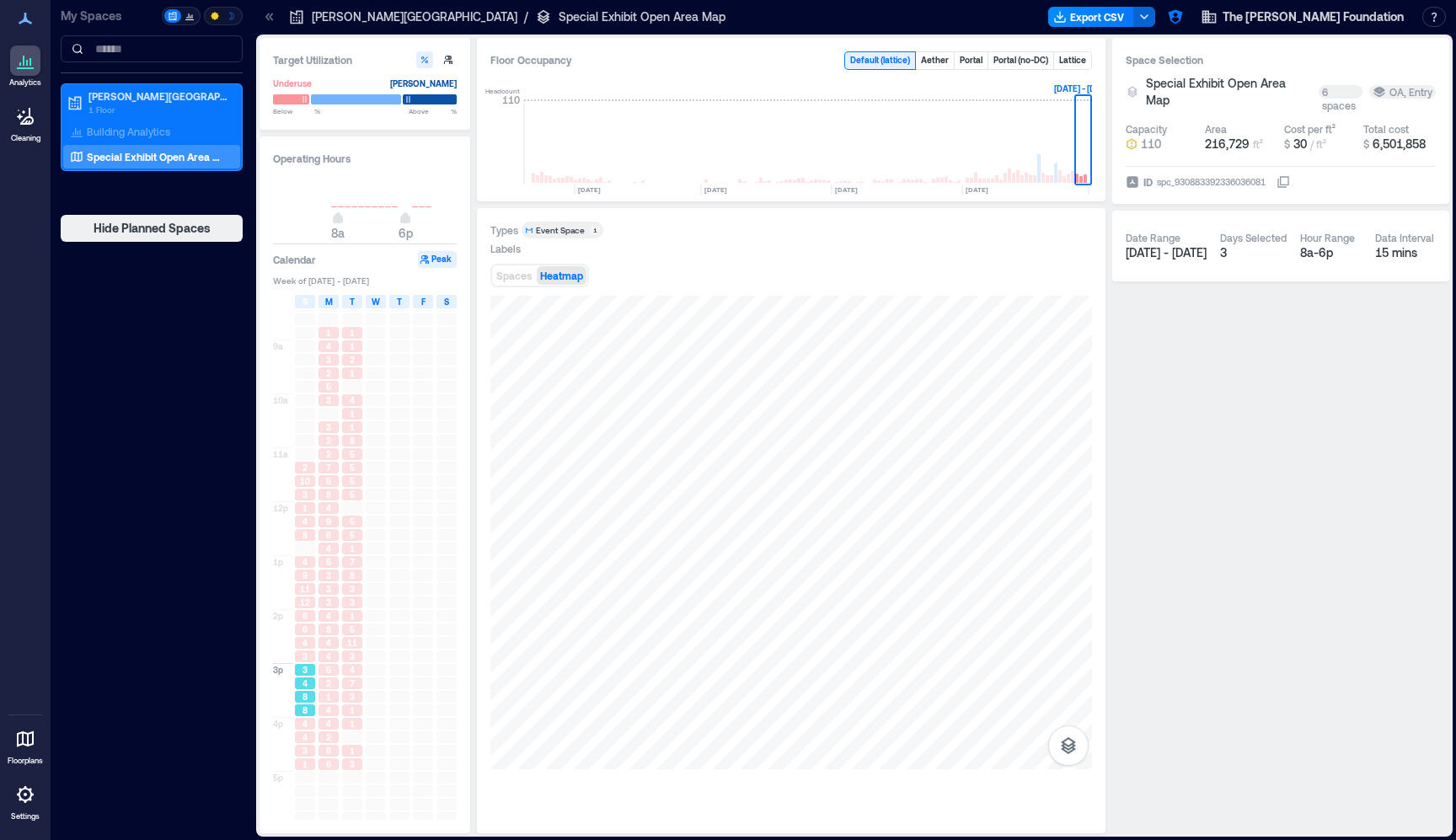
click at [313, 710] on div "8" at bounding box center [305, 711] width 20 height 12
click at [313, 719] on div "4" at bounding box center [305, 724] width 20 height 12
click at [304, 738] on span "4" at bounding box center [305, 738] width 5 height 12
click at [331, 736] on div "2" at bounding box center [328, 738] width 20 height 12
click at [333, 698] on div "1" at bounding box center [328, 697] width 20 height 12
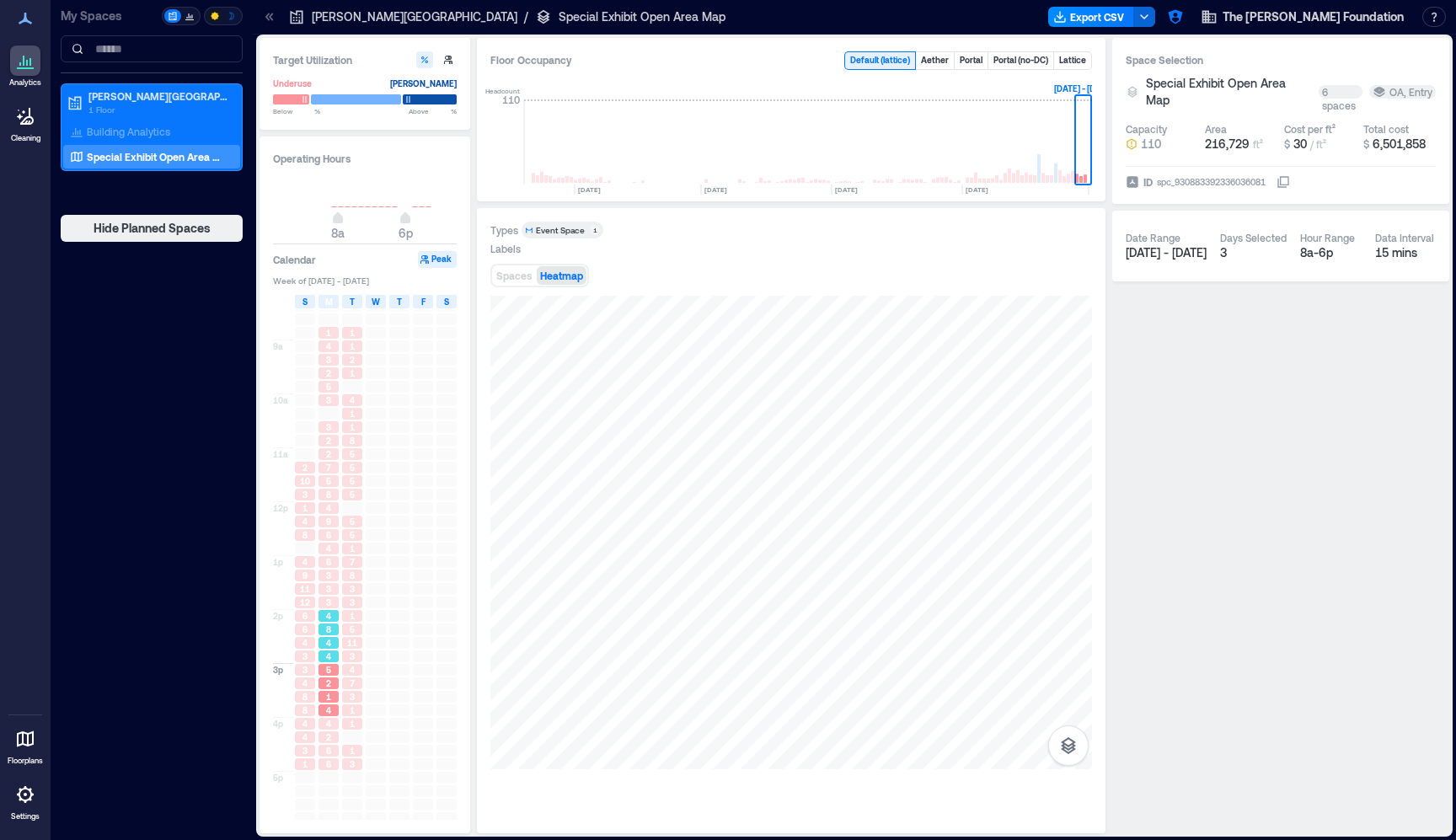
drag, startPoint x: 337, startPoint y: 656, endPoint x: 336, endPoint y: 591, distance: 65.0
click at [337, 656] on div "4" at bounding box center [328, 656] width 20 height 12
click at [335, 584] on div "3" at bounding box center [328, 589] width 20 height 12
click at [335, 544] on div "4" at bounding box center [328, 548] width 20 height 12
click at [328, 479] on span "5" at bounding box center [328, 481] width 5 height 12
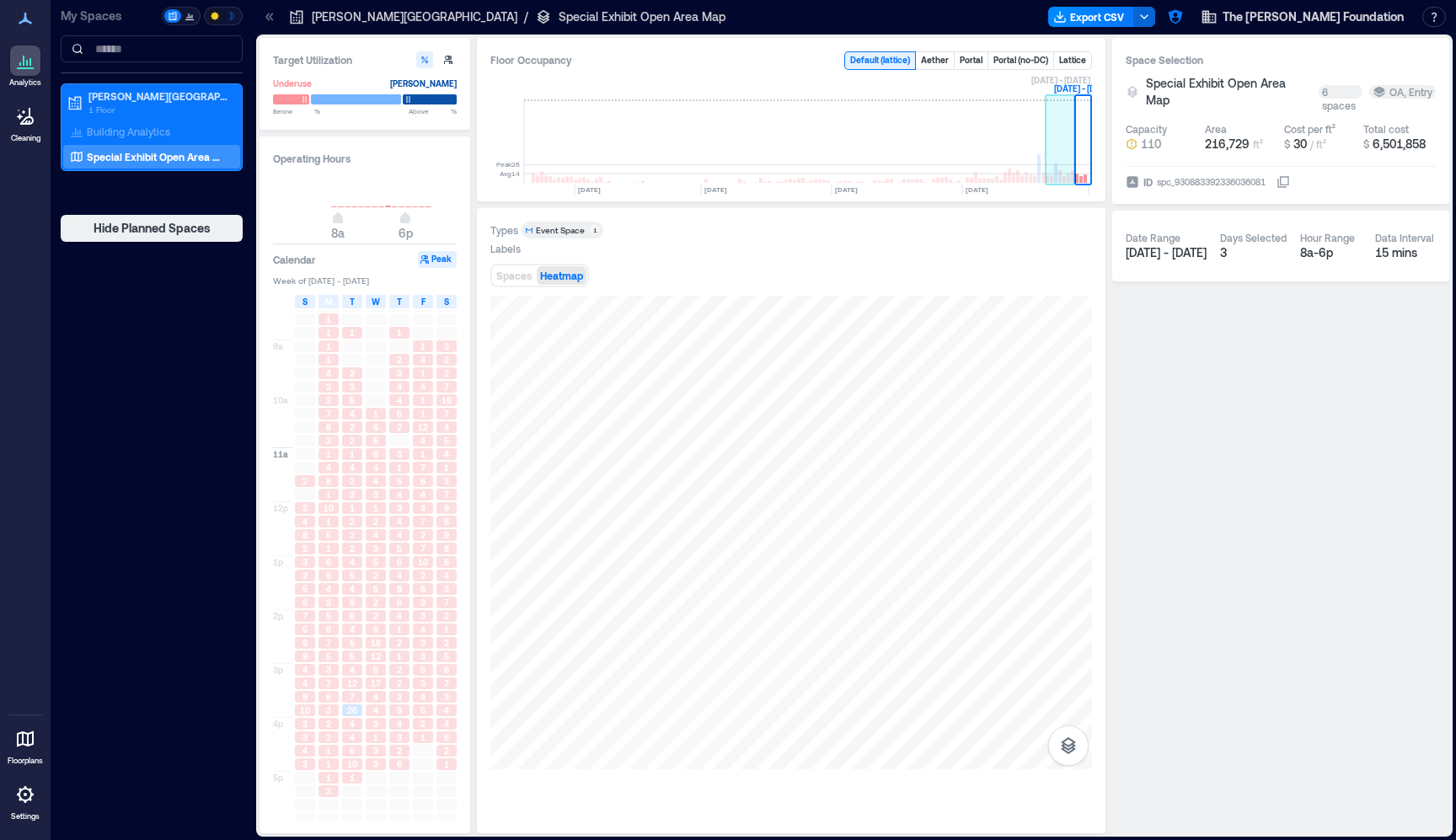
click at [1069, 134] on rect at bounding box center [1060, 143] width 30 height 85
click at [311, 549] on div "2" at bounding box center [305, 548] width 20 height 12
click at [308, 564] on span "3" at bounding box center [305, 562] width 5 height 12
click at [305, 607] on span "6" at bounding box center [305, 602] width 5 height 12
click at [308, 653] on span "9" at bounding box center [305, 656] width 5 height 12
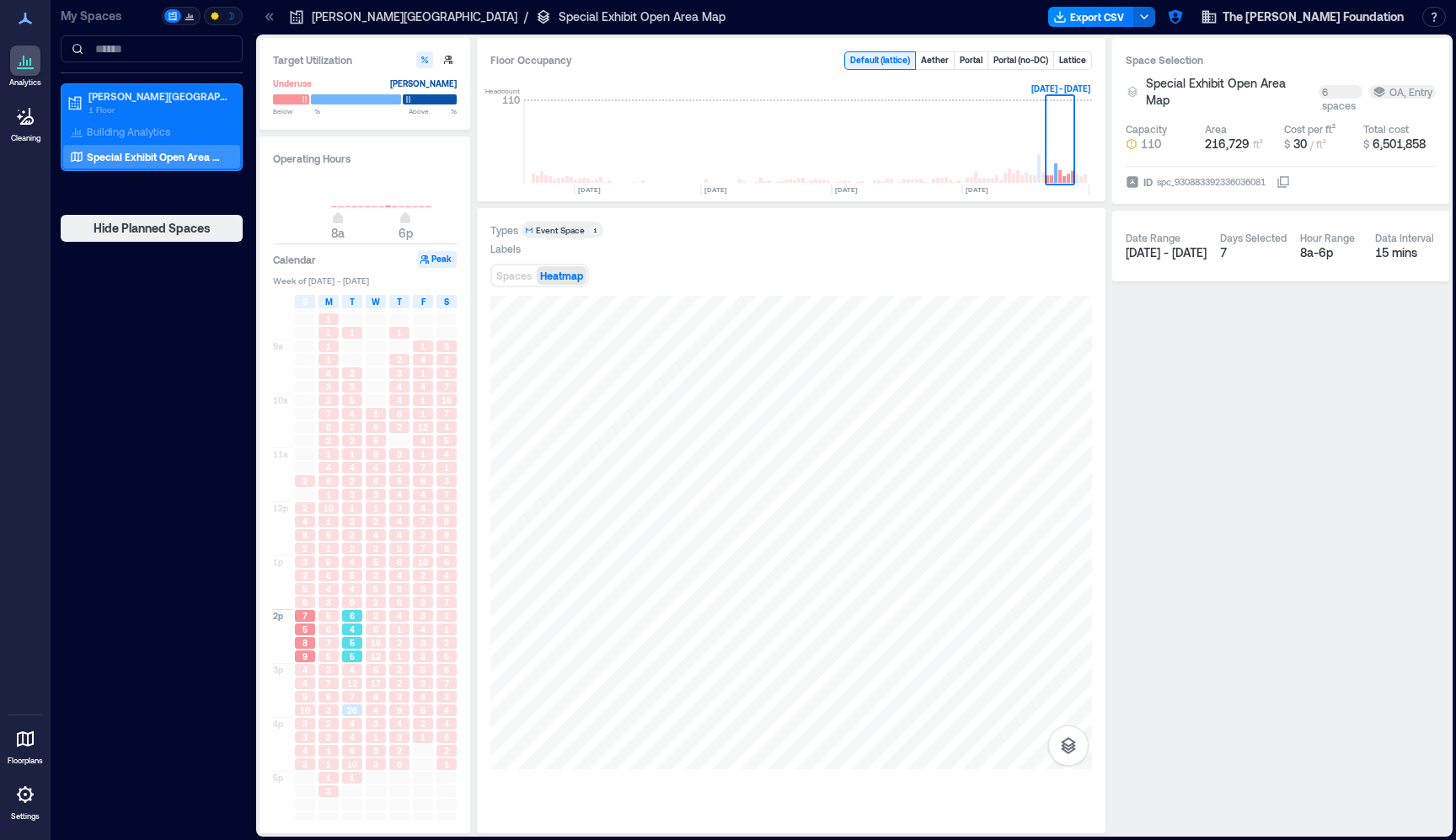
click at [352, 653] on span "5" at bounding box center [352, 656] width 5 height 12
click at [393, 656] on div "1" at bounding box center [399, 656] width 20 height 12
click at [426, 654] on span "3" at bounding box center [423, 656] width 5 height 12
click at [451, 646] on div "2" at bounding box center [447, 643] width 20 height 12
click at [443, 689] on div "7" at bounding box center [447, 684] width 20 height 12
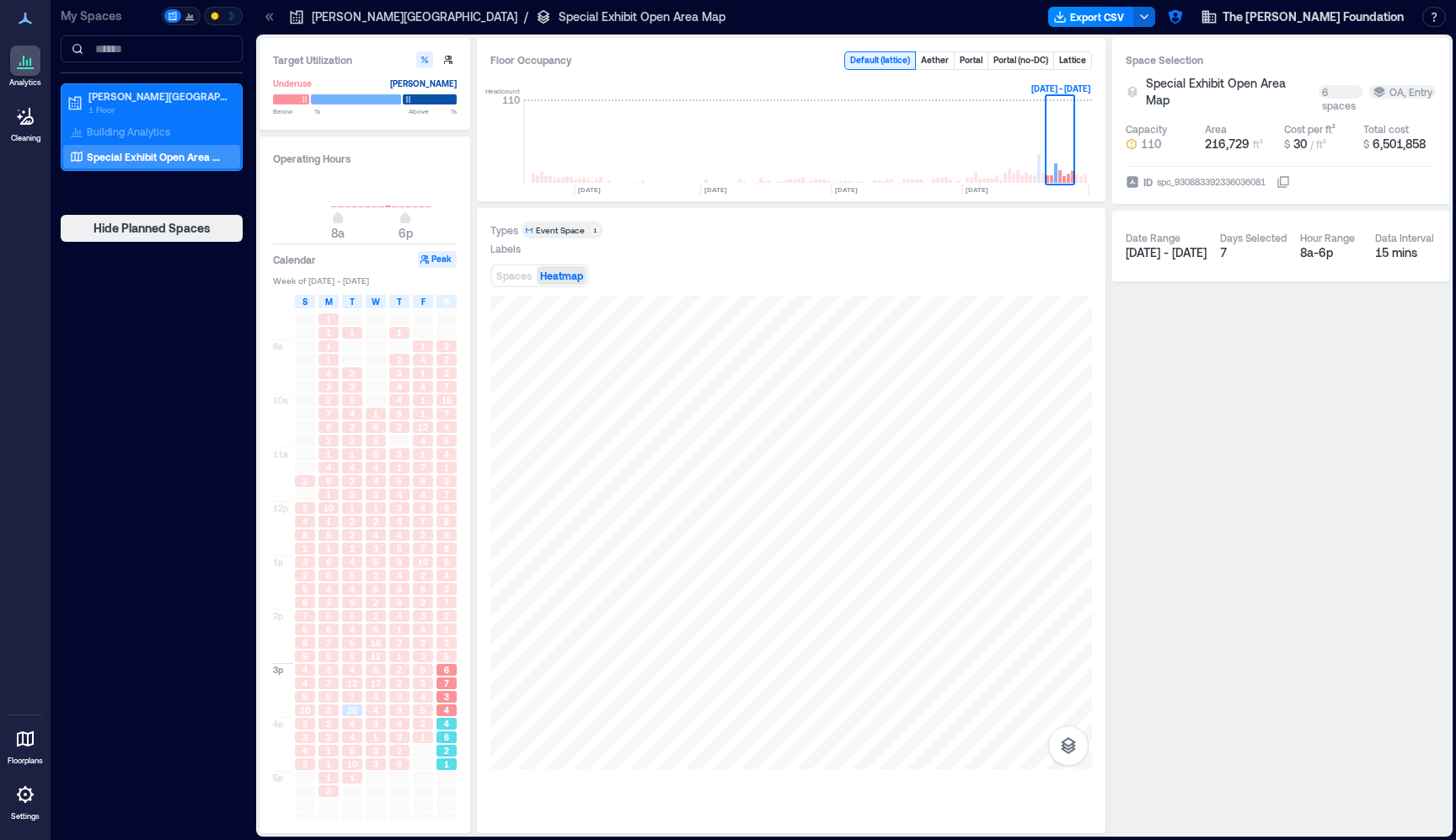
click at [442, 722] on div "4" at bounding box center [447, 724] width 20 height 12
click at [441, 758] on div "1" at bounding box center [447, 764] width 24 height 14
drag, startPoint x: 424, startPoint y: 649, endPoint x: 439, endPoint y: 594, distance: 57.0
click at [426, 645] on span "3" at bounding box center [423, 643] width 5 height 12
drag, startPoint x: 446, startPoint y: 557, endPoint x: 442, endPoint y: 519, distance: 38.2
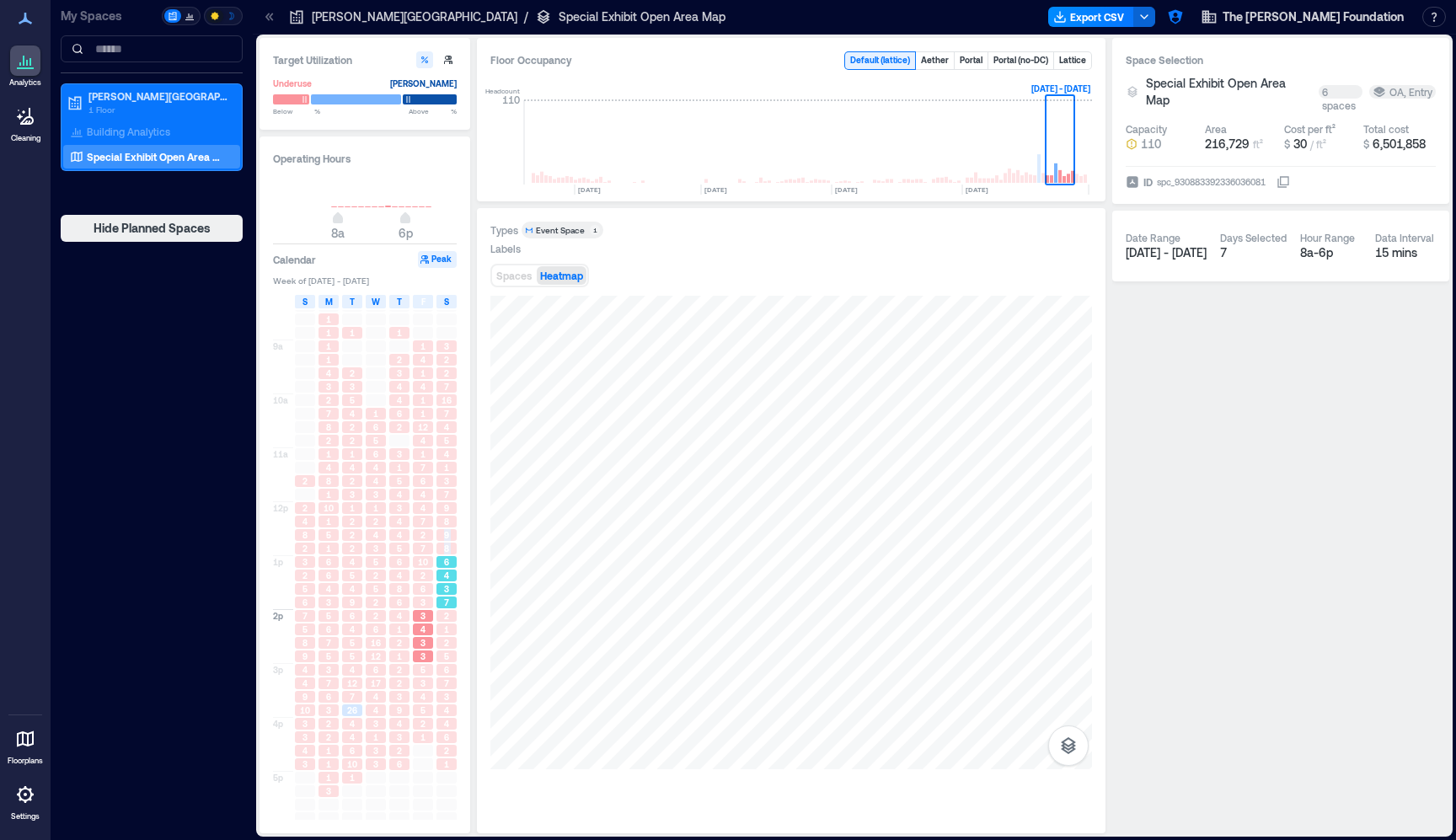
click at [443, 527] on div "3 2 2 7 16 7 4 5 4 1 3 7 9 8 9 8 6 4 3 7 2 1 2 5 6 7 3 4 4 6 2 1" at bounding box center [447, 555] width 24 height 539
click at [442, 478] on div "3" at bounding box center [447, 481] width 20 height 12
click at [448, 415] on span "7" at bounding box center [447, 414] width 5 height 12
click at [450, 380] on div "2" at bounding box center [447, 373] width 24 height 14
click at [428, 383] on div "4" at bounding box center [423, 387] width 20 height 12
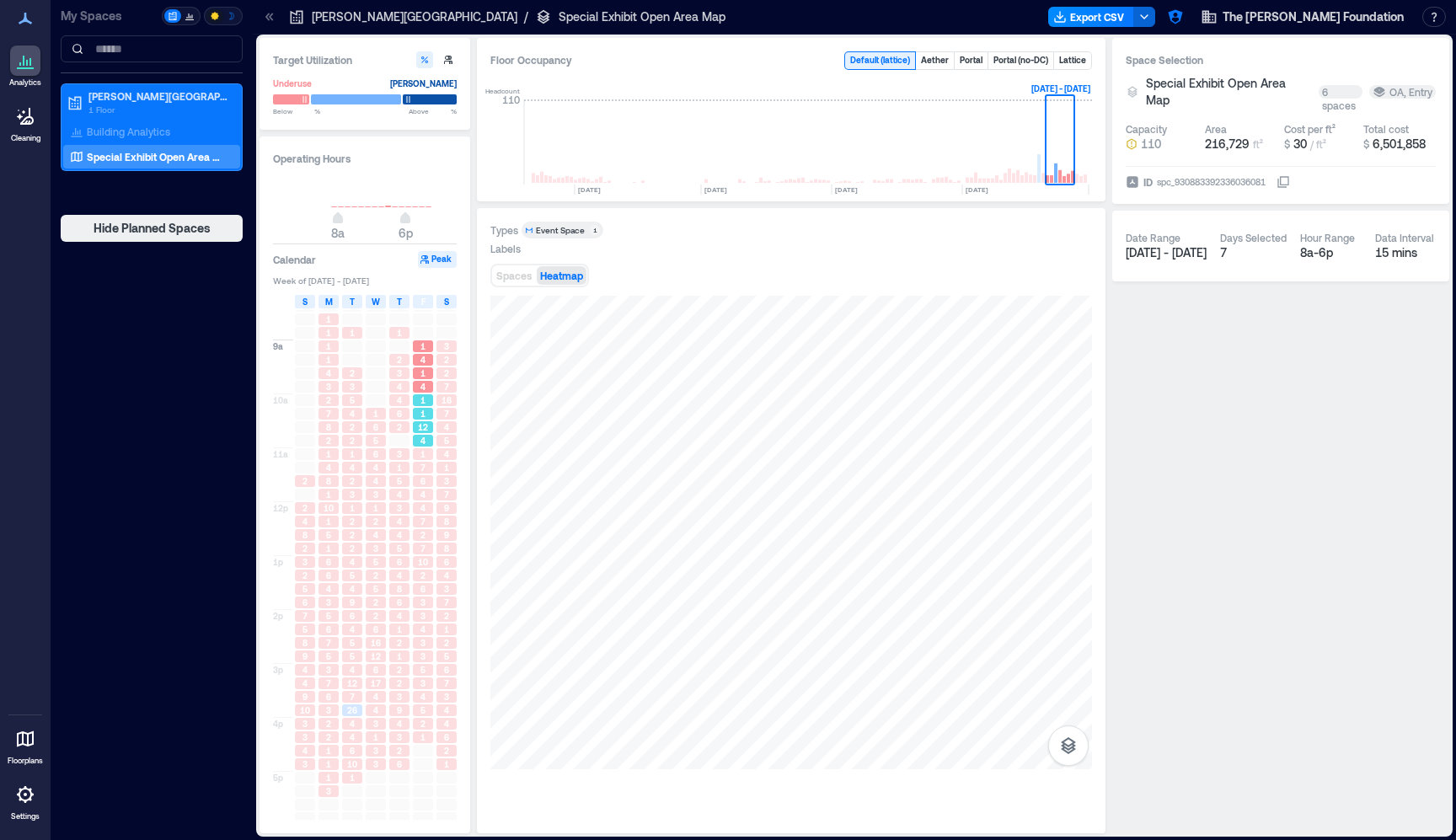
click at [426, 414] on div "1" at bounding box center [423, 414] width 20 height 12
click at [449, 393] on div "7" at bounding box center [447, 387] width 20 height 12
click at [445, 420] on span "7" at bounding box center [447, 414] width 5 height 12
click at [412, 364] on div "4" at bounding box center [423, 360] width 24 height 14
drag, startPoint x: 365, startPoint y: 400, endPoint x: 298, endPoint y: 464, distance: 92.7
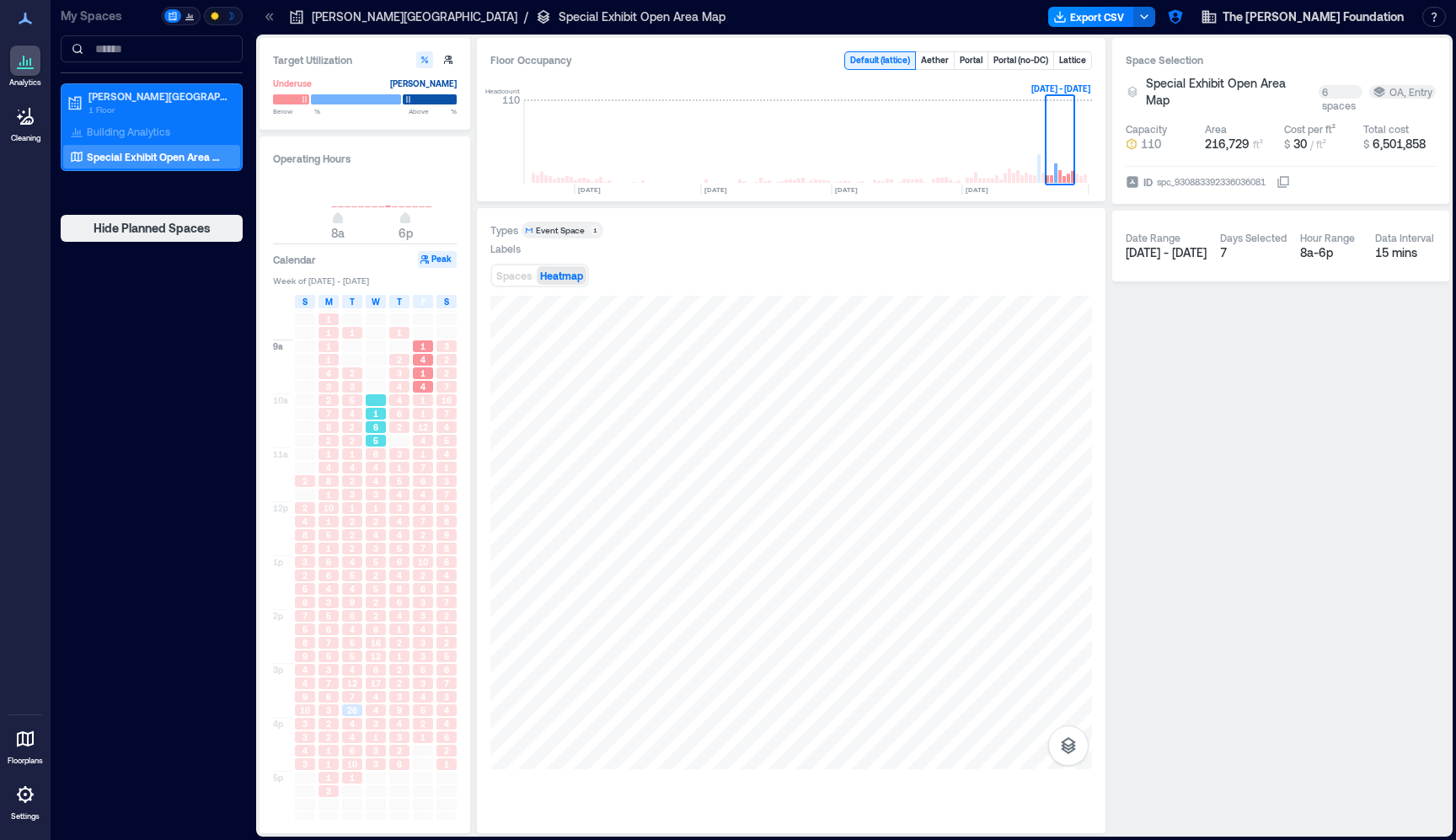
click at [365, 400] on div at bounding box center [376, 400] width 20 height 12
drag, startPoint x: 292, startPoint y: 476, endPoint x: 327, endPoint y: 550, distance: 81.9
click at [292, 476] on div "11a" at bounding box center [283, 475] width 20 height 54
click at [328, 553] on span "1" at bounding box center [328, 548] width 5 height 12
click at [371, 596] on div "2" at bounding box center [376, 602] width 24 height 14
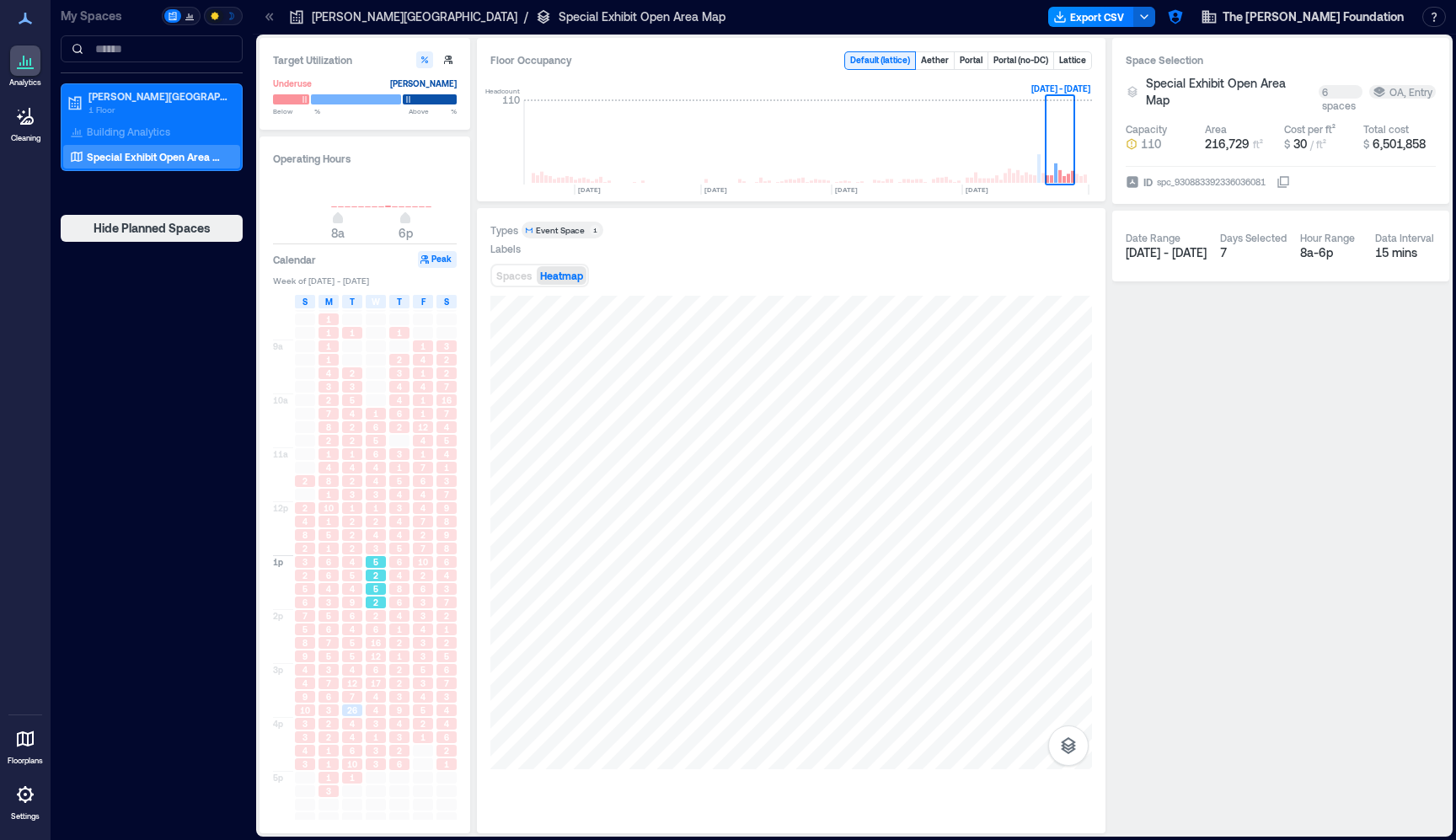
click at [366, 636] on div "6" at bounding box center [376, 629] width 24 height 14
click at [338, 648] on div "7" at bounding box center [328, 643] width 20 height 12
click at [376, 673] on span "6" at bounding box center [376, 670] width 5 height 12
click at [384, 684] on div "17" at bounding box center [376, 684] width 20 height 12
click at [335, 596] on div "4" at bounding box center [328, 589] width 24 height 14
